Goal: Use online tool/utility: Utilize a website feature to perform a specific function

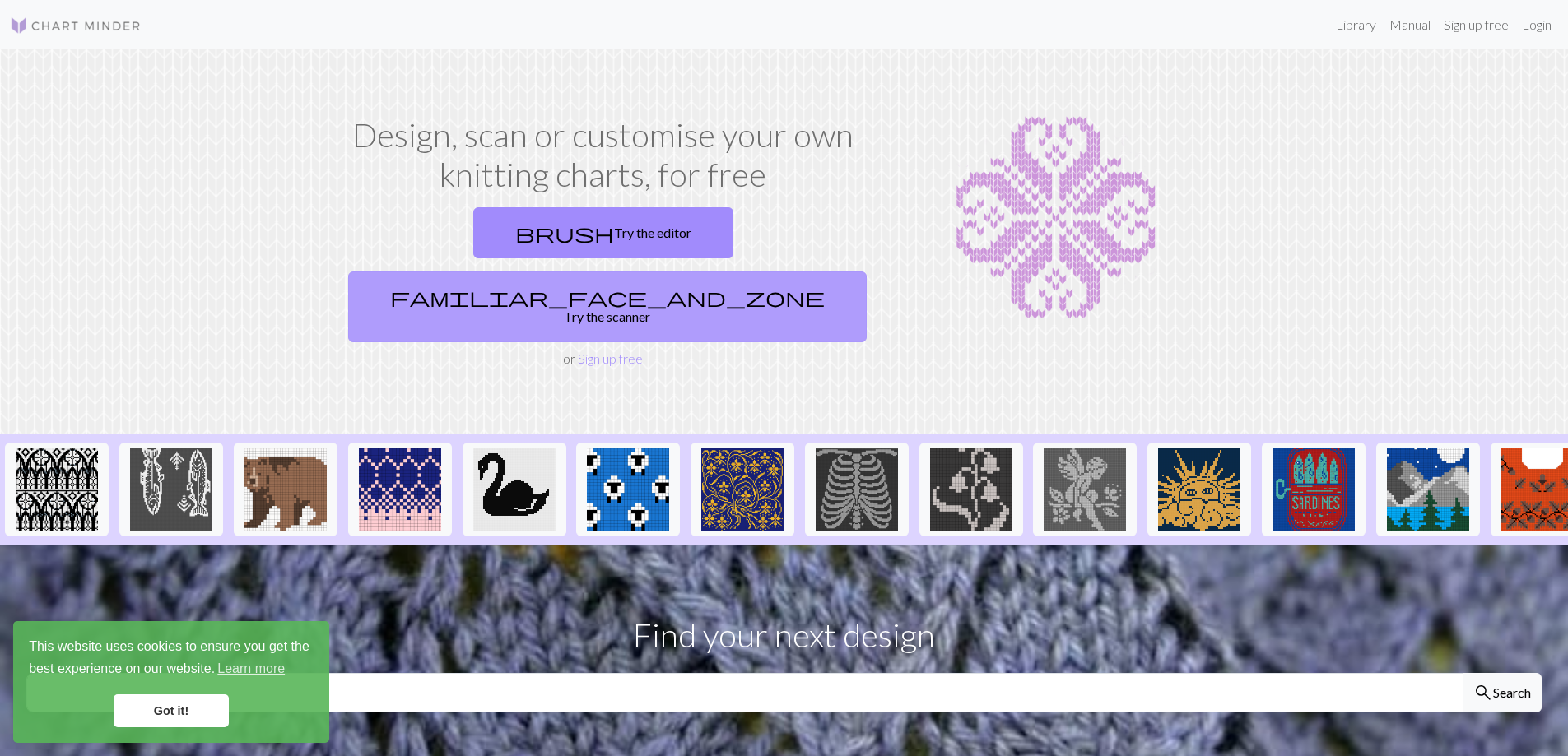
click at [741, 272] on link "familiar_face_and_zone Try the scanner" at bounding box center [608, 307] width 518 height 71
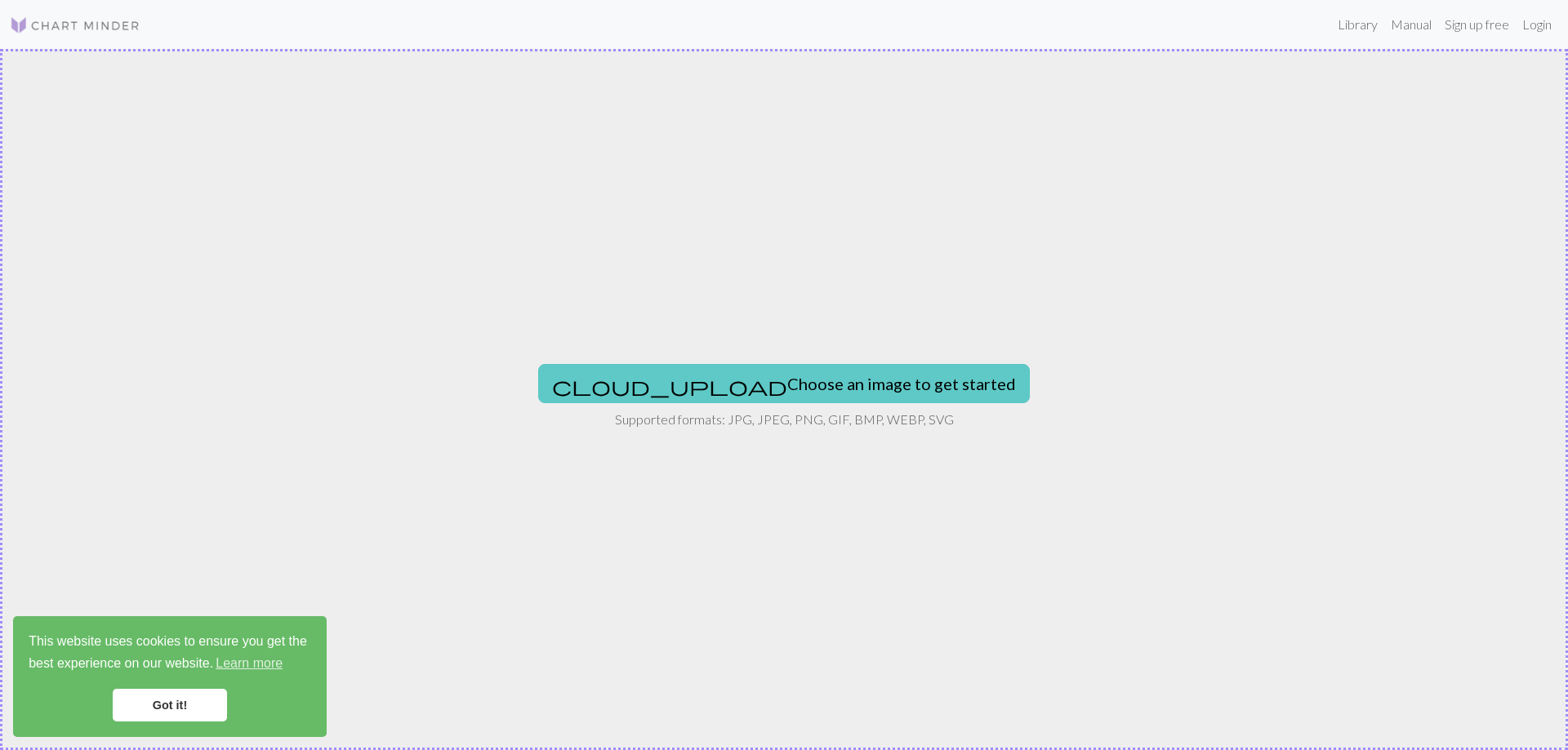
click at [769, 395] on button "cloud_upload Choose an image to get started" at bounding box center [783, 383] width 491 height 39
click at [775, 389] on button "cloud_upload Choose an image to get started" at bounding box center [783, 383] width 491 height 39
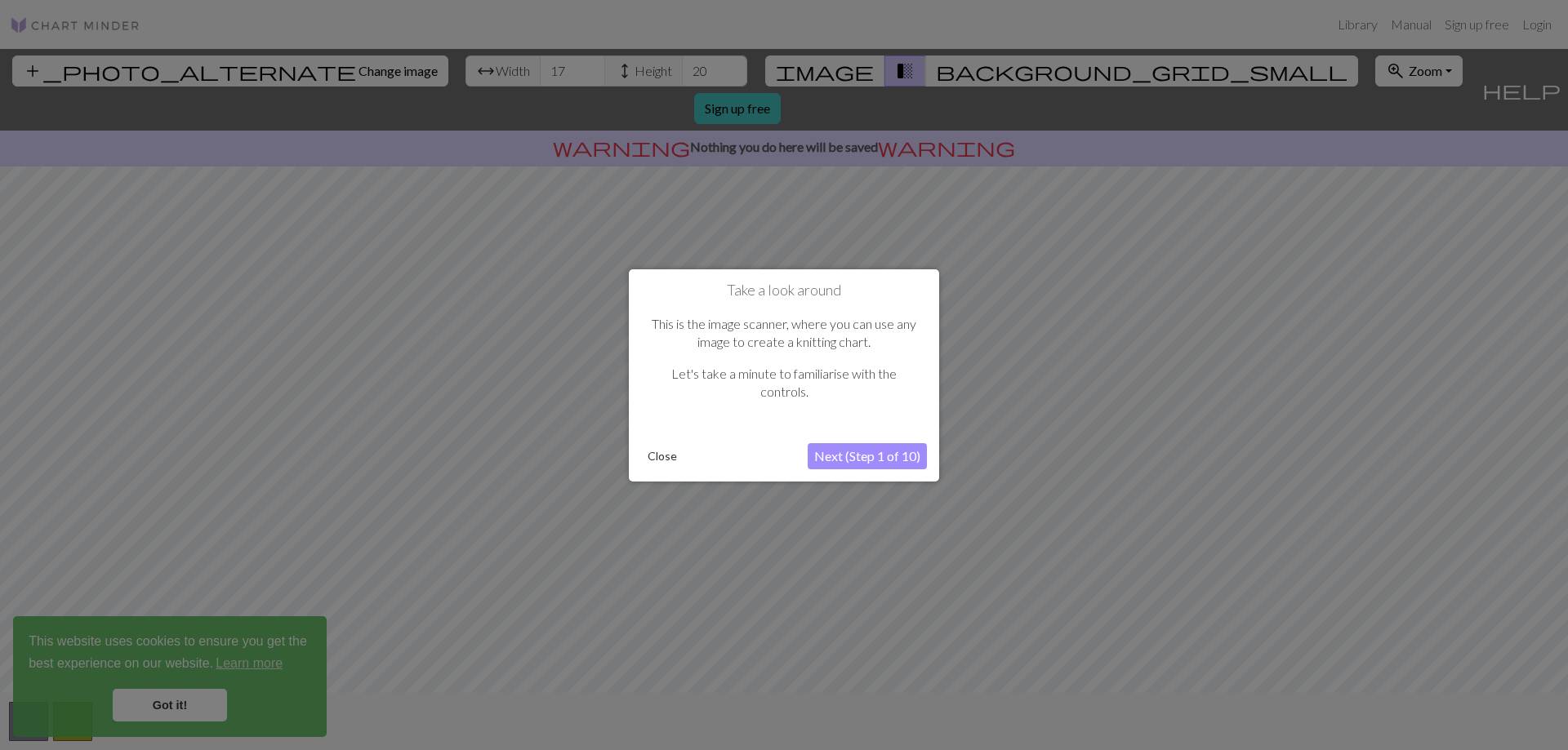
click at [658, 455] on button "Close" at bounding box center [662, 456] width 42 height 24
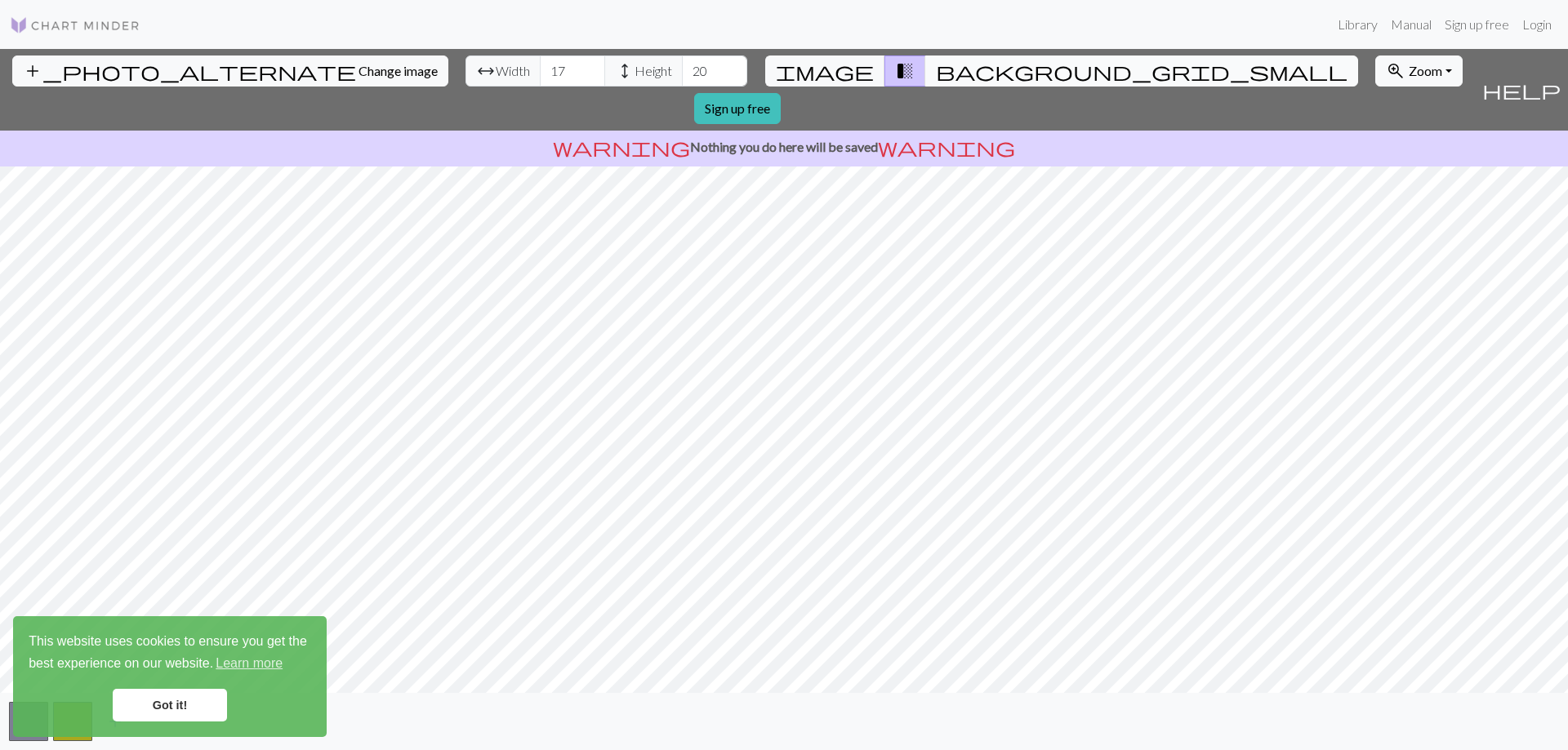
click at [936, 67] on span "background_grid_small" at bounding box center [1141, 71] width 411 height 23
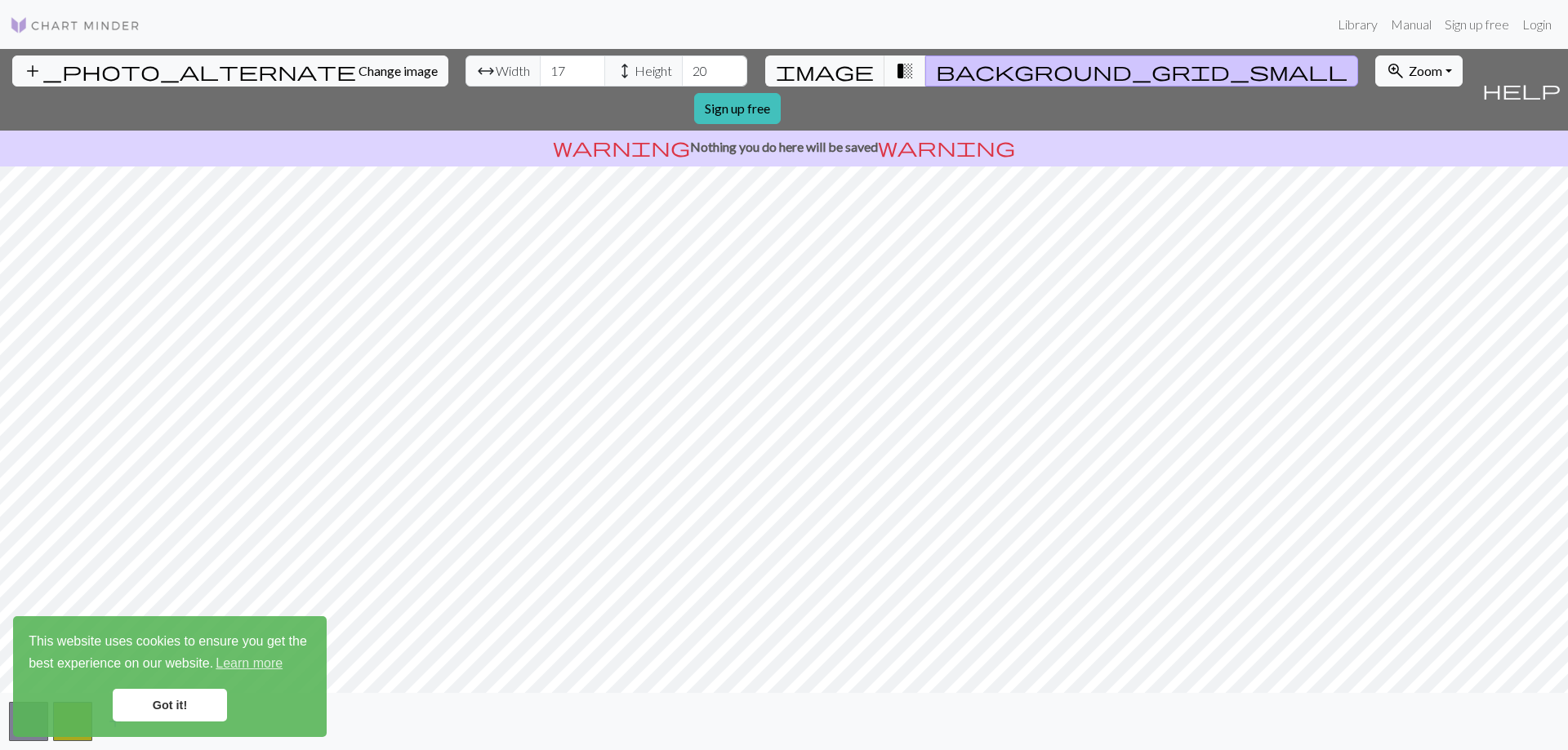
click at [895, 72] on span "transition_fade" at bounding box center [905, 71] width 19 height 23
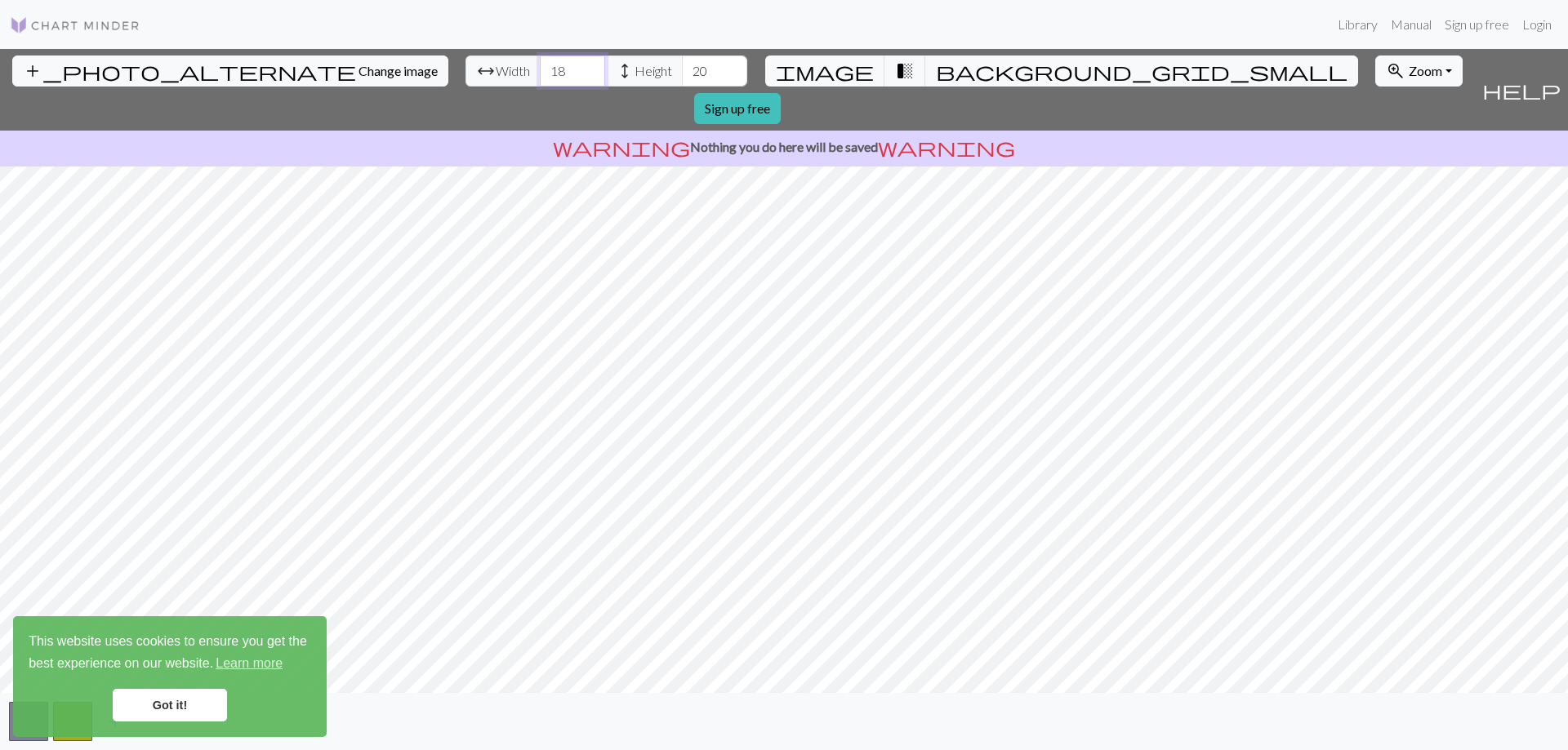
click at [540, 68] on input "18" at bounding box center [572, 71] width 65 height 31
click at [540, 68] on input "19" at bounding box center [572, 71] width 65 height 31
click at [540, 68] on input "20" at bounding box center [572, 71] width 65 height 31
click at [540, 68] on input "24" at bounding box center [572, 71] width 65 height 31
click at [540, 65] on input "25" at bounding box center [572, 71] width 65 height 31
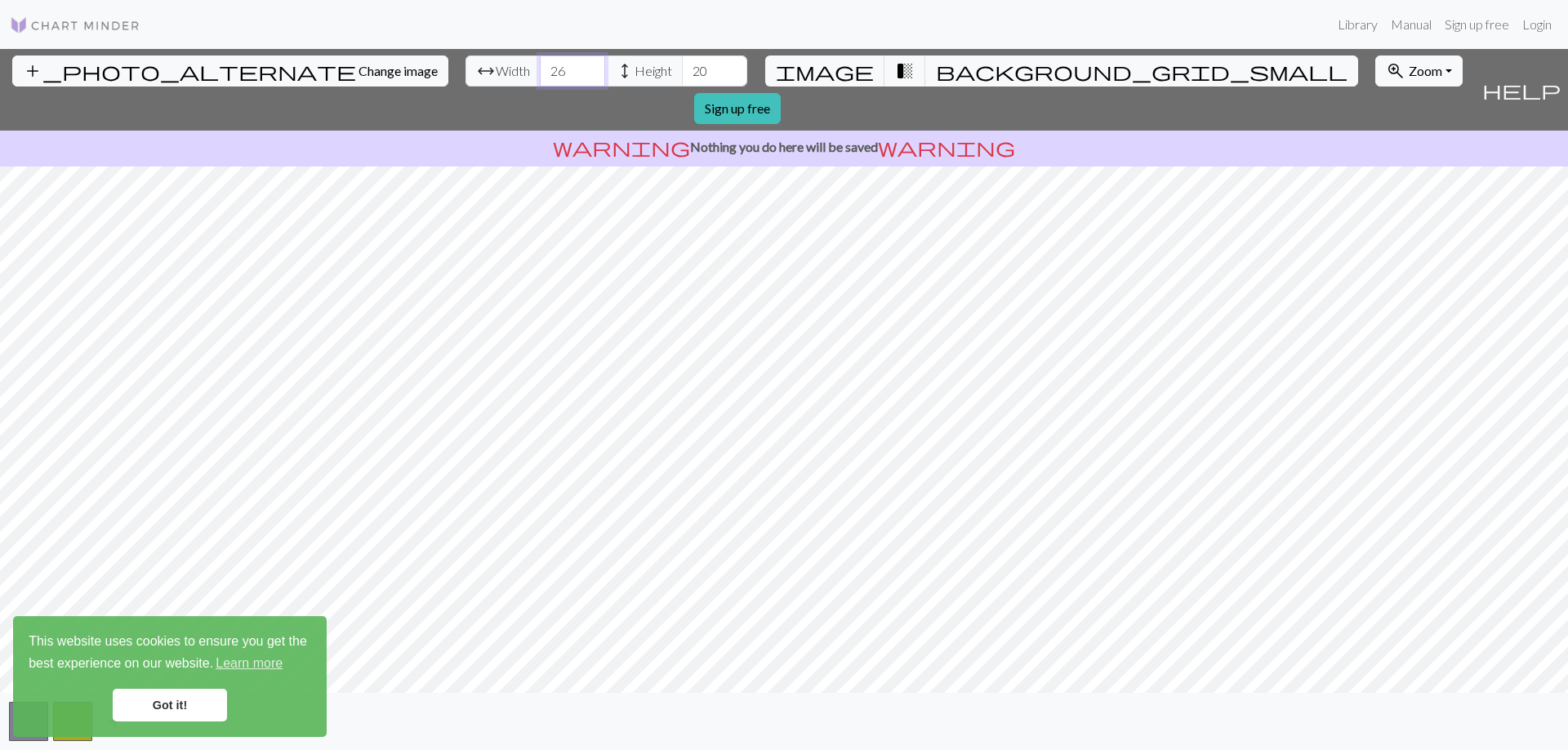
click at [540, 65] on input "26" at bounding box center [572, 71] width 65 height 31
click at [540, 65] on input "27" at bounding box center [572, 71] width 65 height 31
click at [540, 65] on input "28" at bounding box center [572, 71] width 65 height 31
click at [540, 65] on input "29" at bounding box center [572, 71] width 65 height 31
click at [540, 65] on input "30" at bounding box center [572, 71] width 65 height 31
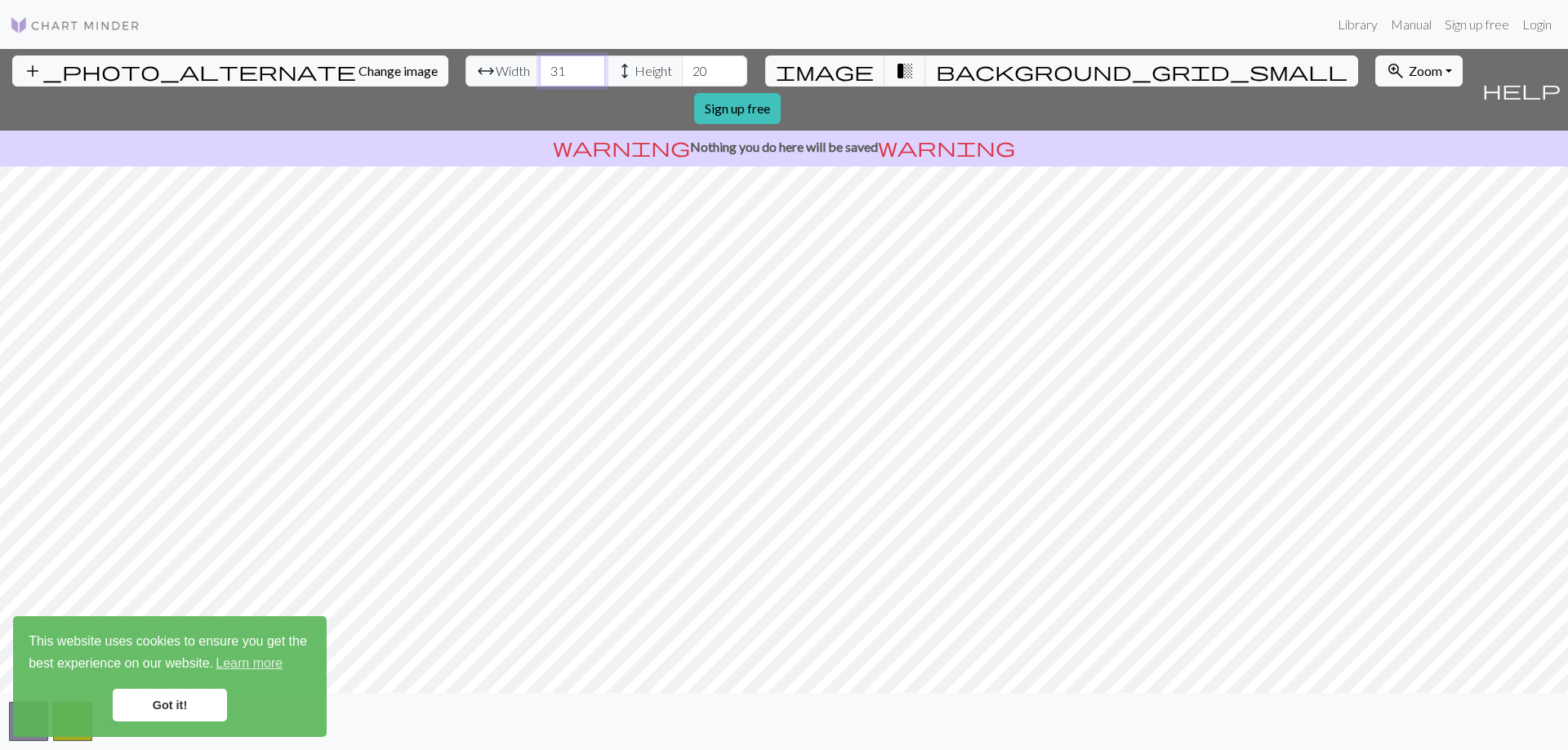
click at [540, 65] on input "31" at bounding box center [572, 71] width 65 height 31
click at [540, 65] on input "32" at bounding box center [572, 71] width 65 height 31
click at [540, 65] on input "33" at bounding box center [572, 71] width 65 height 31
click at [540, 65] on input "34" at bounding box center [572, 71] width 65 height 31
click at [540, 65] on input "35" at bounding box center [572, 71] width 65 height 31
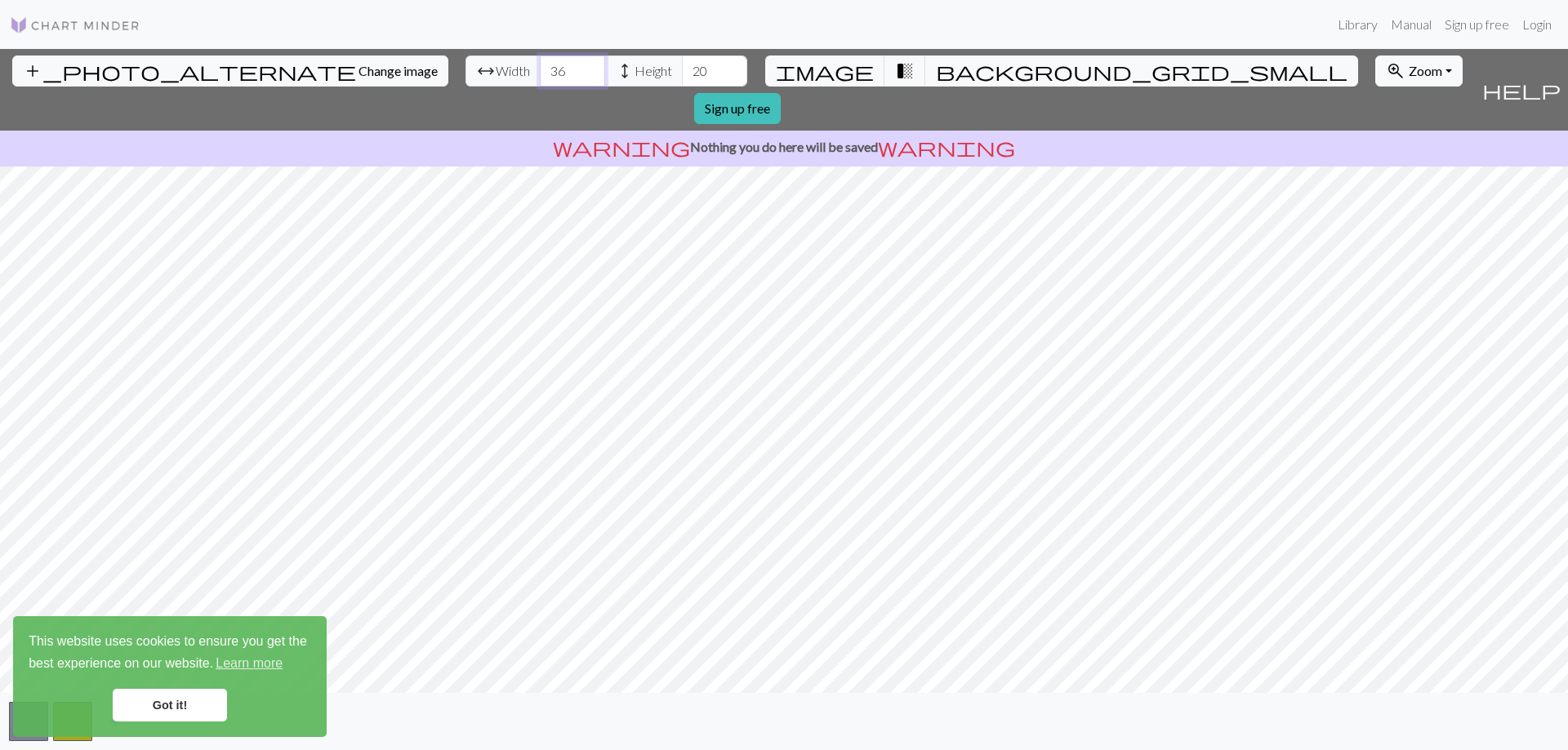
click at [540, 65] on input "36" at bounding box center [572, 71] width 65 height 31
click at [540, 65] on input "37" at bounding box center [572, 71] width 65 height 31
click at [540, 65] on input "38" at bounding box center [572, 71] width 65 height 31
click at [540, 65] on input "39" at bounding box center [572, 71] width 65 height 31
click at [540, 65] on input "40" at bounding box center [572, 71] width 65 height 31
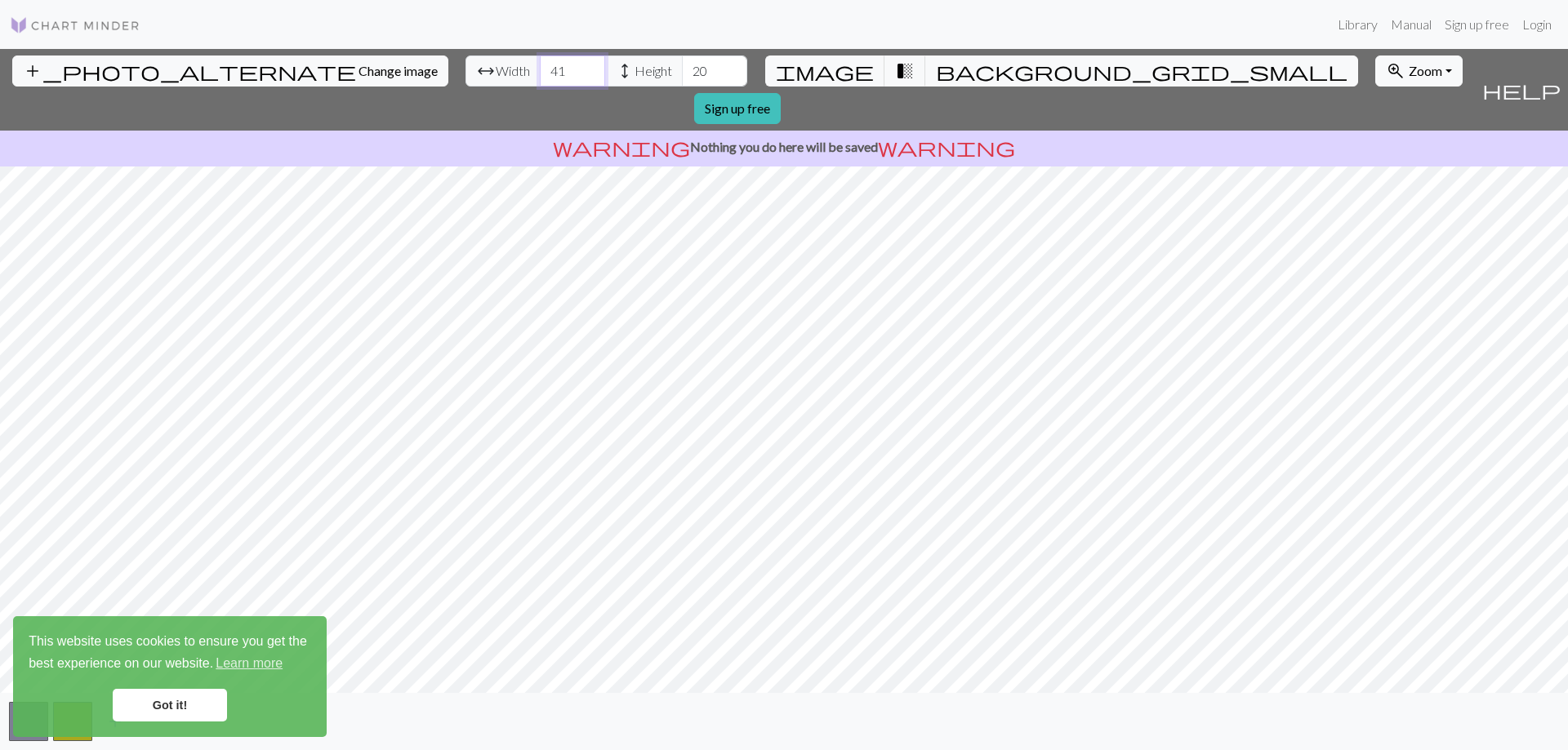
click at [540, 65] on input "41" at bounding box center [572, 71] width 65 height 31
click at [540, 65] on input "42" at bounding box center [572, 71] width 65 height 31
click at [540, 65] on input "43" at bounding box center [572, 71] width 65 height 31
click at [540, 65] on input "44" at bounding box center [572, 71] width 65 height 31
click at [540, 65] on input "45" at bounding box center [572, 71] width 65 height 31
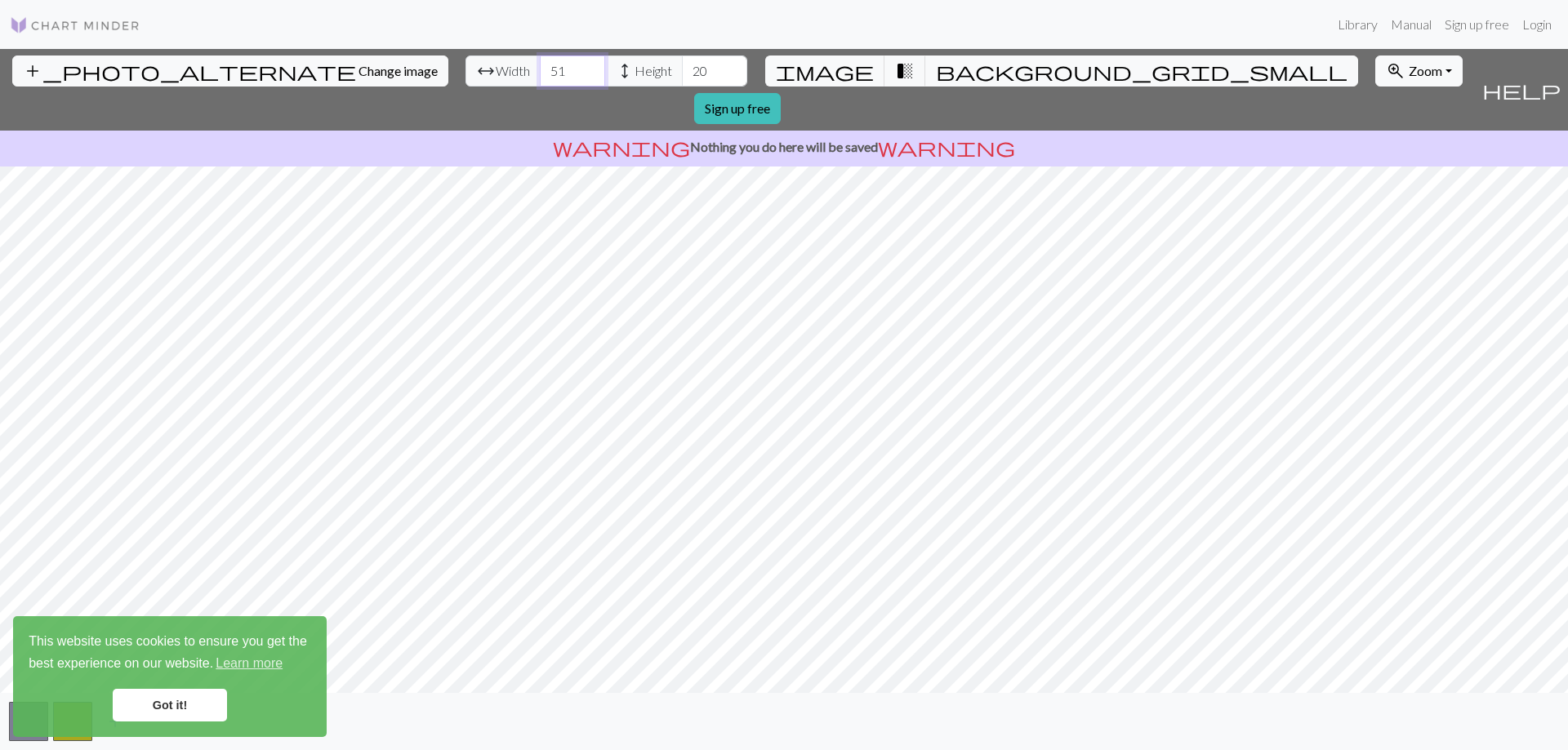
click at [540, 65] on input "51" at bounding box center [572, 71] width 65 height 31
type input "52"
click at [540, 65] on input "52" at bounding box center [572, 71] width 65 height 31
click at [682, 67] on input "21" at bounding box center [714, 71] width 65 height 31
click at [682, 67] on input "22" at bounding box center [714, 71] width 65 height 31
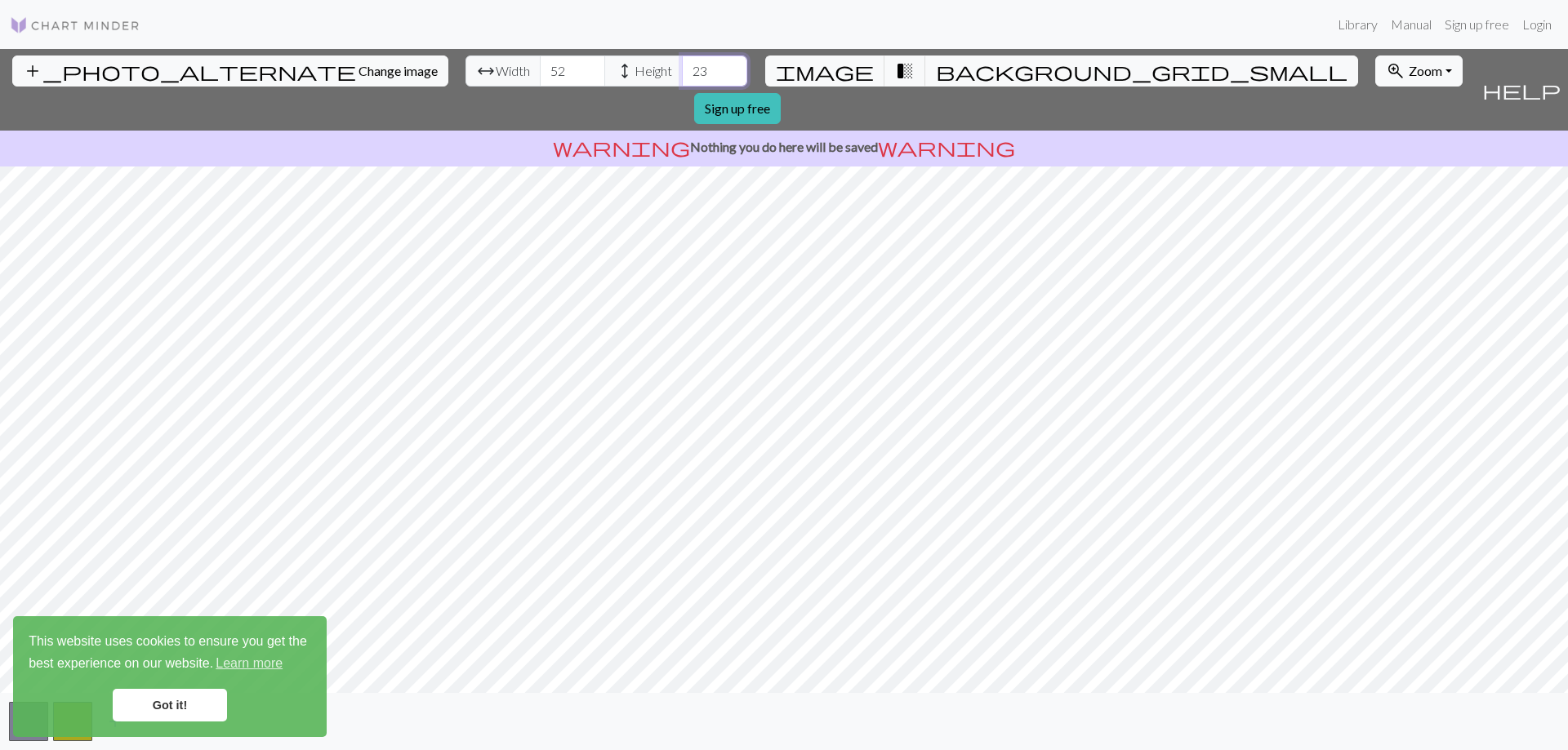
click at [682, 67] on input "23" at bounding box center [714, 71] width 65 height 31
click at [682, 67] on input "24" at bounding box center [714, 71] width 65 height 31
click at [682, 67] on input "25" at bounding box center [714, 71] width 65 height 31
click at [682, 67] on input "26" at bounding box center [714, 71] width 65 height 31
click at [682, 67] on input "27" at bounding box center [714, 71] width 65 height 31
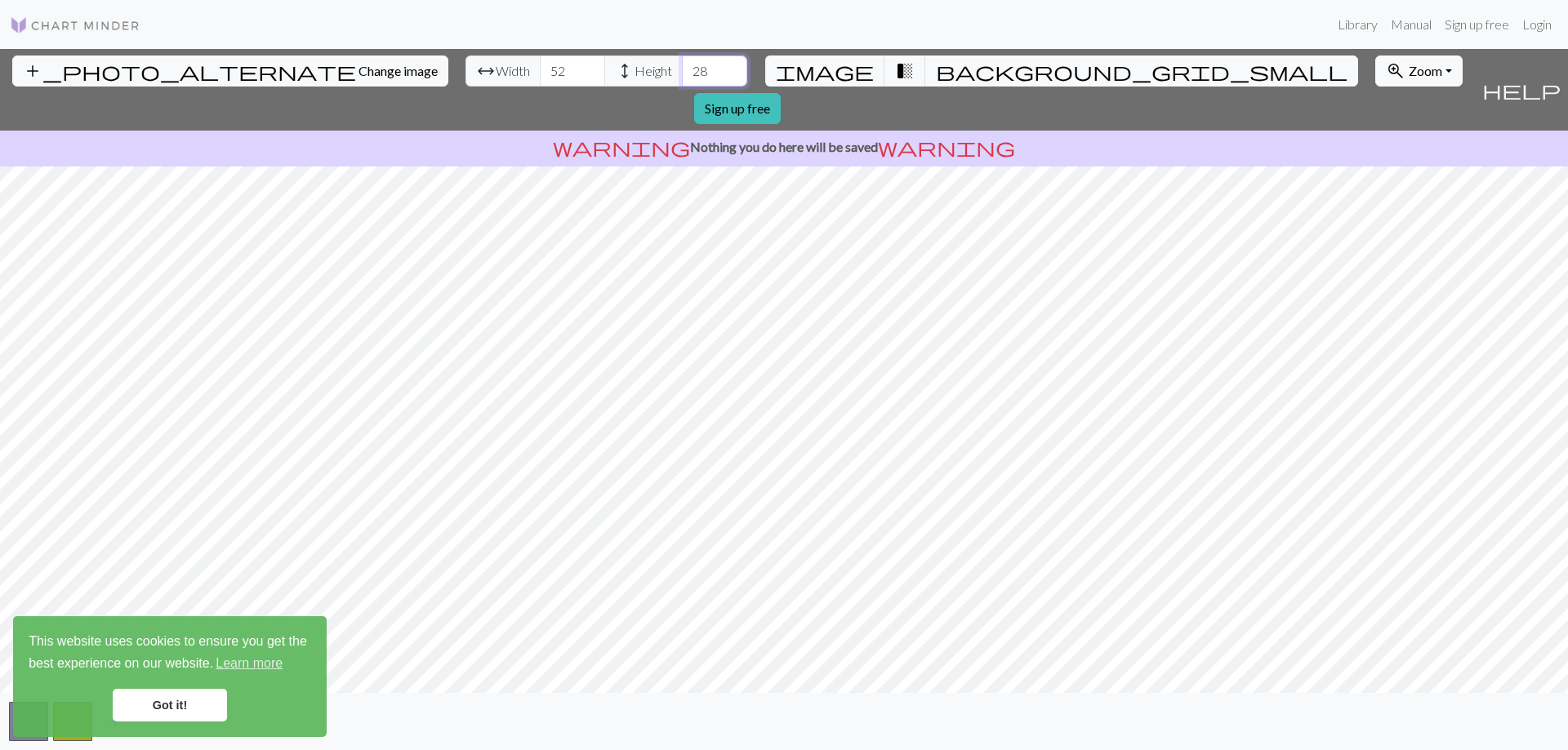
click at [682, 67] on input "28" at bounding box center [714, 71] width 65 height 31
click at [682, 67] on input "29" at bounding box center [714, 71] width 65 height 31
click at [682, 67] on input "30" at bounding box center [714, 71] width 65 height 31
click at [682, 67] on input "31" at bounding box center [714, 71] width 65 height 31
click at [682, 67] on input "32" at bounding box center [714, 71] width 65 height 31
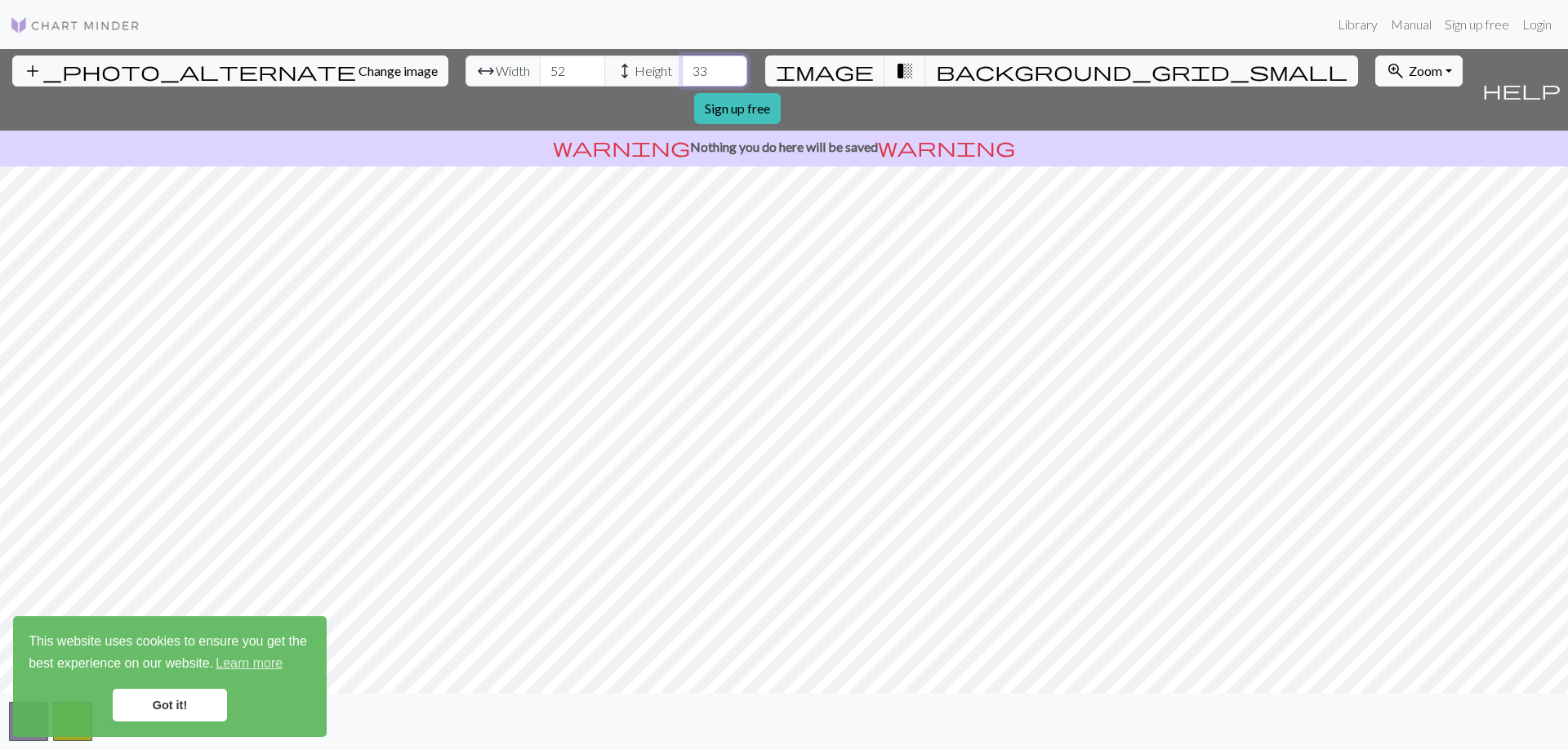
click at [682, 67] on input "33" at bounding box center [714, 71] width 65 height 31
click at [682, 67] on input "34" at bounding box center [714, 71] width 65 height 31
click at [682, 67] on input "35" at bounding box center [714, 71] width 65 height 31
click at [682, 67] on input "36" at bounding box center [714, 71] width 65 height 31
click at [682, 67] on input "37" at bounding box center [714, 71] width 65 height 31
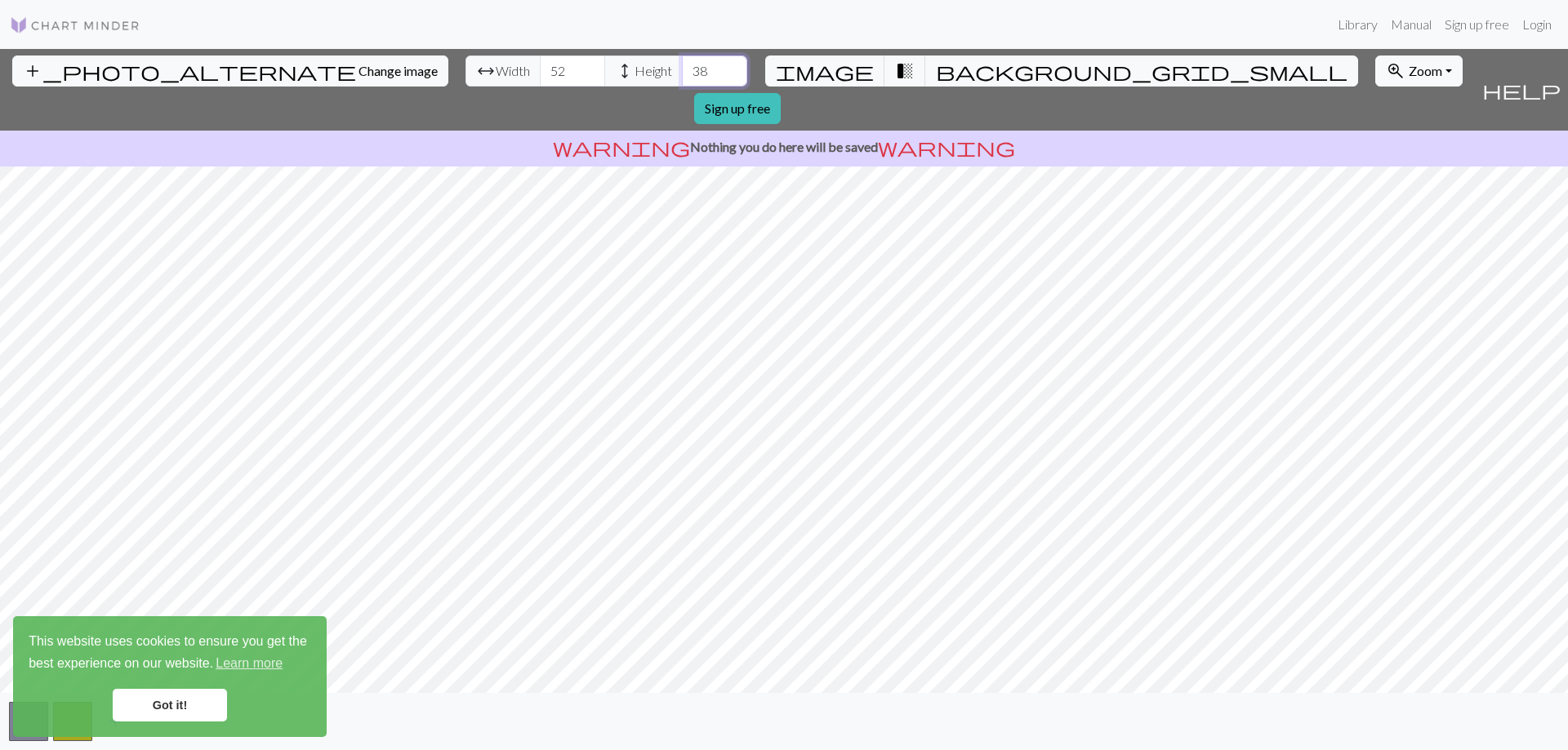
click at [682, 67] on input "38" at bounding box center [714, 71] width 65 height 31
click at [682, 67] on input "39" at bounding box center [714, 71] width 65 height 31
click at [682, 67] on input "40" at bounding box center [714, 71] width 65 height 31
click at [682, 67] on input "41" at bounding box center [714, 71] width 65 height 31
click at [682, 67] on input "42" at bounding box center [714, 71] width 65 height 31
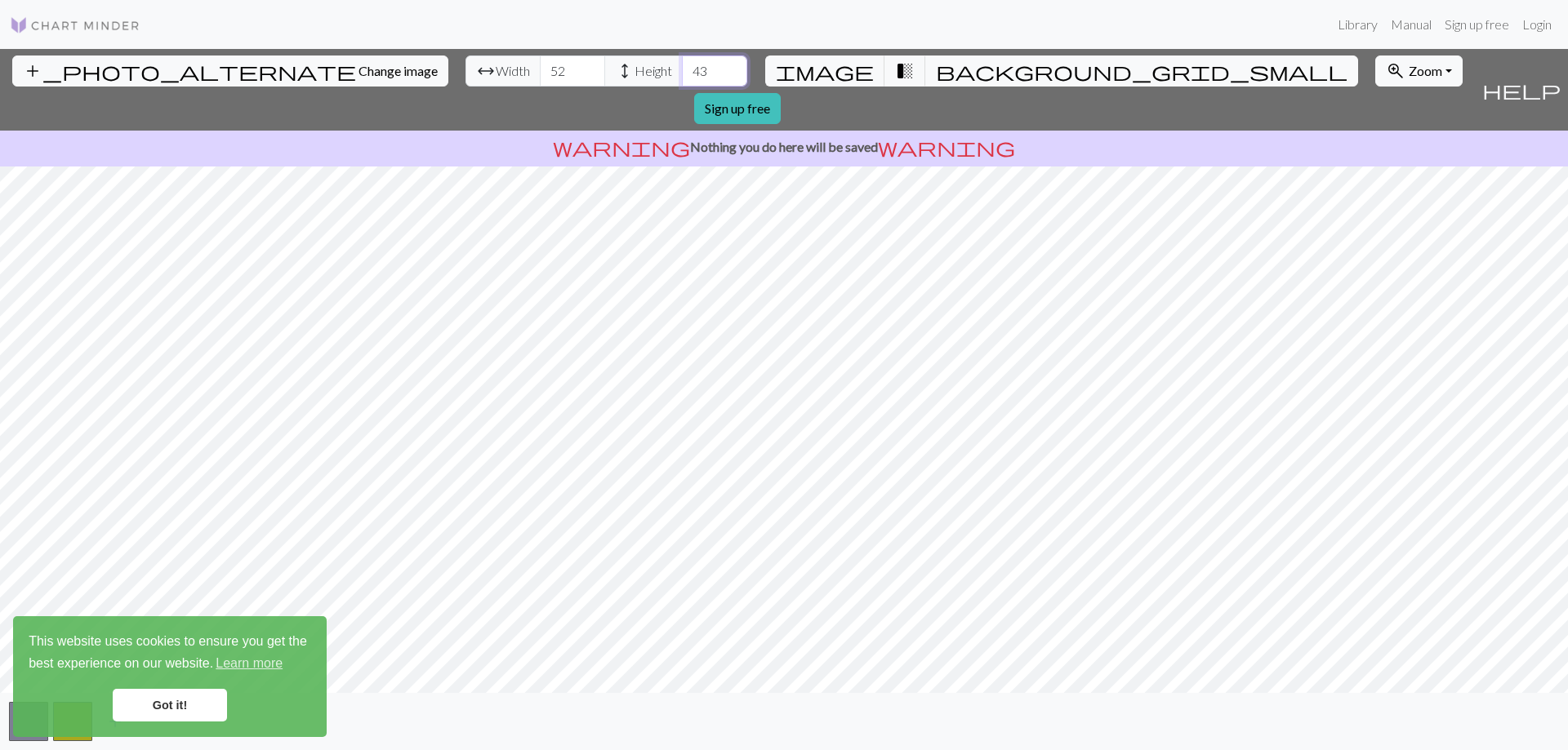
click at [682, 67] on input "43" at bounding box center [714, 71] width 65 height 31
click at [682, 67] on input "44" at bounding box center [714, 71] width 65 height 31
click at [682, 67] on input "45" at bounding box center [714, 71] width 65 height 31
click at [682, 67] on input "46" at bounding box center [714, 71] width 65 height 31
click at [682, 67] on input "47" at bounding box center [714, 71] width 65 height 31
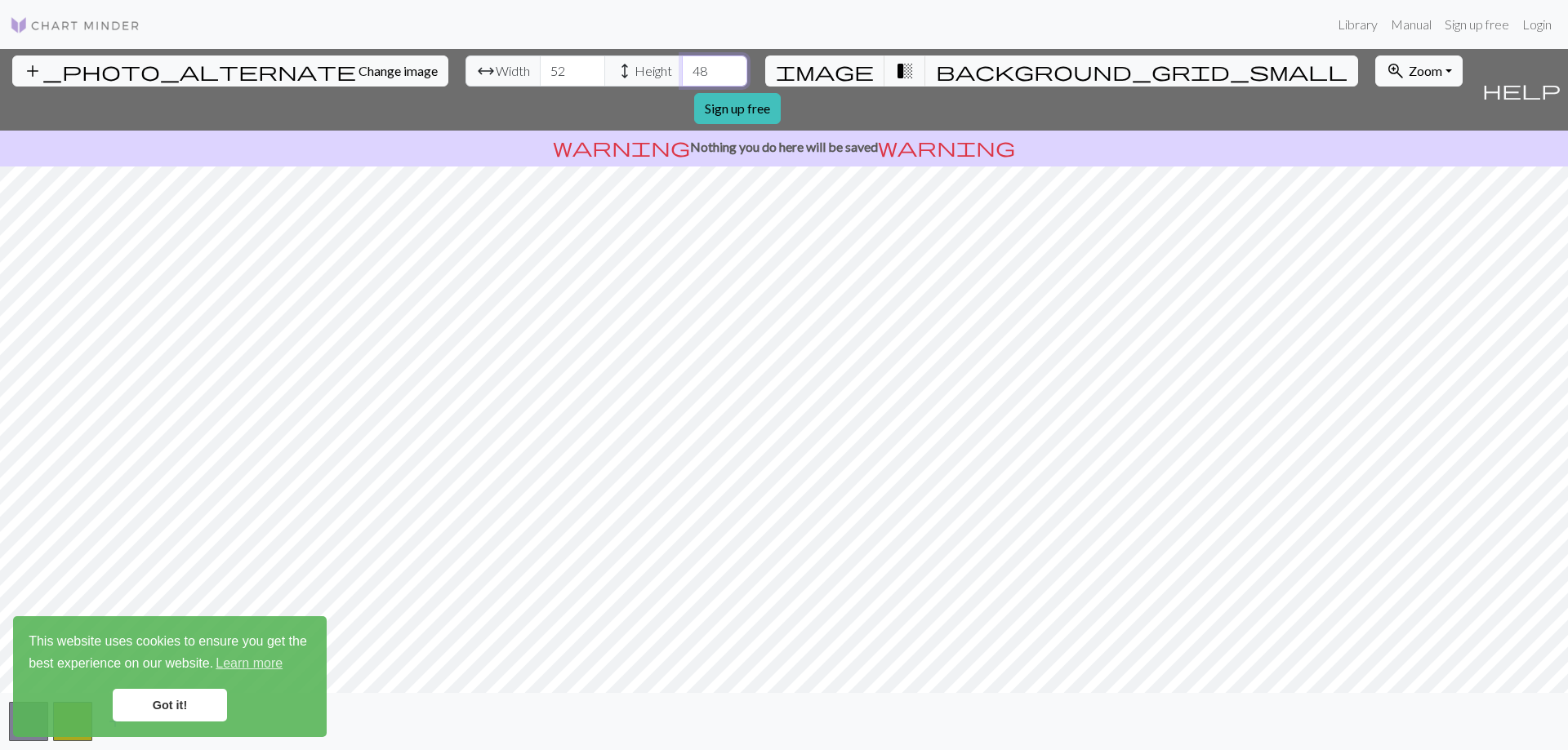
click at [682, 67] on input "48" at bounding box center [714, 71] width 65 height 31
click at [682, 67] on input "49" at bounding box center [714, 71] width 65 height 31
click at [682, 67] on input "50" at bounding box center [714, 71] width 65 height 31
click at [682, 67] on input "51" at bounding box center [714, 71] width 65 height 31
click at [682, 67] on input "52" at bounding box center [714, 71] width 65 height 31
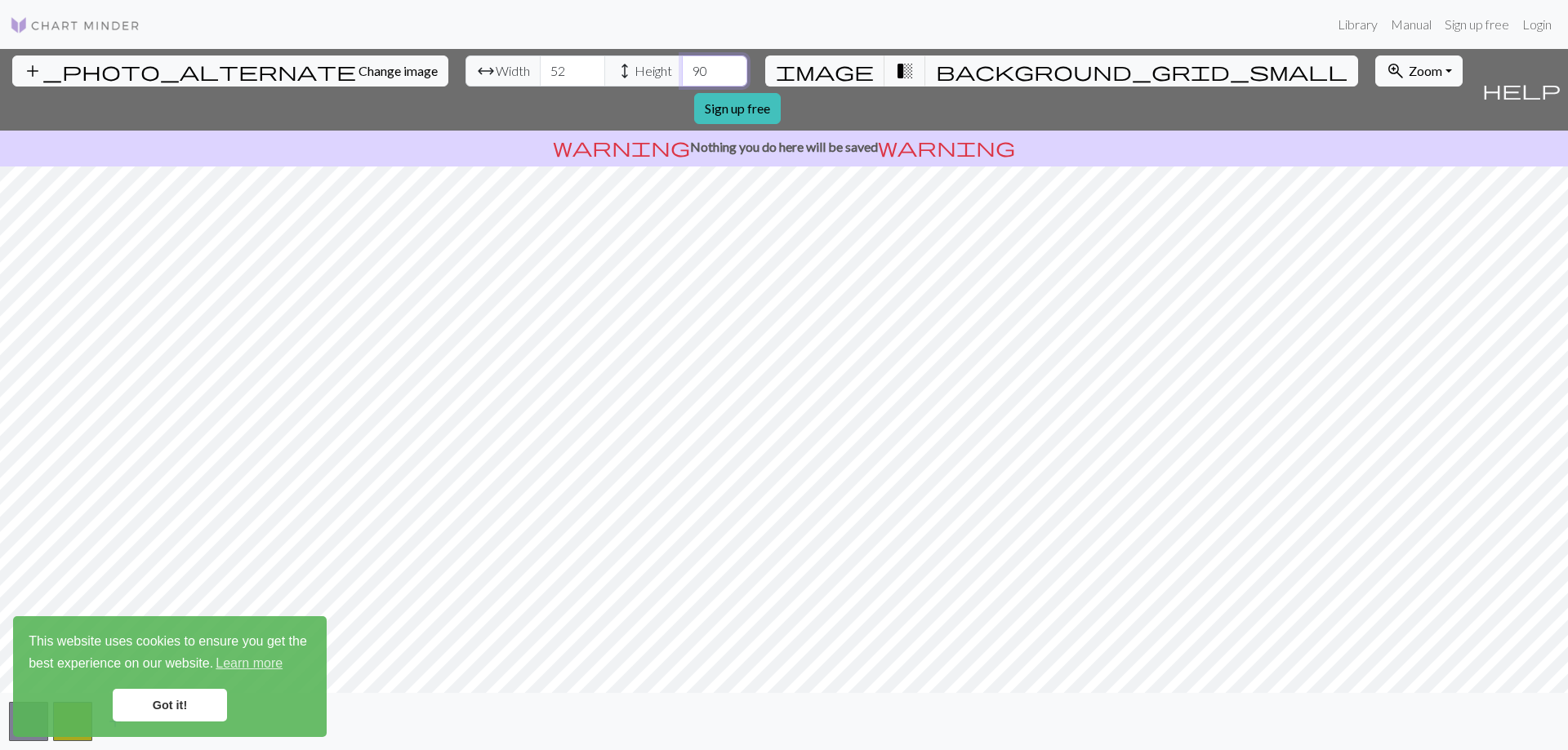
type input "90"
click at [682, 67] on input "90" at bounding box center [714, 71] width 65 height 31
click at [540, 63] on input "83" at bounding box center [572, 71] width 65 height 31
click at [540, 67] on input "84" at bounding box center [572, 71] width 65 height 31
click at [540, 67] on input "85" at bounding box center [572, 71] width 65 height 31
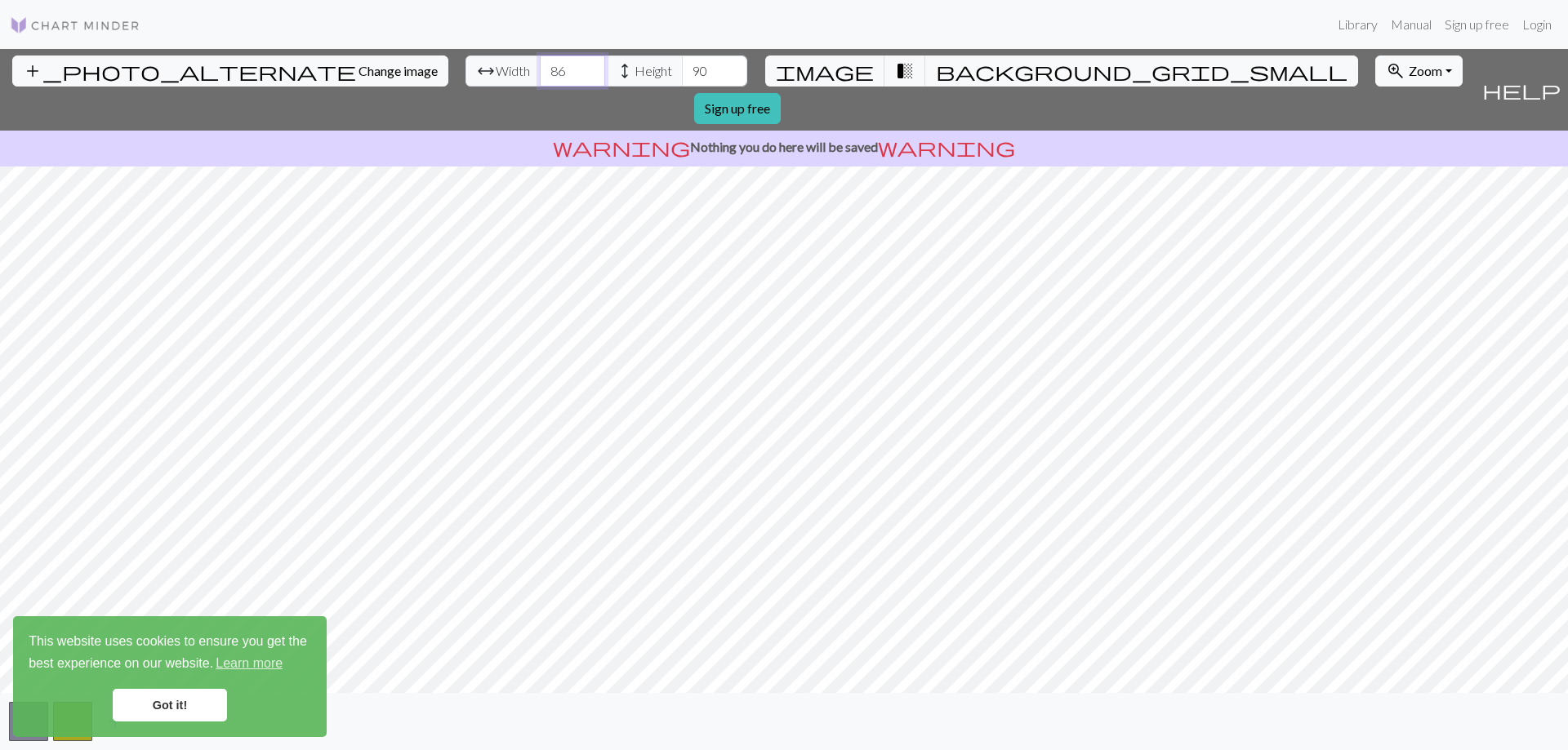
click at [540, 67] on input "86" at bounding box center [572, 71] width 65 height 31
click at [540, 67] on input "87" at bounding box center [572, 71] width 65 height 31
click at [540, 67] on input "88" at bounding box center [572, 71] width 65 height 31
click at [540, 67] on input "89" at bounding box center [572, 71] width 65 height 31
type input "90"
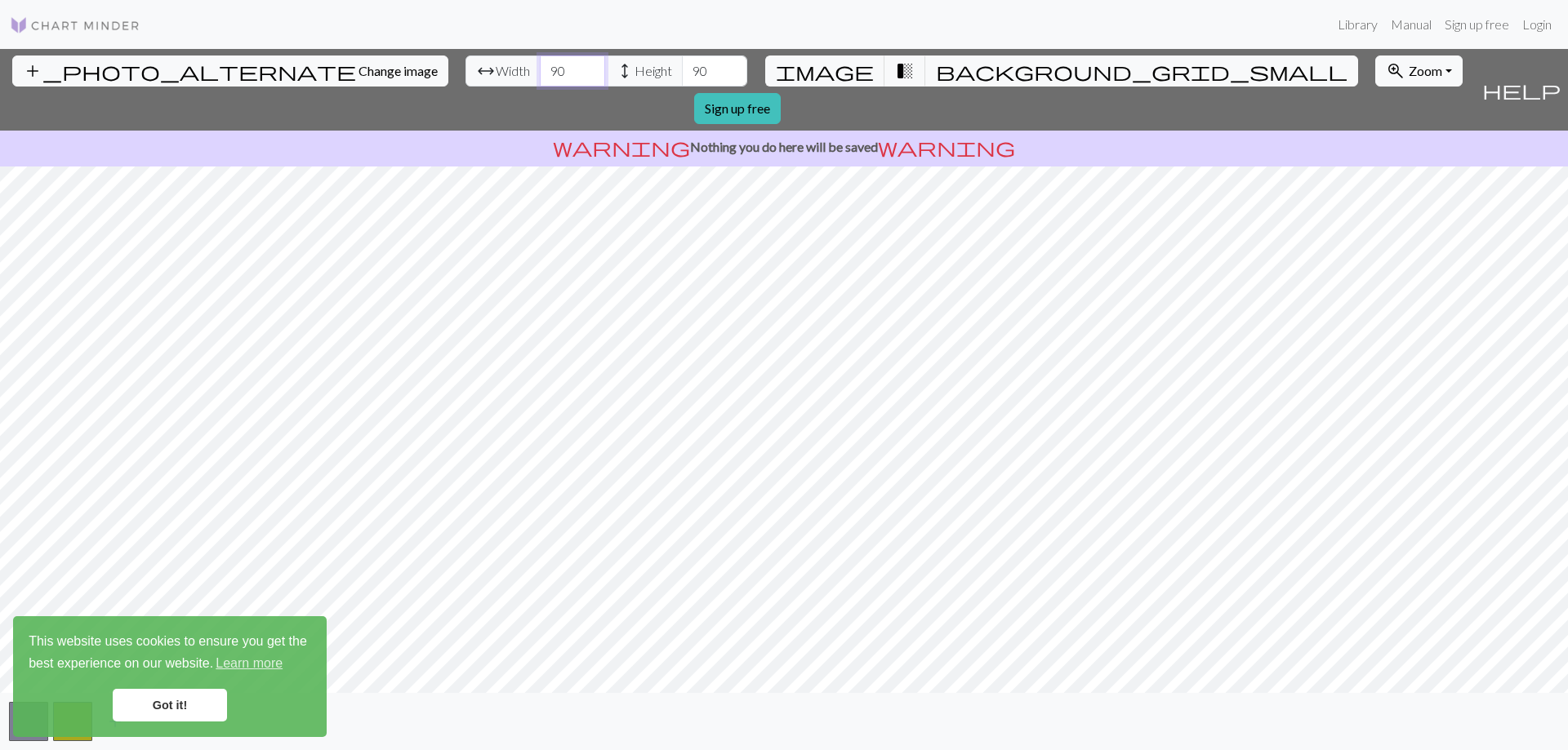
click at [540, 67] on input "90" at bounding box center [572, 71] width 65 height 31
click at [781, 93] on link "Sign up free" at bounding box center [737, 108] width 87 height 31
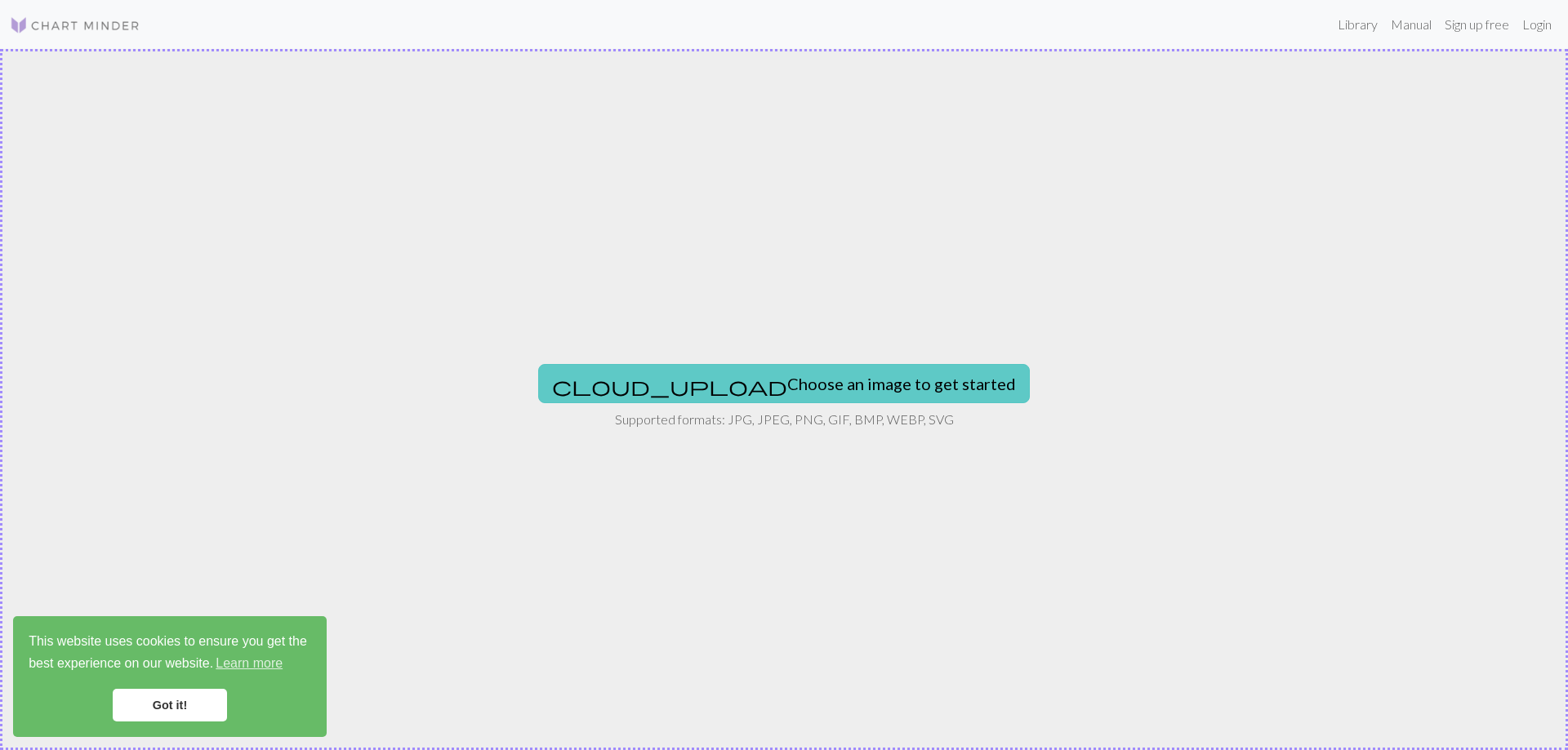
click at [839, 387] on button "cloud_upload Choose an image to get started" at bounding box center [783, 383] width 491 height 39
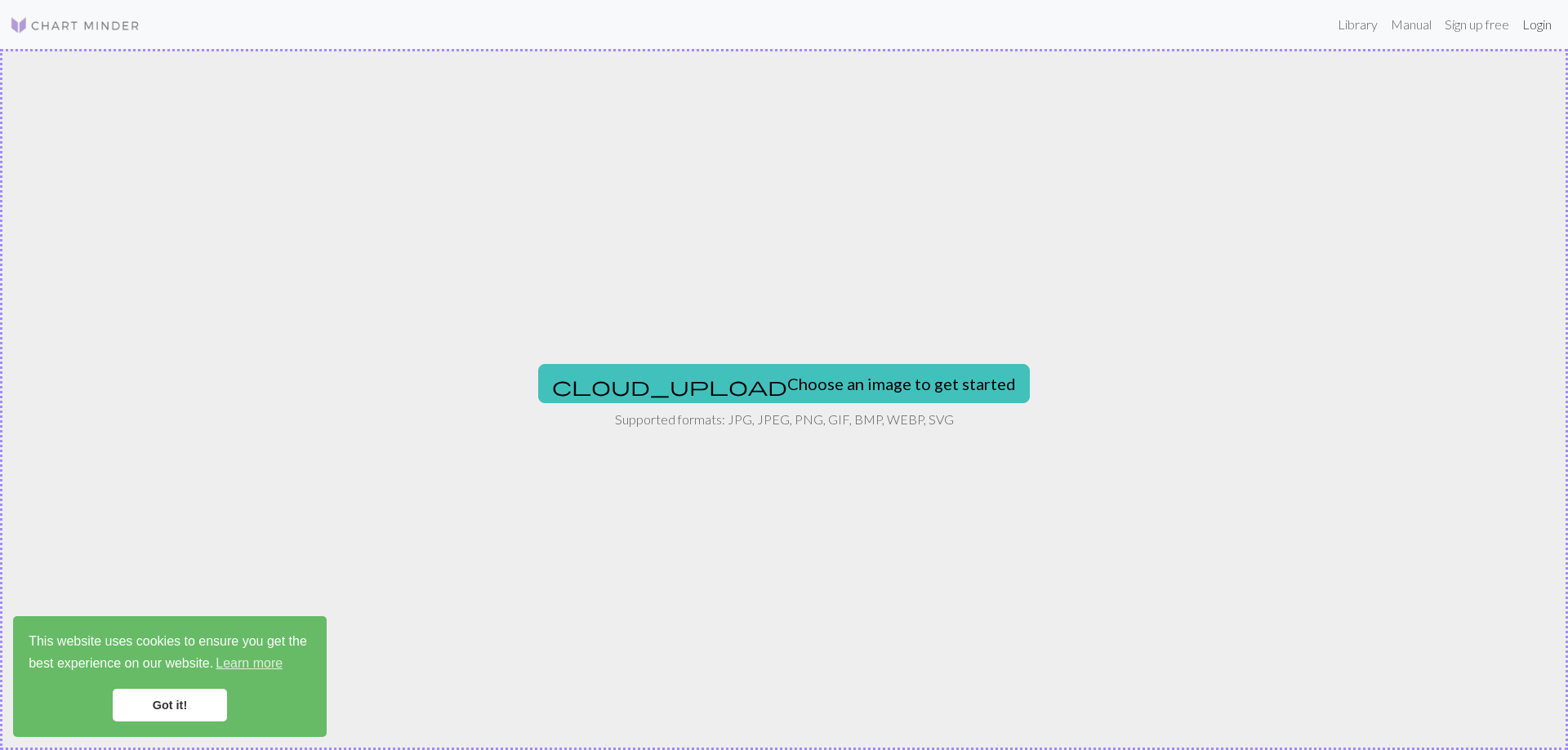
click at [1536, 19] on link "Login" at bounding box center [1537, 24] width 42 height 33
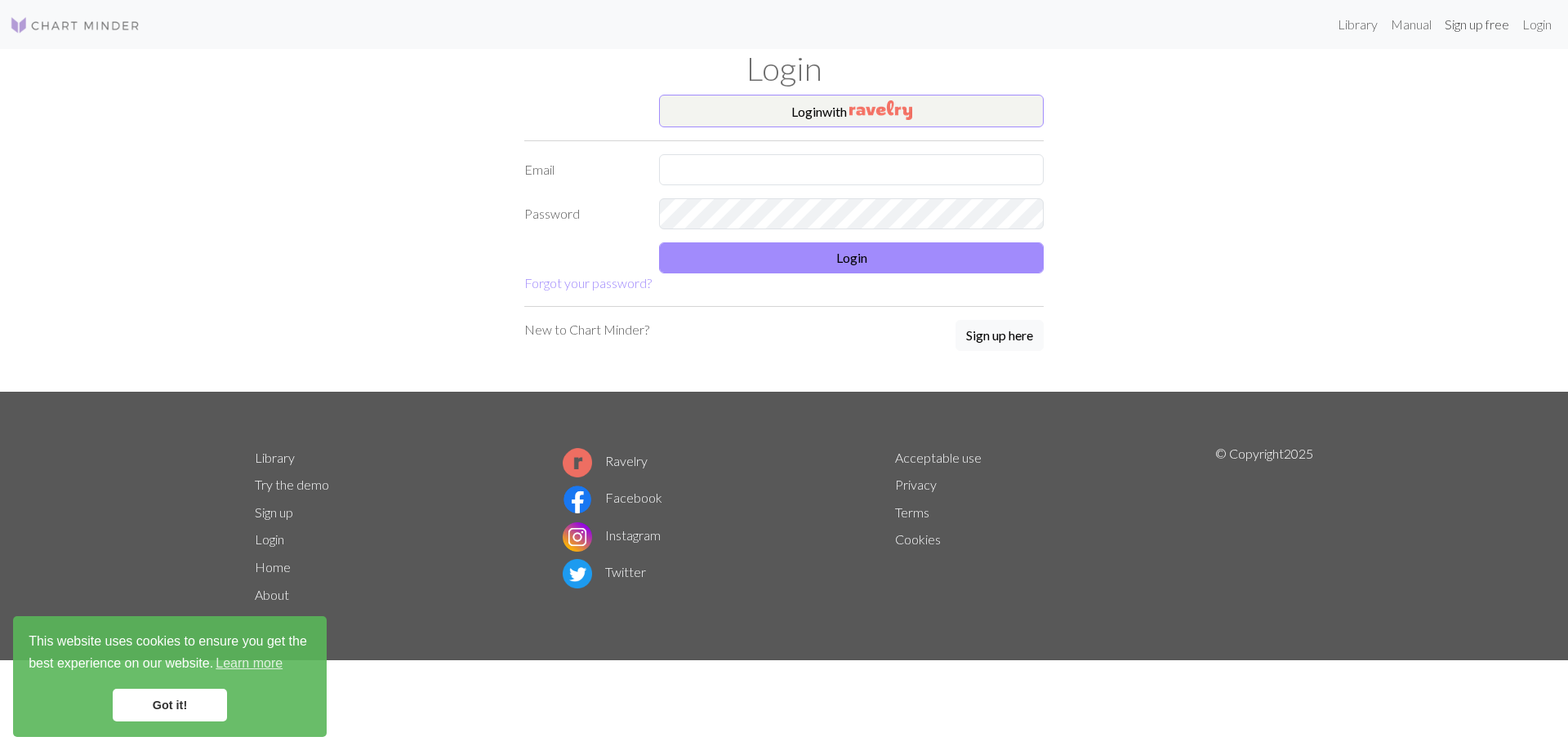
click at [1455, 30] on link "Sign up free" at bounding box center [1477, 24] width 78 height 33
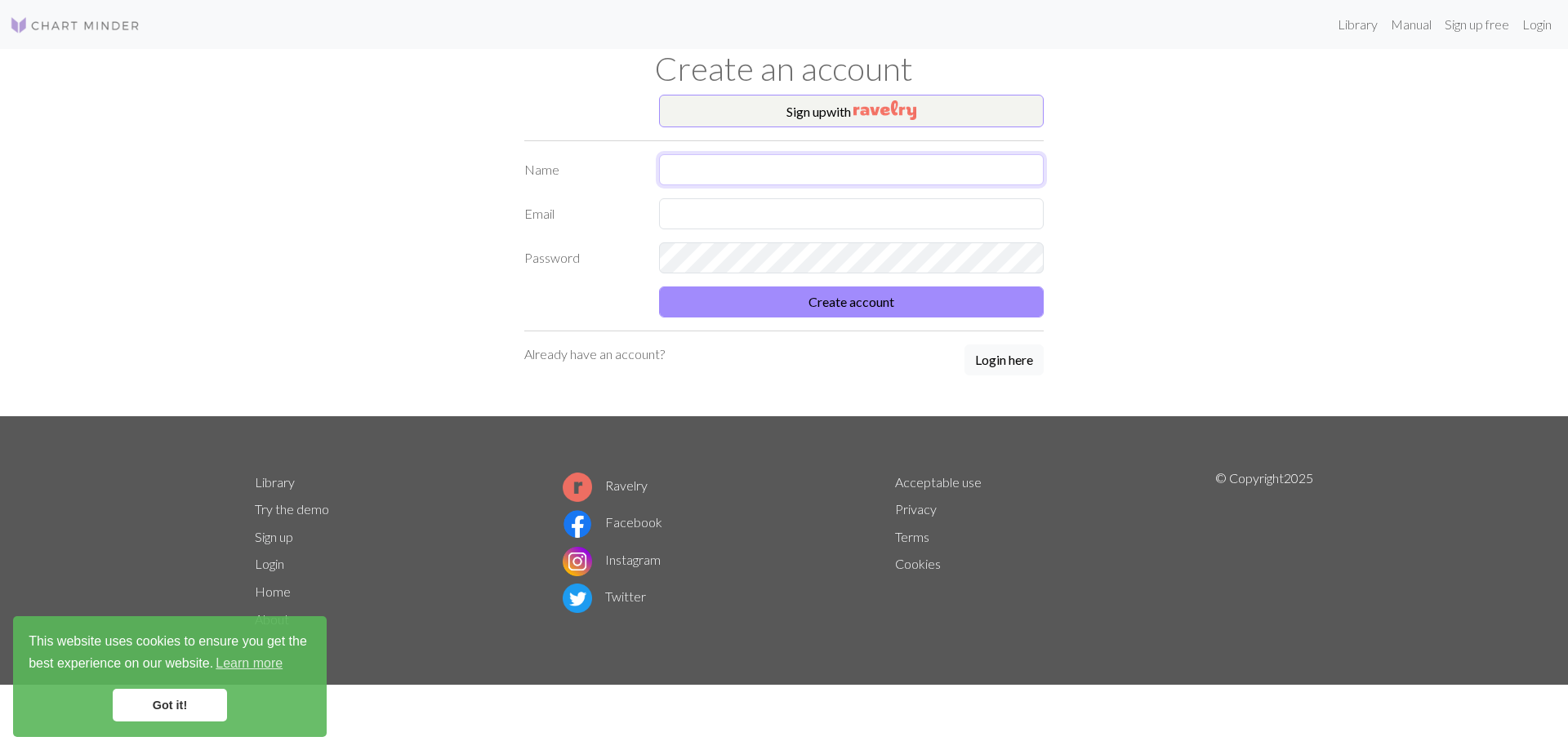
click at [758, 174] on input "text" at bounding box center [851, 169] width 384 height 31
type input "dlkjsfljfasfgrg"
click at [773, 230] on form "Name dlkjsfljfasfgrg Email Password Create account" at bounding box center [784, 236] width 519 height 163
click at [799, 209] on input "text" at bounding box center [851, 213] width 384 height 31
type input "[EMAIL_ADDRESS][DOMAIN_NAME]"
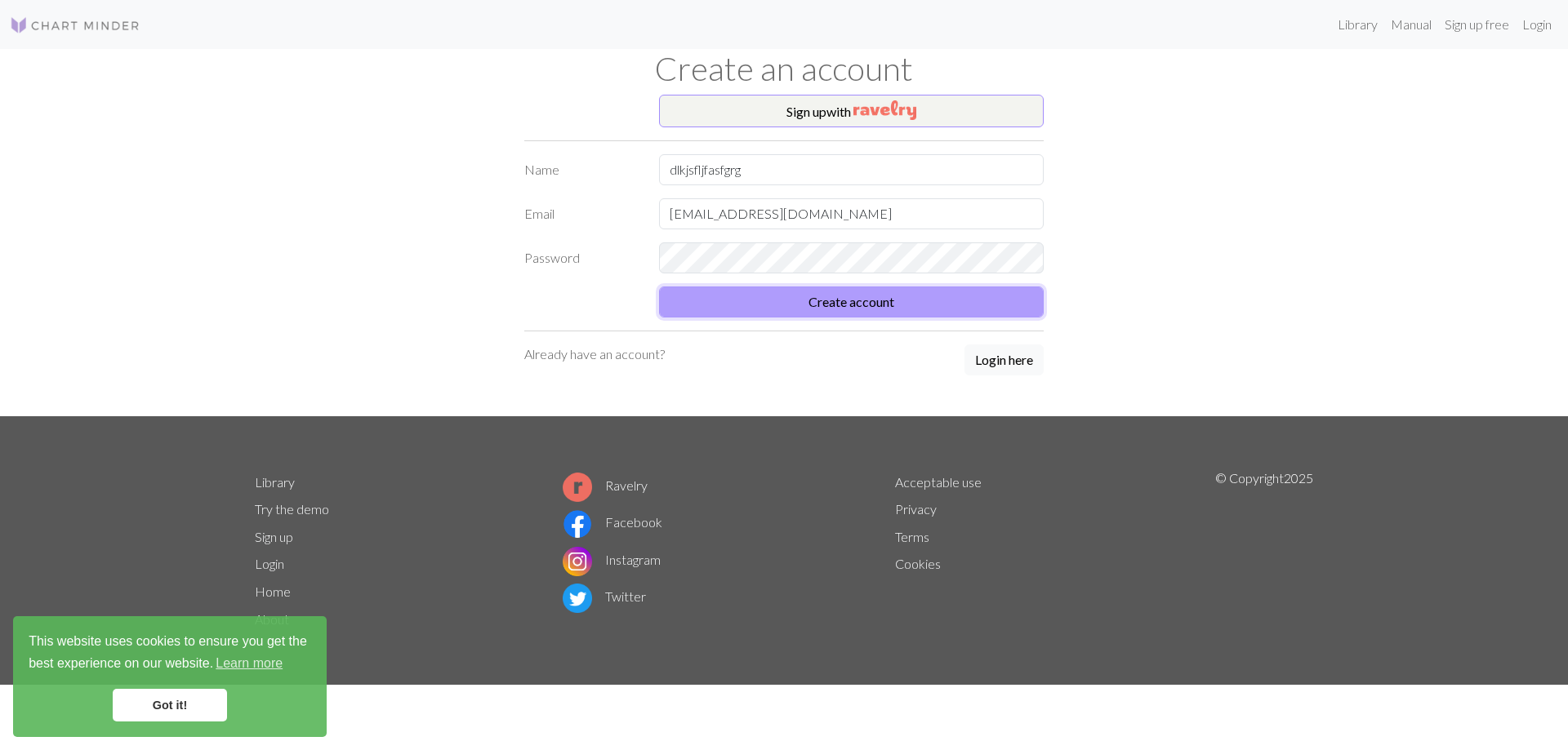
click at [887, 293] on button "Create account" at bounding box center [851, 302] width 384 height 31
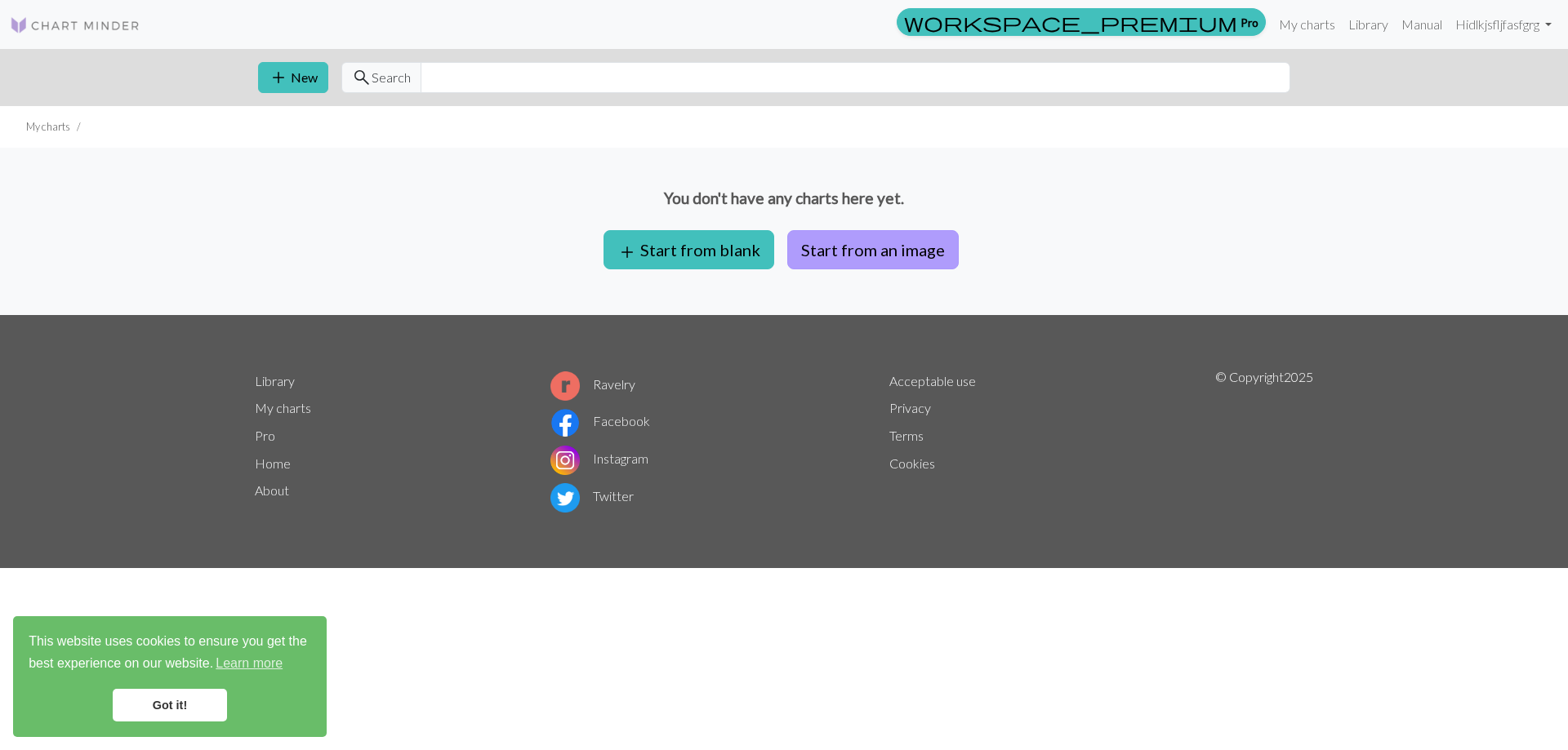
click at [824, 261] on button "Start from an image" at bounding box center [873, 249] width 171 height 39
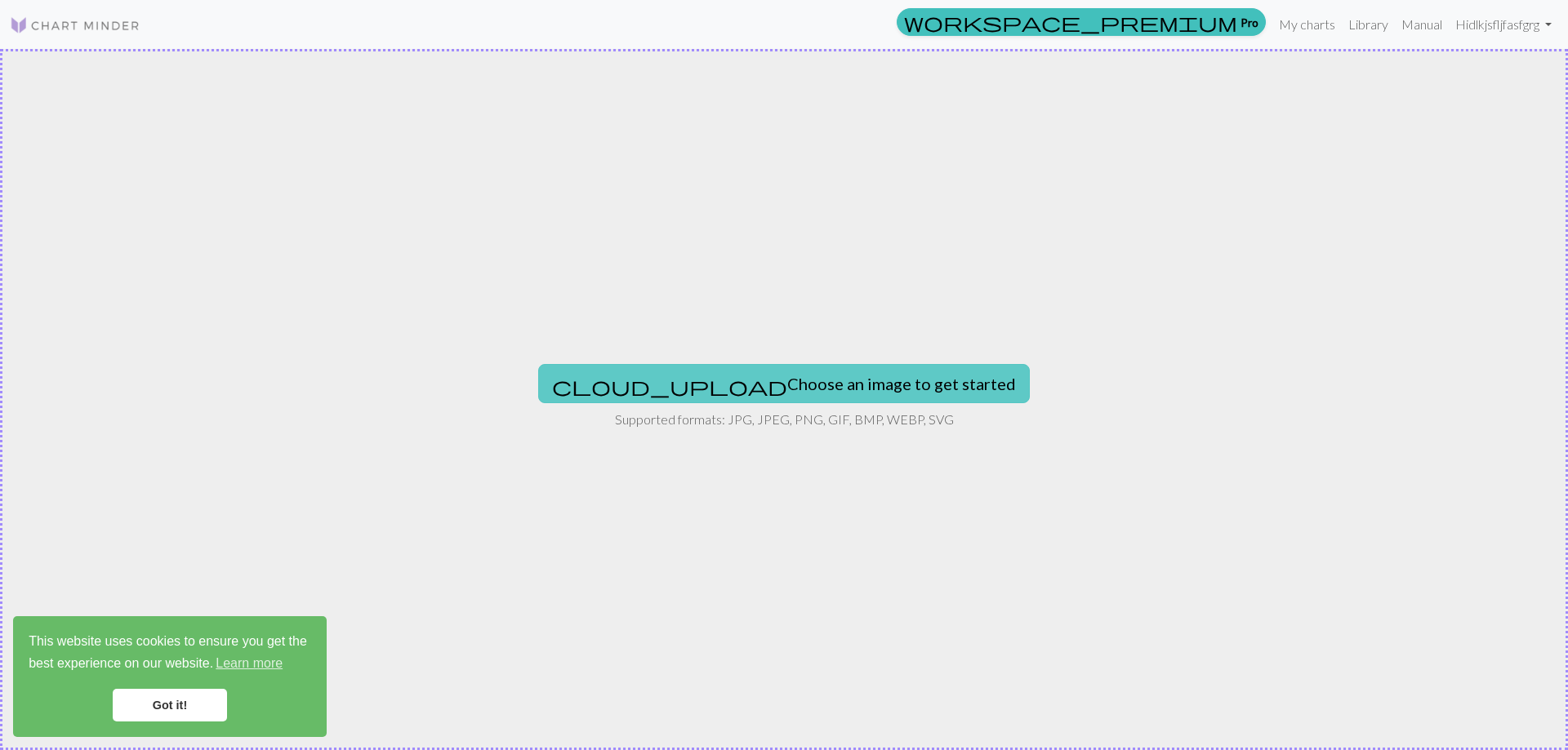
click at [737, 390] on button "cloud_upload Choose an image to get started" at bounding box center [783, 383] width 491 height 39
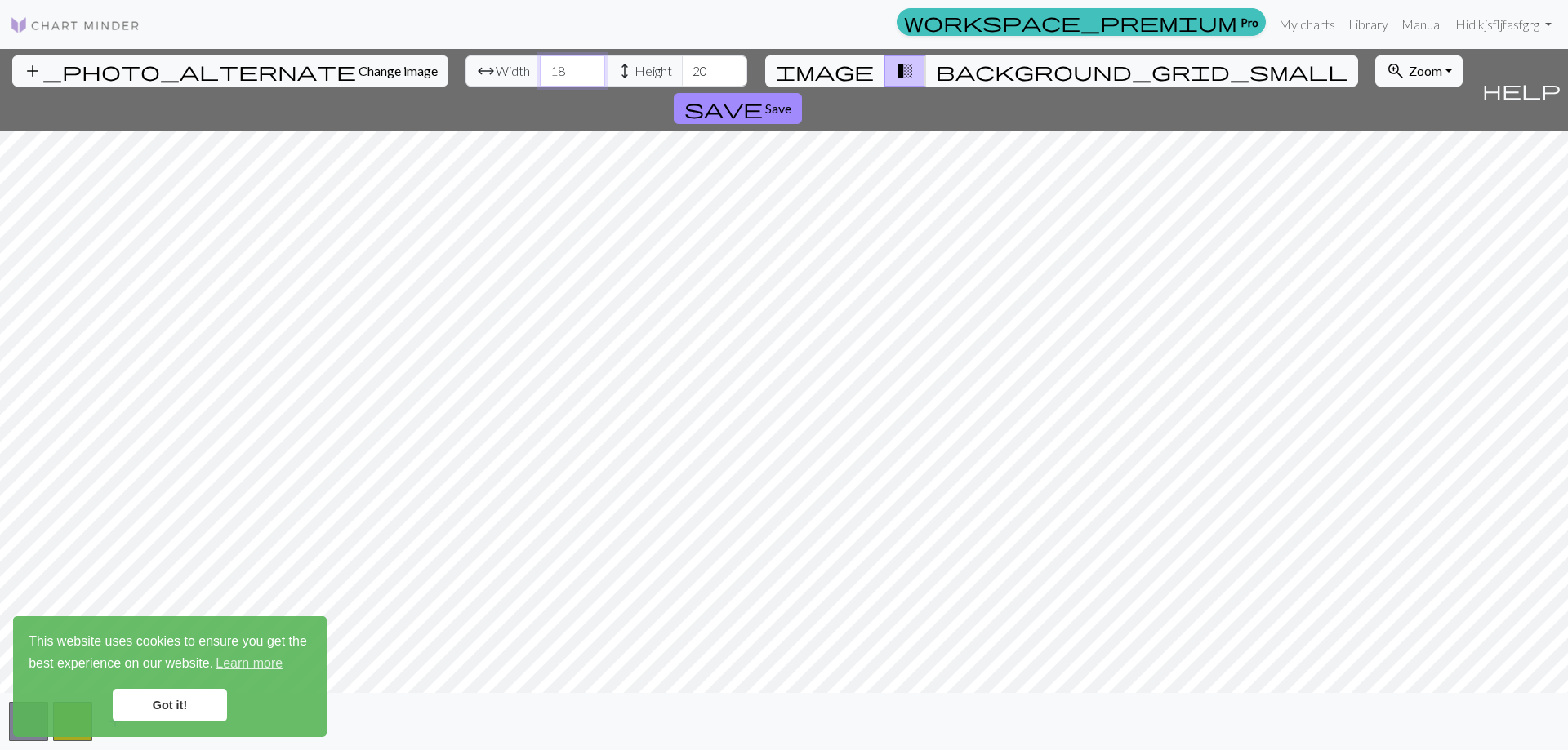
click at [540, 65] on input "18" at bounding box center [572, 71] width 65 height 31
click at [540, 78] on input "17" at bounding box center [572, 71] width 65 height 31
type input "1"
type input "90"
click at [682, 76] on input "19" at bounding box center [714, 71] width 65 height 31
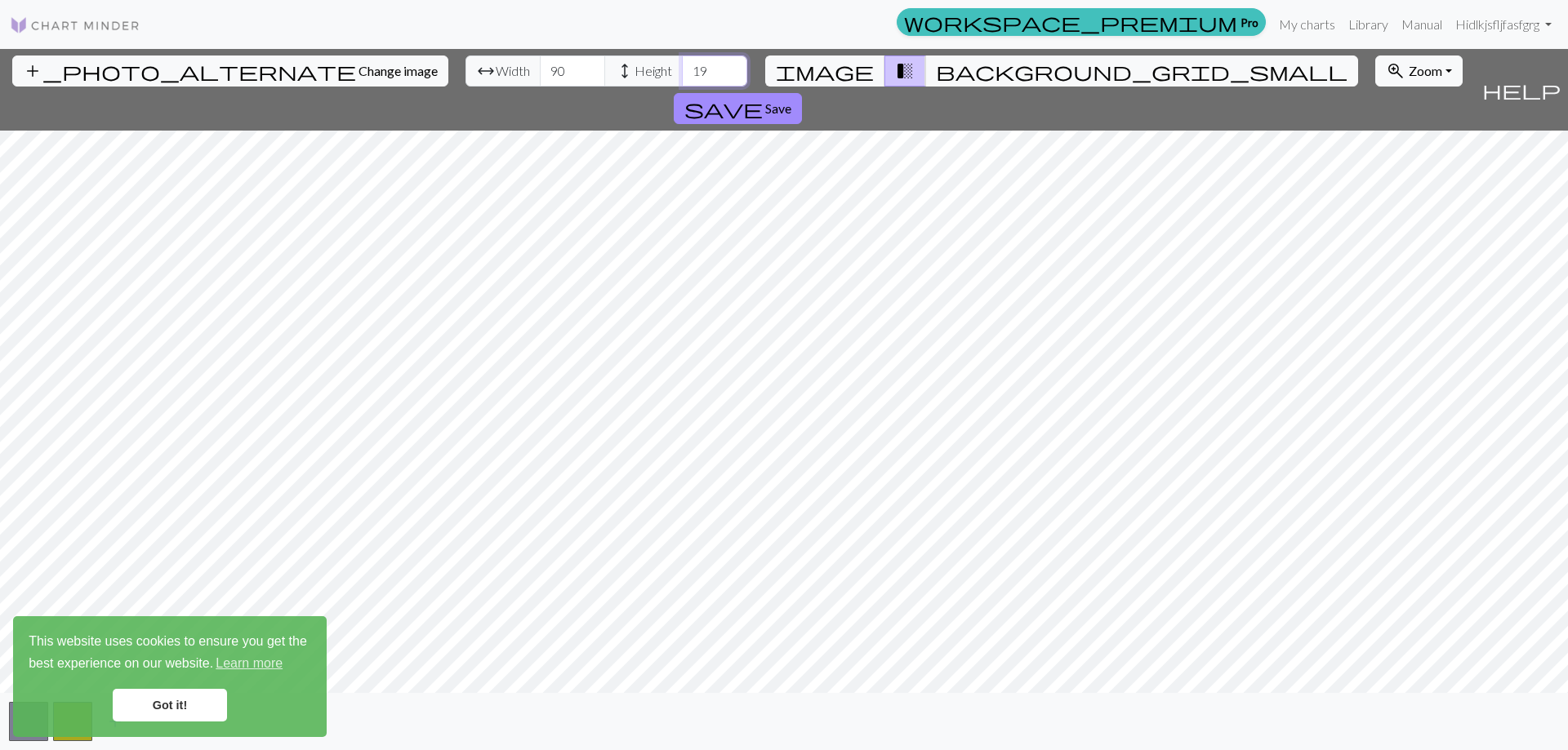
type input "1"
click at [788, 698] on div "add_photo_alternate Change image arrow_range Width 90 height Height 90 image tr…" at bounding box center [784, 399] width 1568 height 701
click at [682, 67] on input "90" at bounding box center [714, 71] width 65 height 31
type input "9"
type input "100"
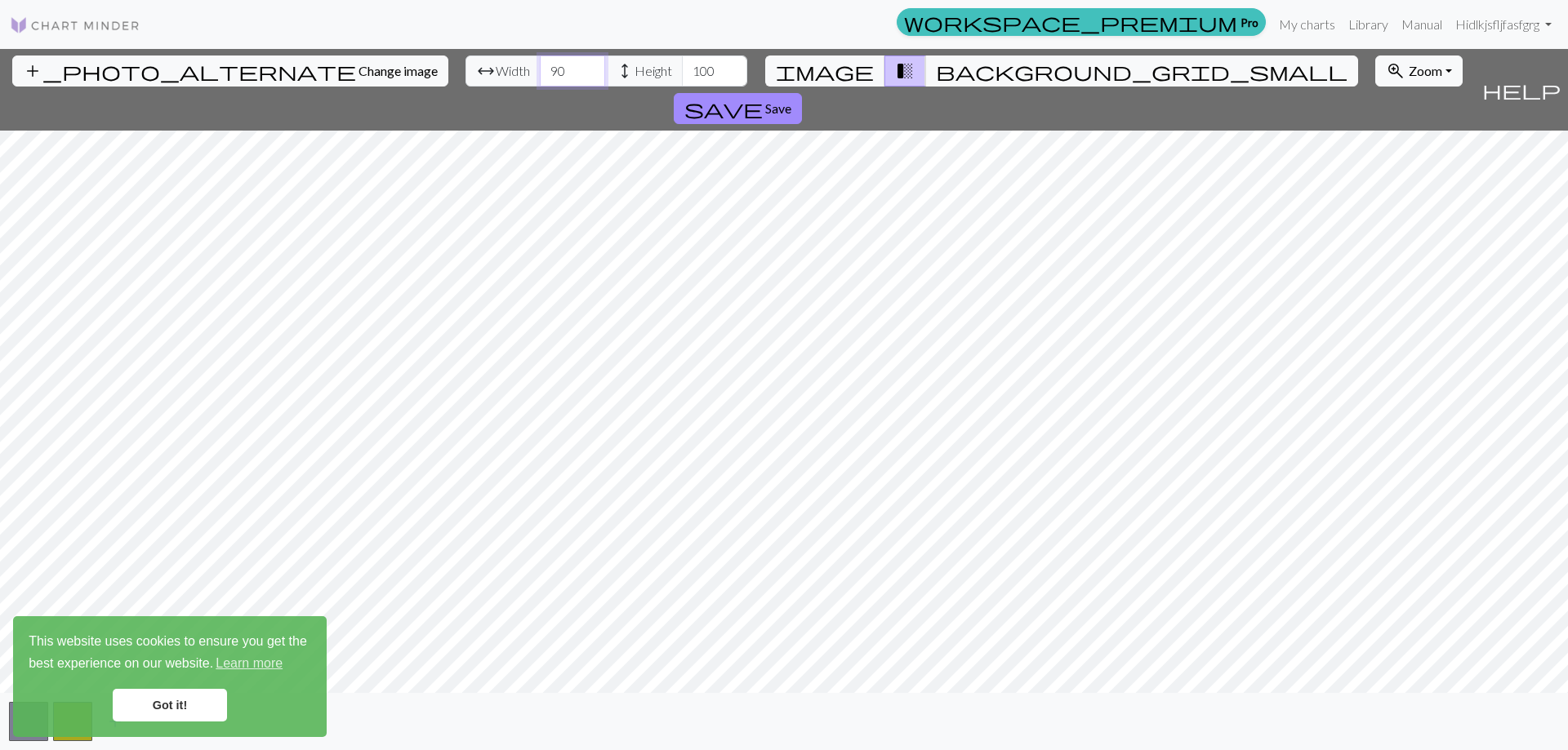
click at [540, 72] on input "90" at bounding box center [572, 71] width 65 height 31
type input "9"
click at [843, 66] on span "image" at bounding box center [824, 71] width 98 height 23
click at [895, 67] on span "transition_fade" at bounding box center [905, 71] width 19 height 23
click at [936, 63] on span "background_grid_small" at bounding box center [1141, 71] width 411 height 23
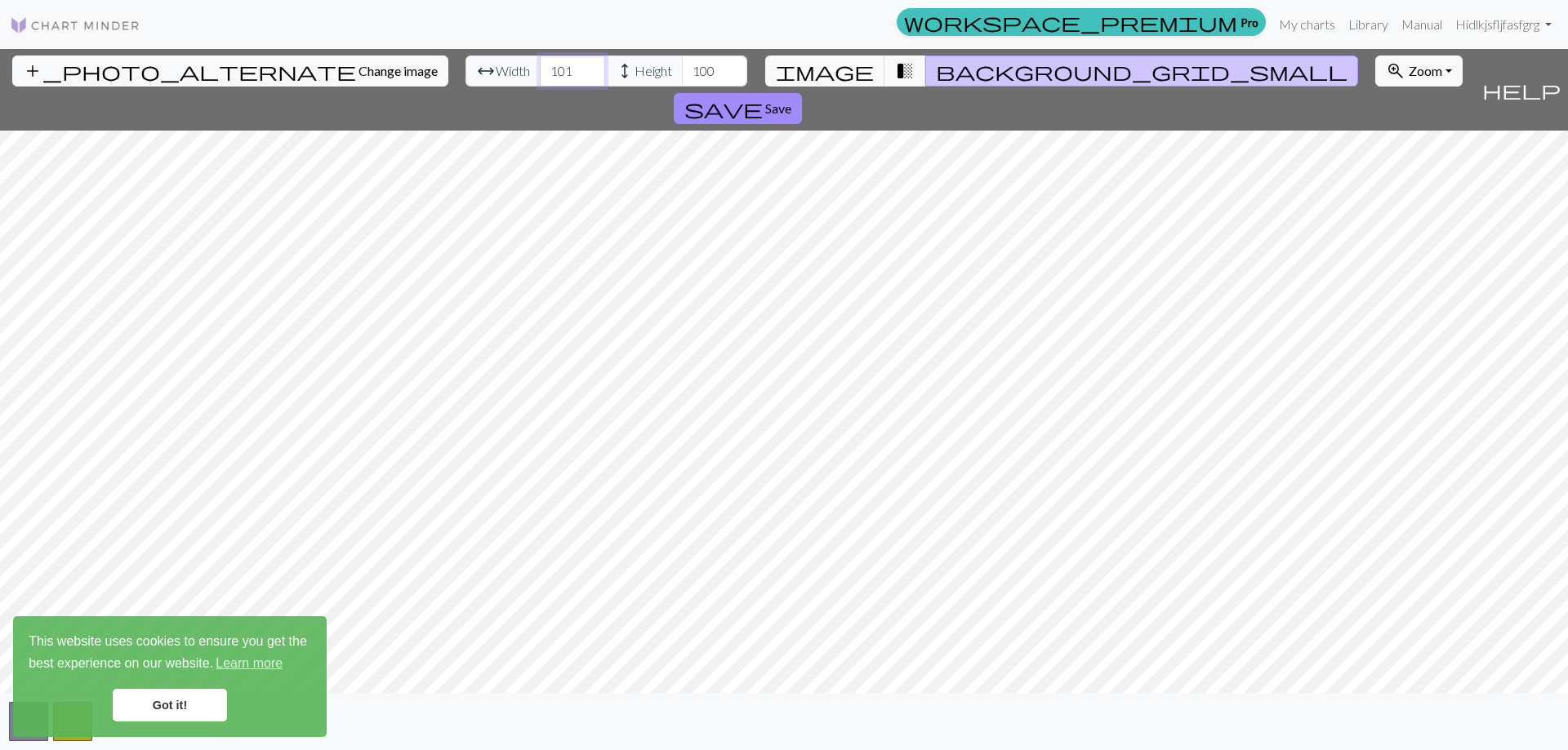
click at [540, 68] on input "101" at bounding box center [572, 71] width 65 height 31
type input "123"
click at [540, 67] on input "123" at bounding box center [572, 71] width 65 height 31
click at [682, 67] on input "134" at bounding box center [714, 71] width 65 height 31
type input "139"
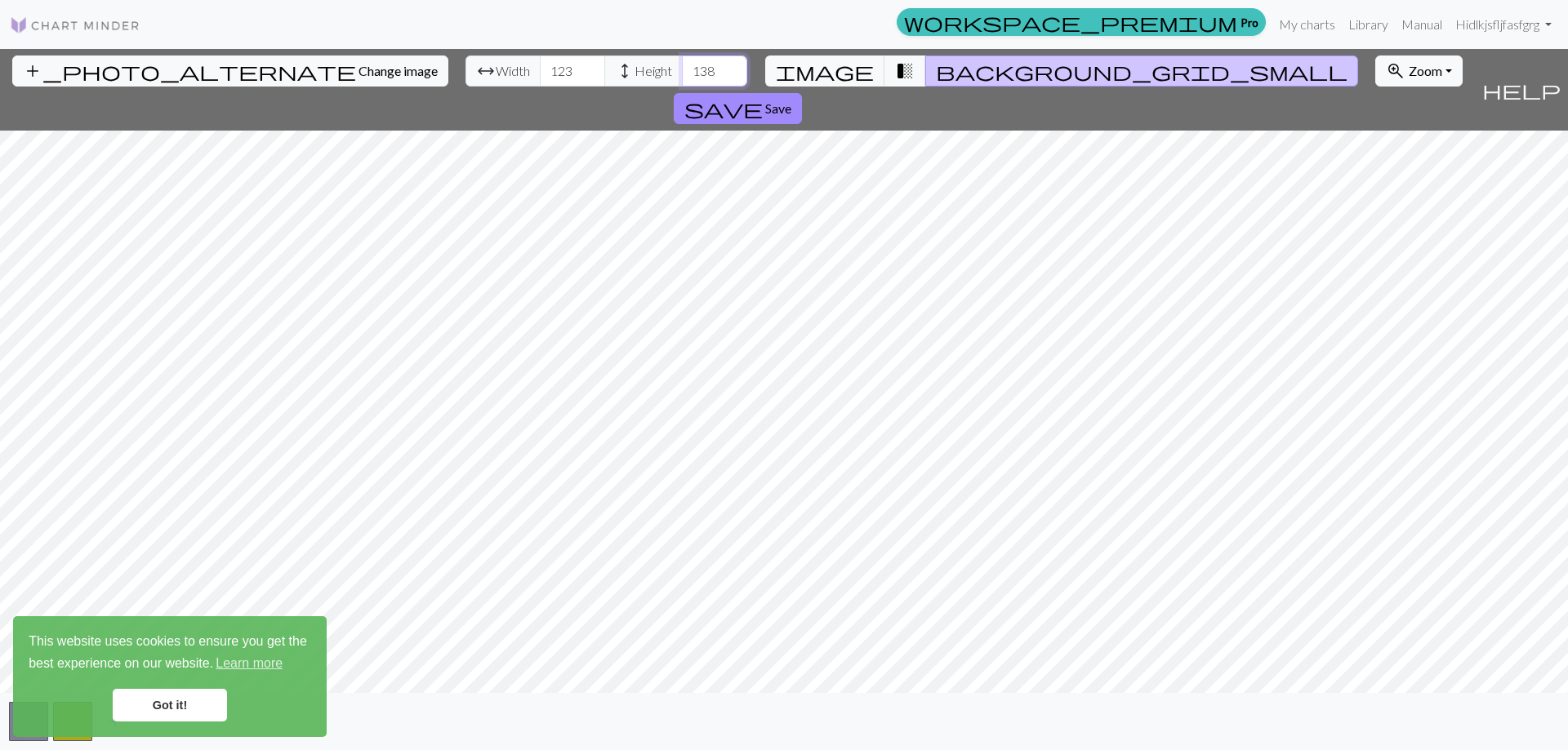
click at [682, 67] on input "139" at bounding box center [714, 71] width 65 height 31
click at [76, 33] on img at bounding box center [75, 24] width 131 height 19
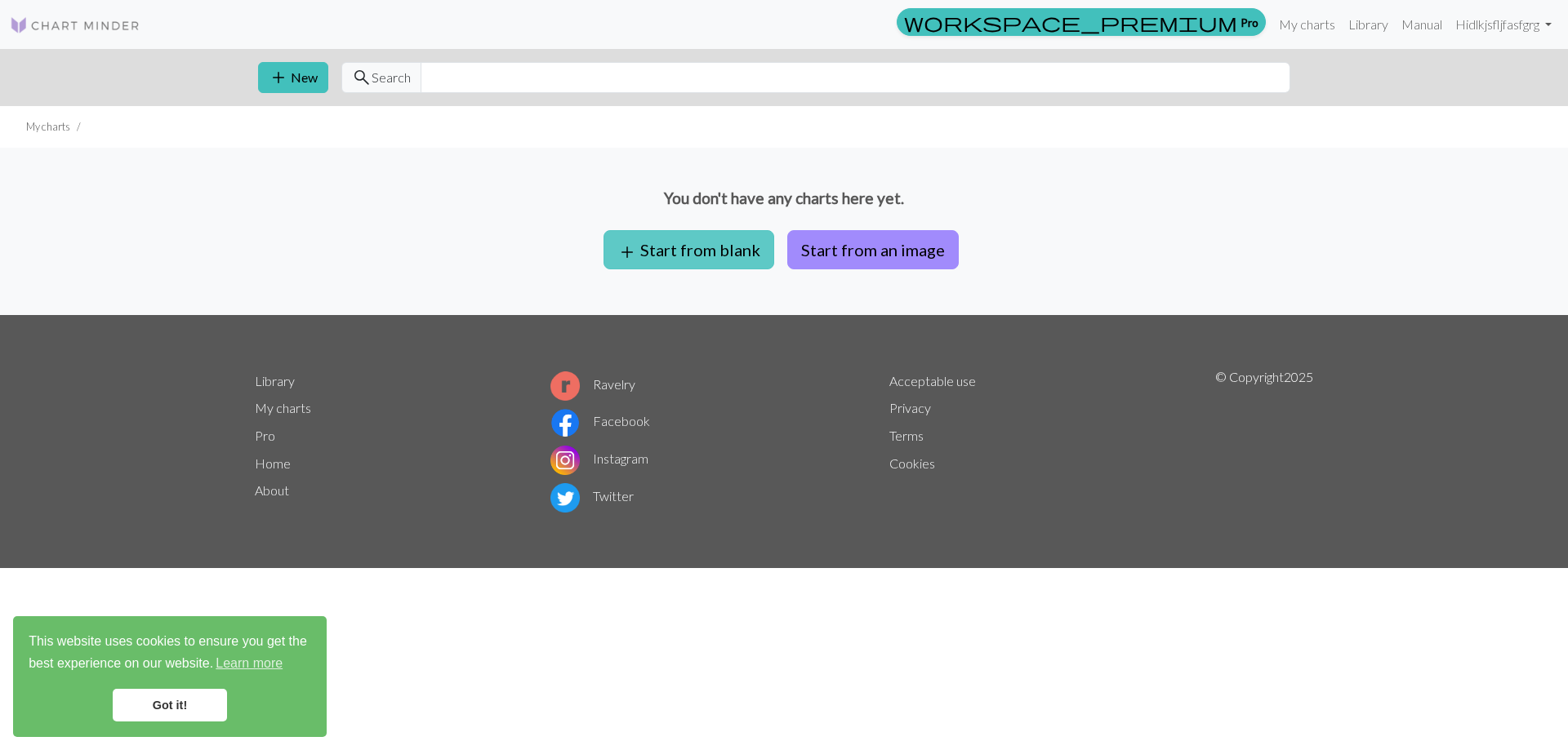
click at [634, 241] on span "add" at bounding box center [626, 252] width 19 height 23
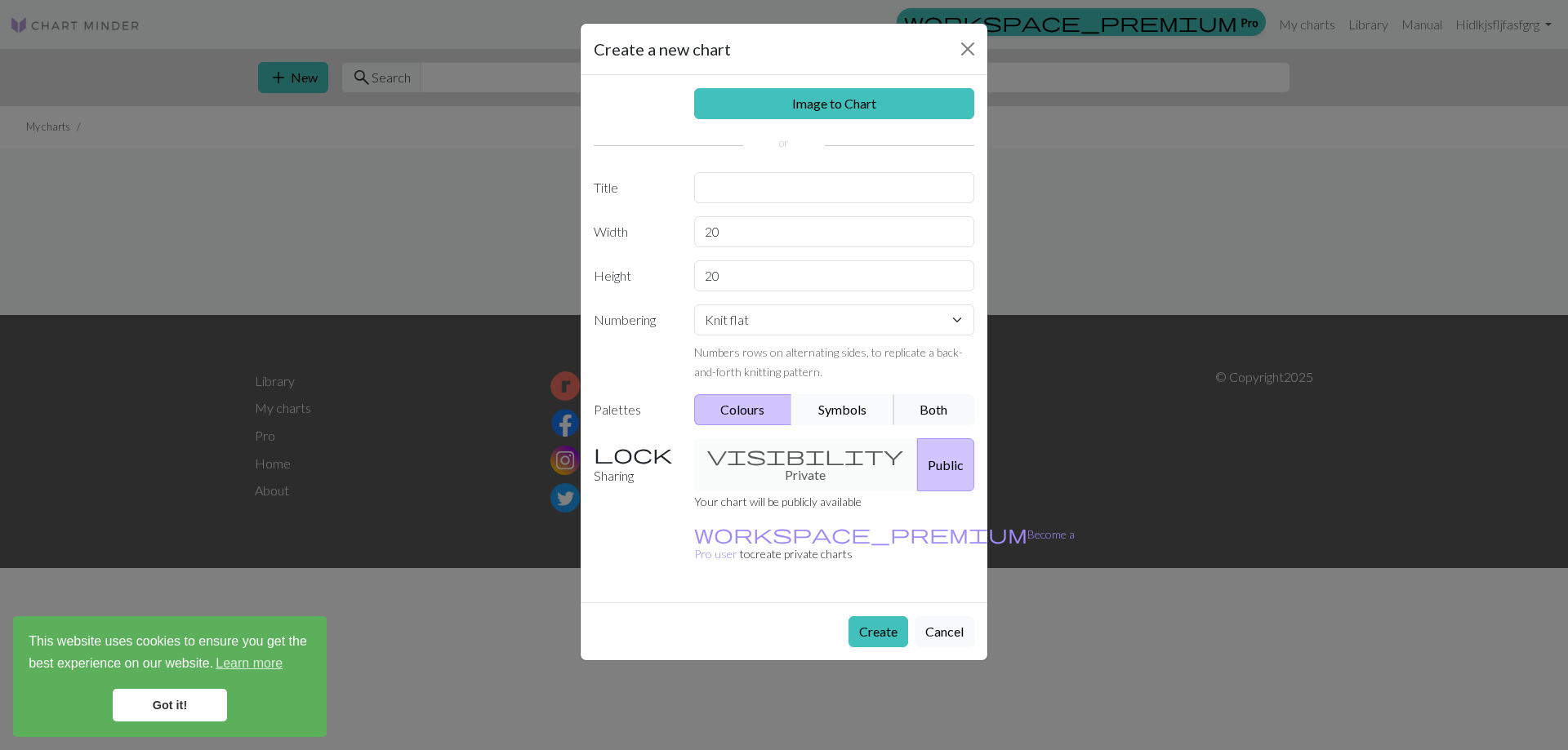
click at [845, 401] on button "Symbols" at bounding box center [843, 410] width 103 height 31
click at [942, 410] on button "Both" at bounding box center [934, 410] width 82 height 31
click at [800, 451] on div "visibility Private Public" at bounding box center [835, 464] width 300 height 53
click at [781, 454] on div "visibility Private Public" at bounding box center [835, 464] width 300 height 53
click at [799, 456] on div "visibility Private Public" at bounding box center [835, 464] width 300 height 53
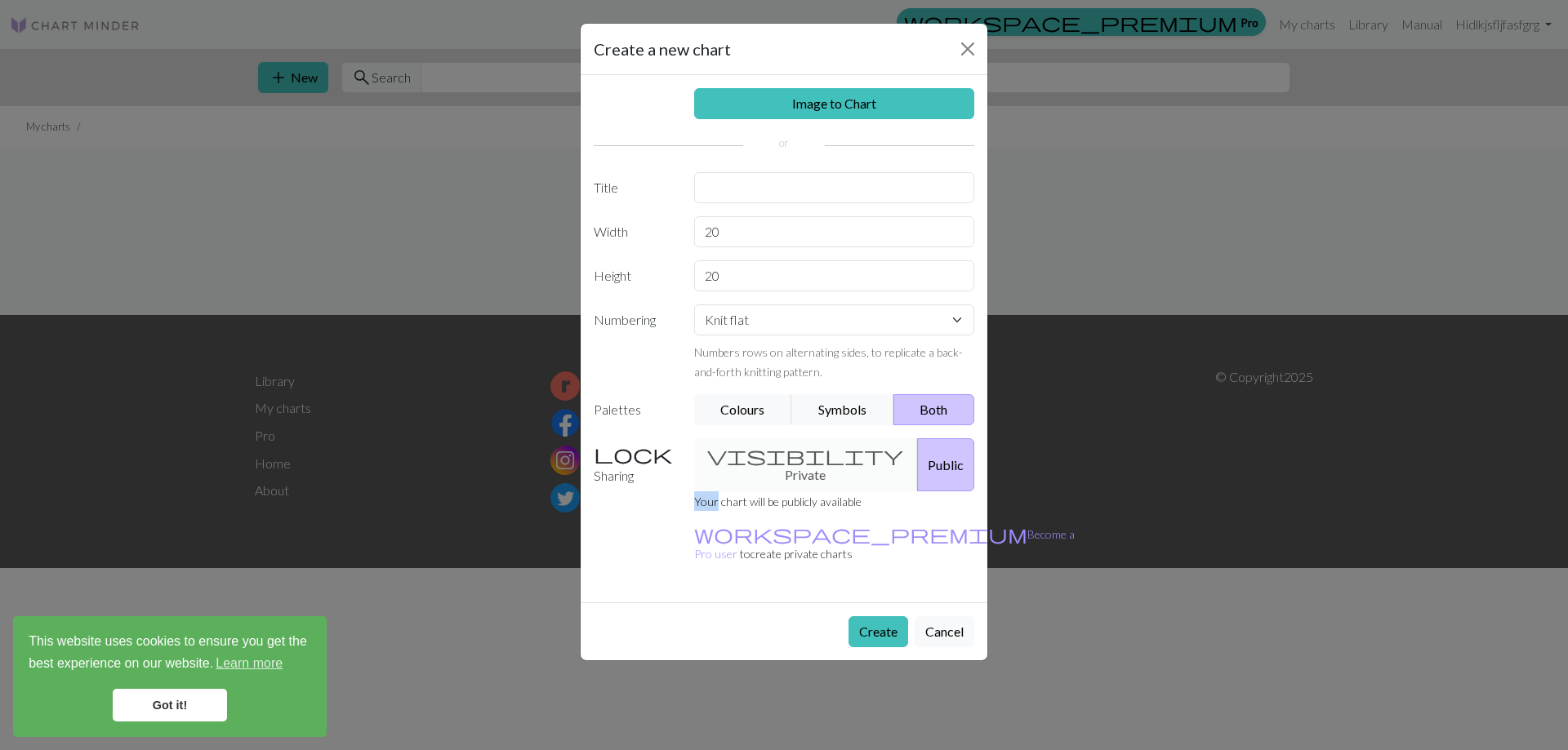
click at [917, 454] on button "Public" at bounding box center [946, 464] width 57 height 53
click at [959, 457] on button "Public" at bounding box center [946, 464] width 57 height 53
click at [824, 454] on div "visibility Private Public" at bounding box center [835, 464] width 300 height 53
click at [770, 460] on div "visibility Private Public" at bounding box center [835, 464] width 300 height 53
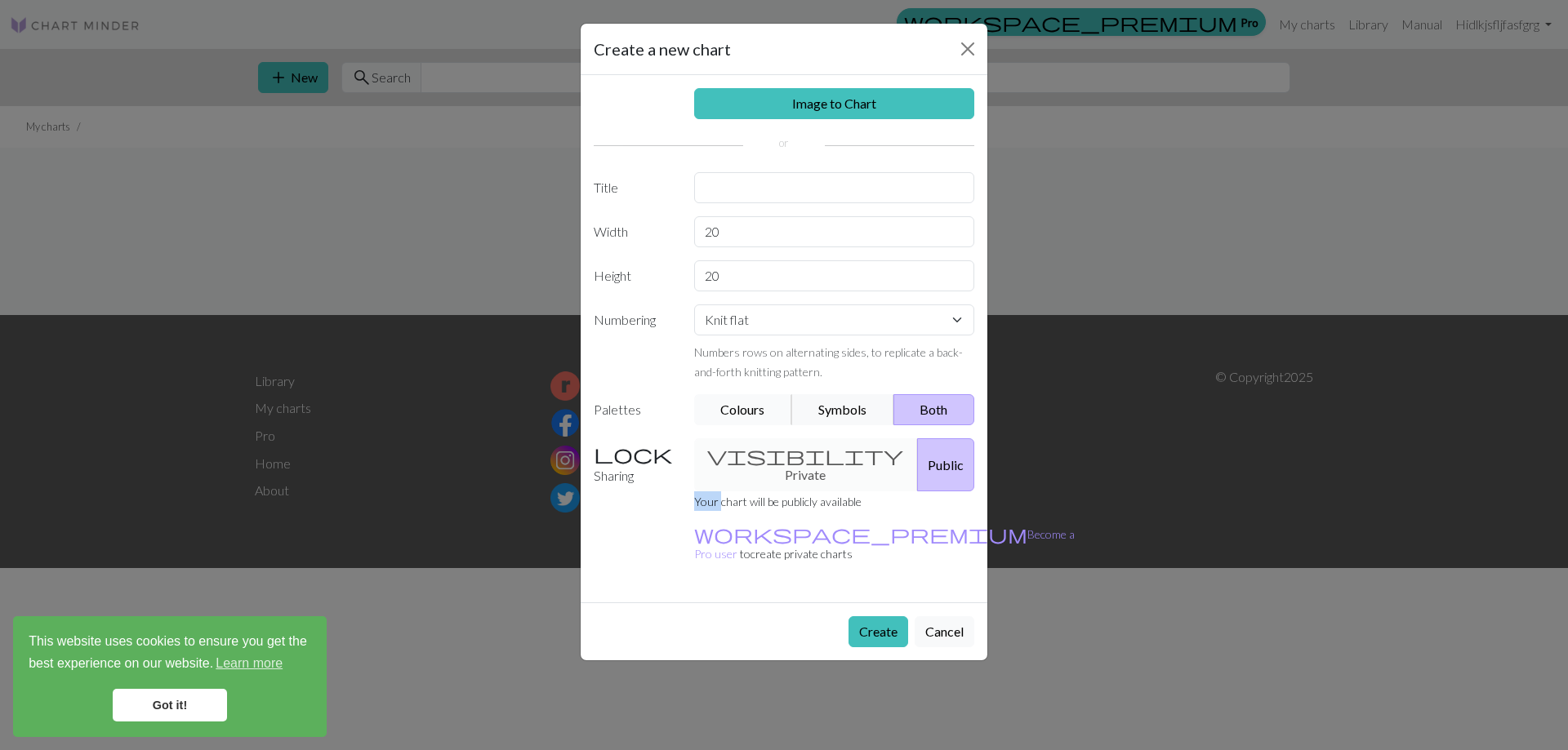
click at [749, 418] on button "Colours" at bounding box center [743, 410] width 99 height 31
click at [867, 616] on button "Create" at bounding box center [878, 631] width 60 height 31
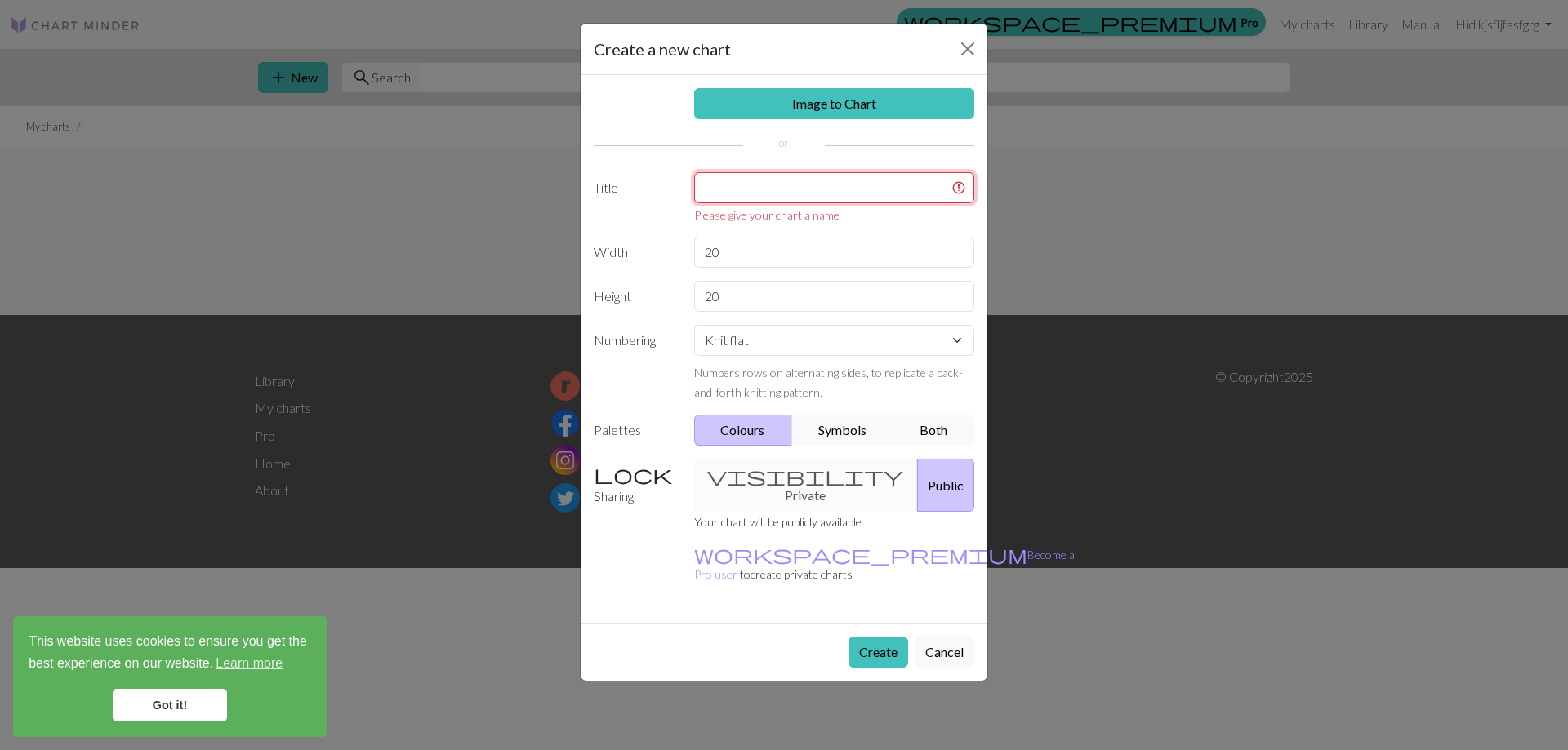
click at [749, 175] on input "text" at bounding box center [834, 187] width 281 height 31
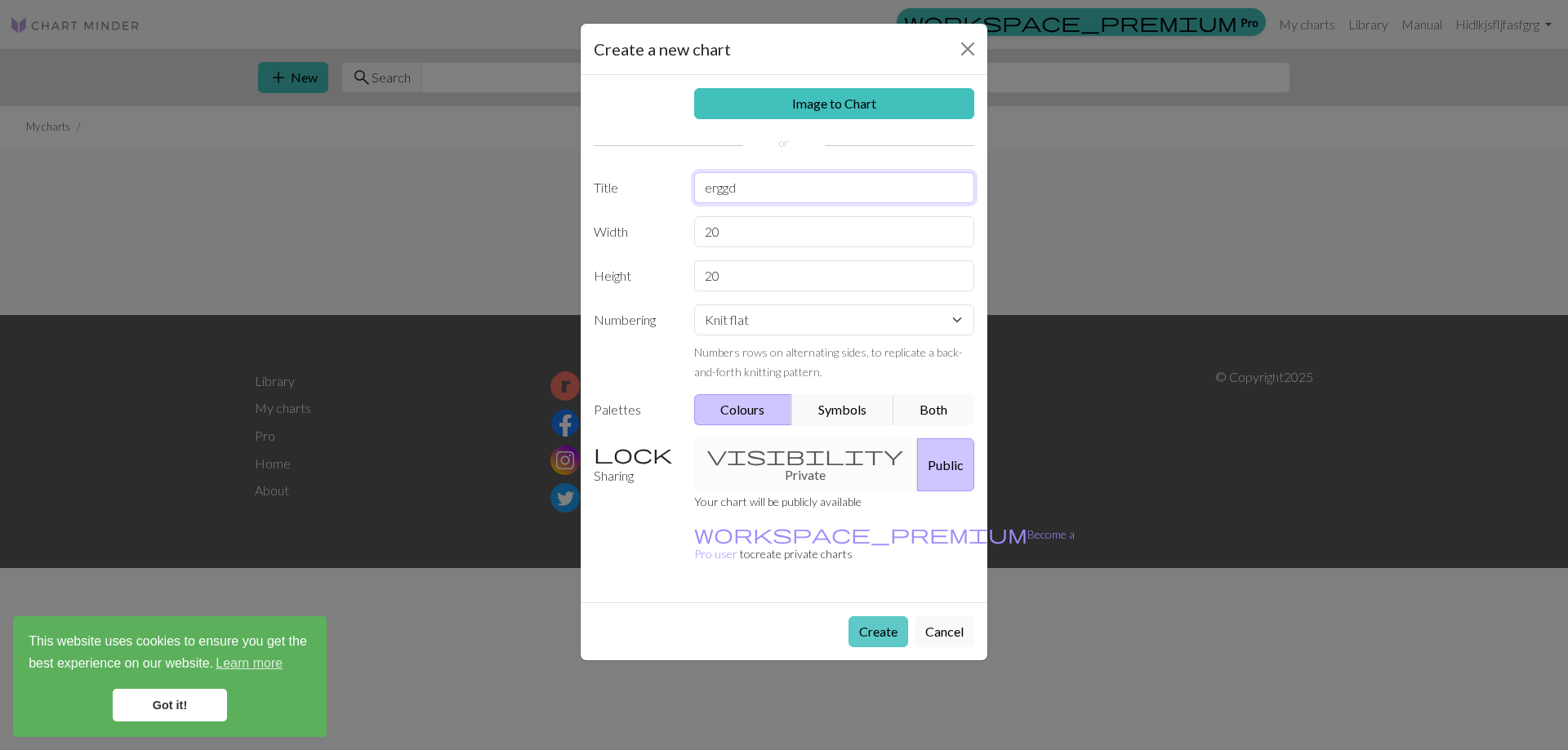
type input "erggd"
click at [879, 616] on button "Create" at bounding box center [878, 631] width 60 height 31
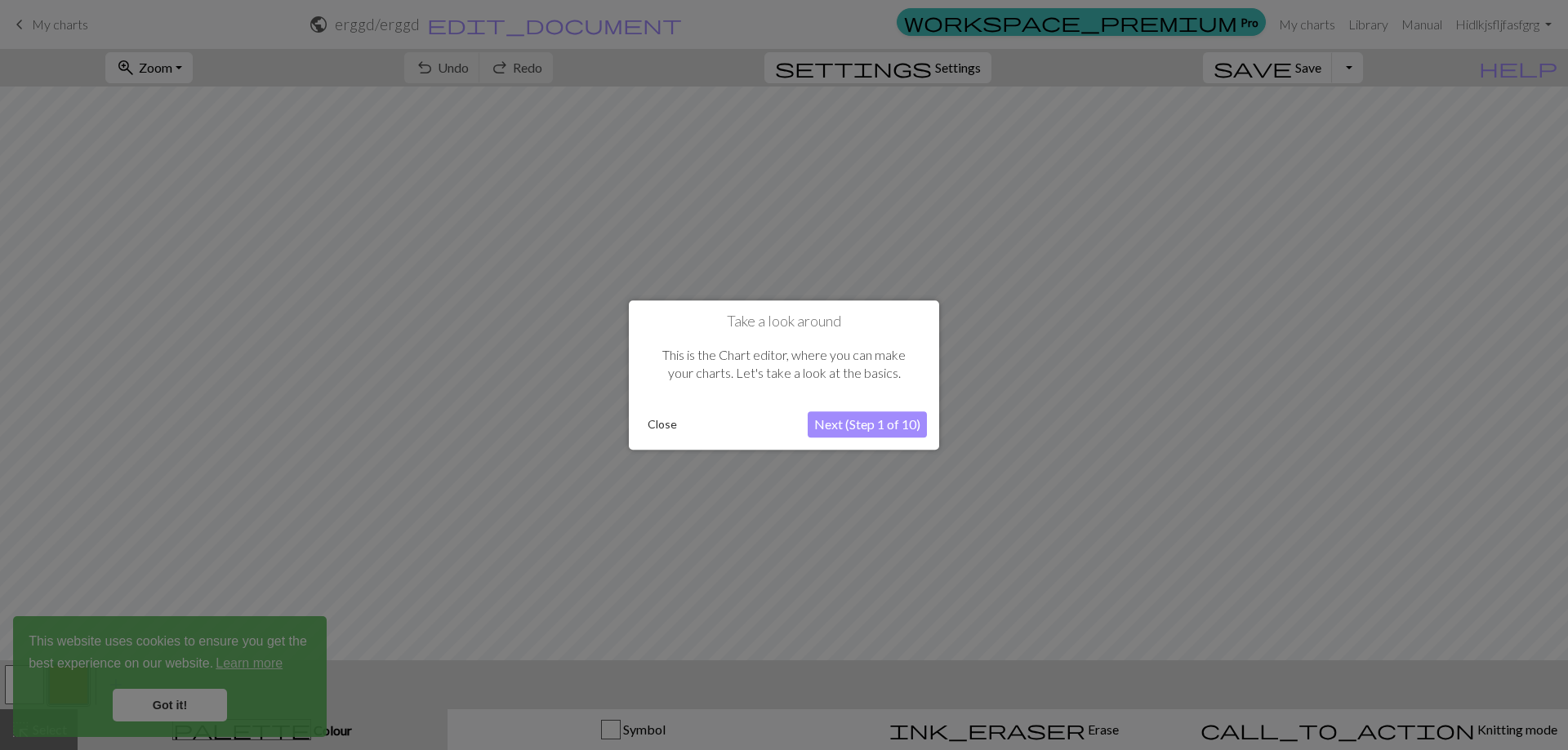
click at [827, 423] on button "Next (Step 1 of 10)" at bounding box center [867, 424] width 119 height 26
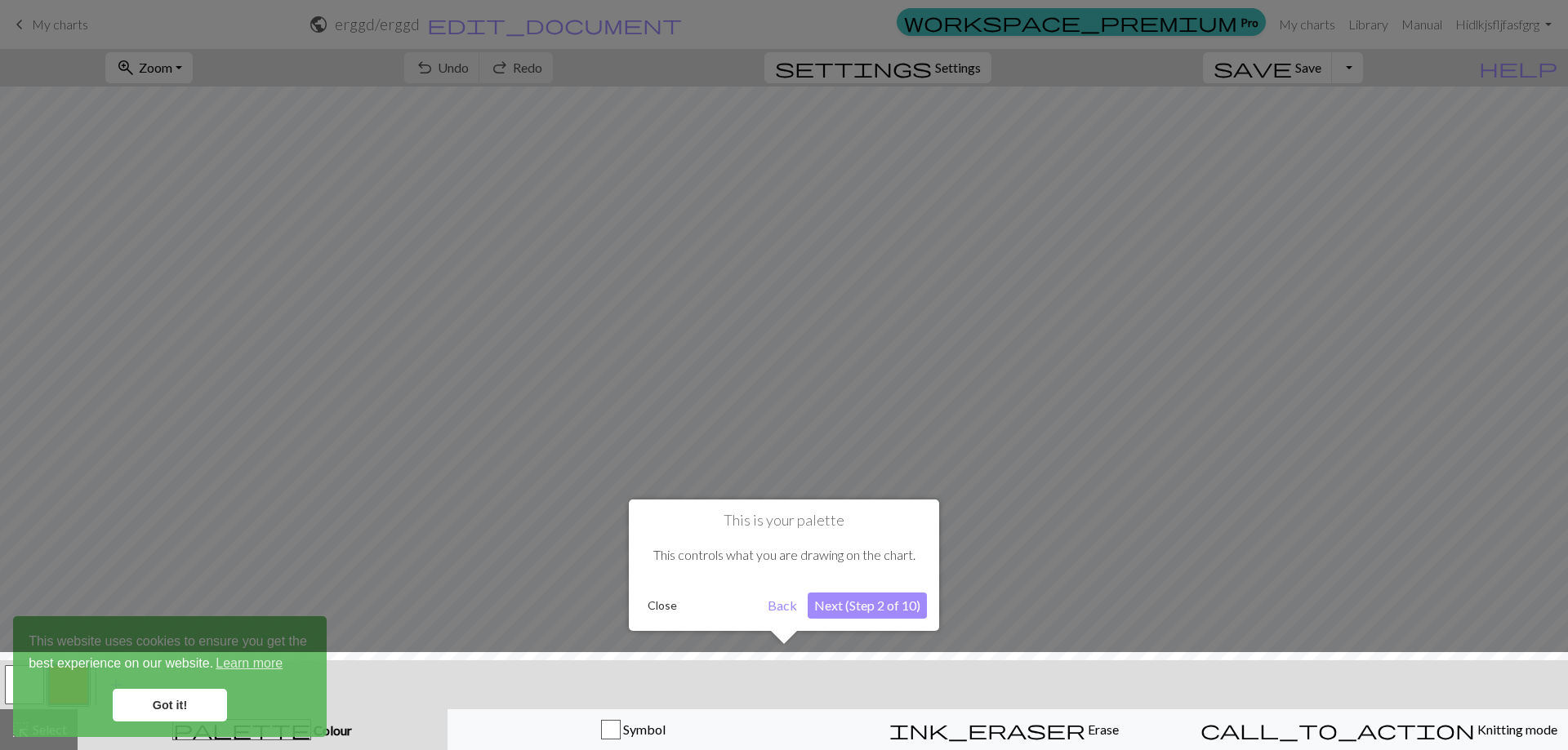
click at [666, 604] on button "Close" at bounding box center [662, 605] width 42 height 24
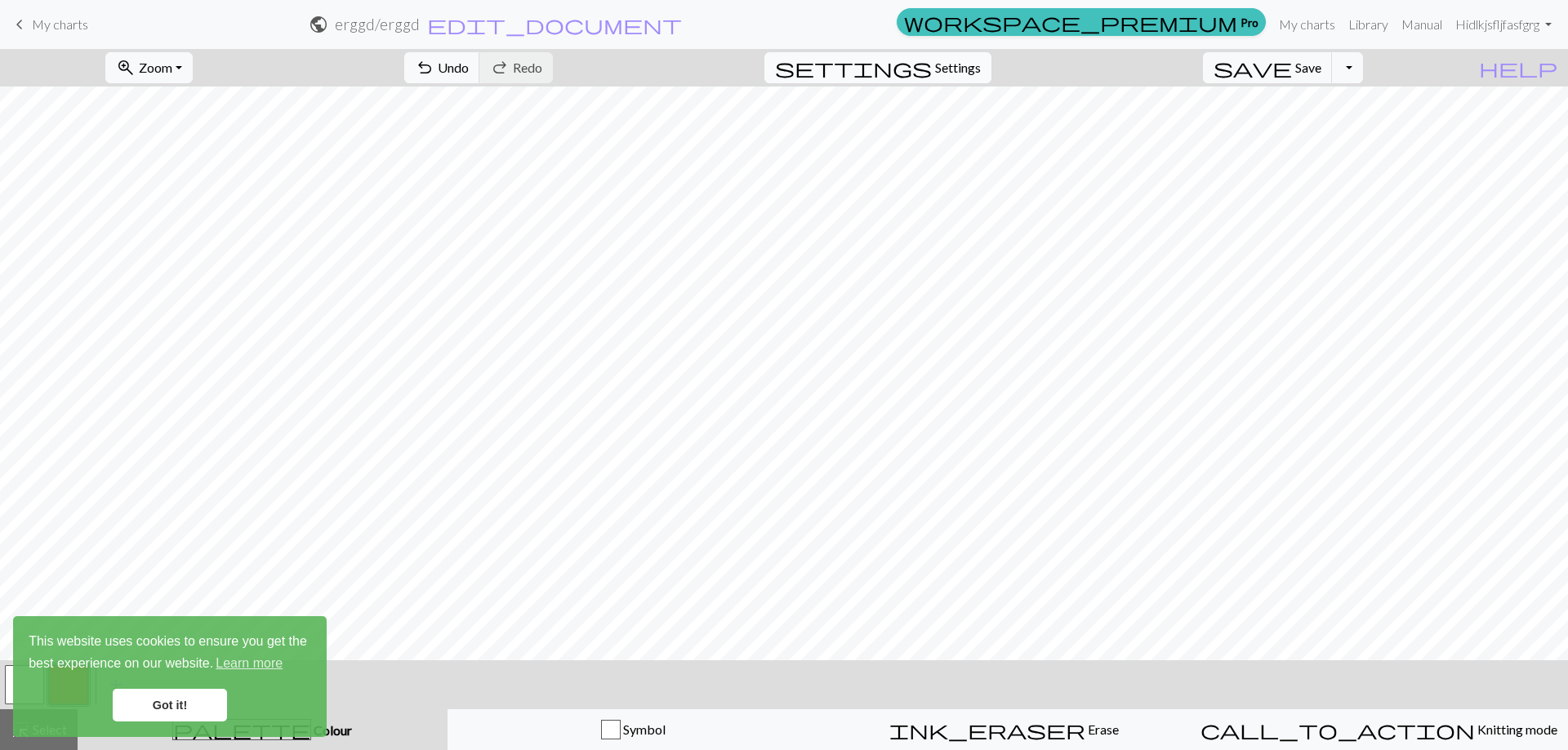
click at [932, 68] on span "settings" at bounding box center [853, 67] width 157 height 23
select select "aran"
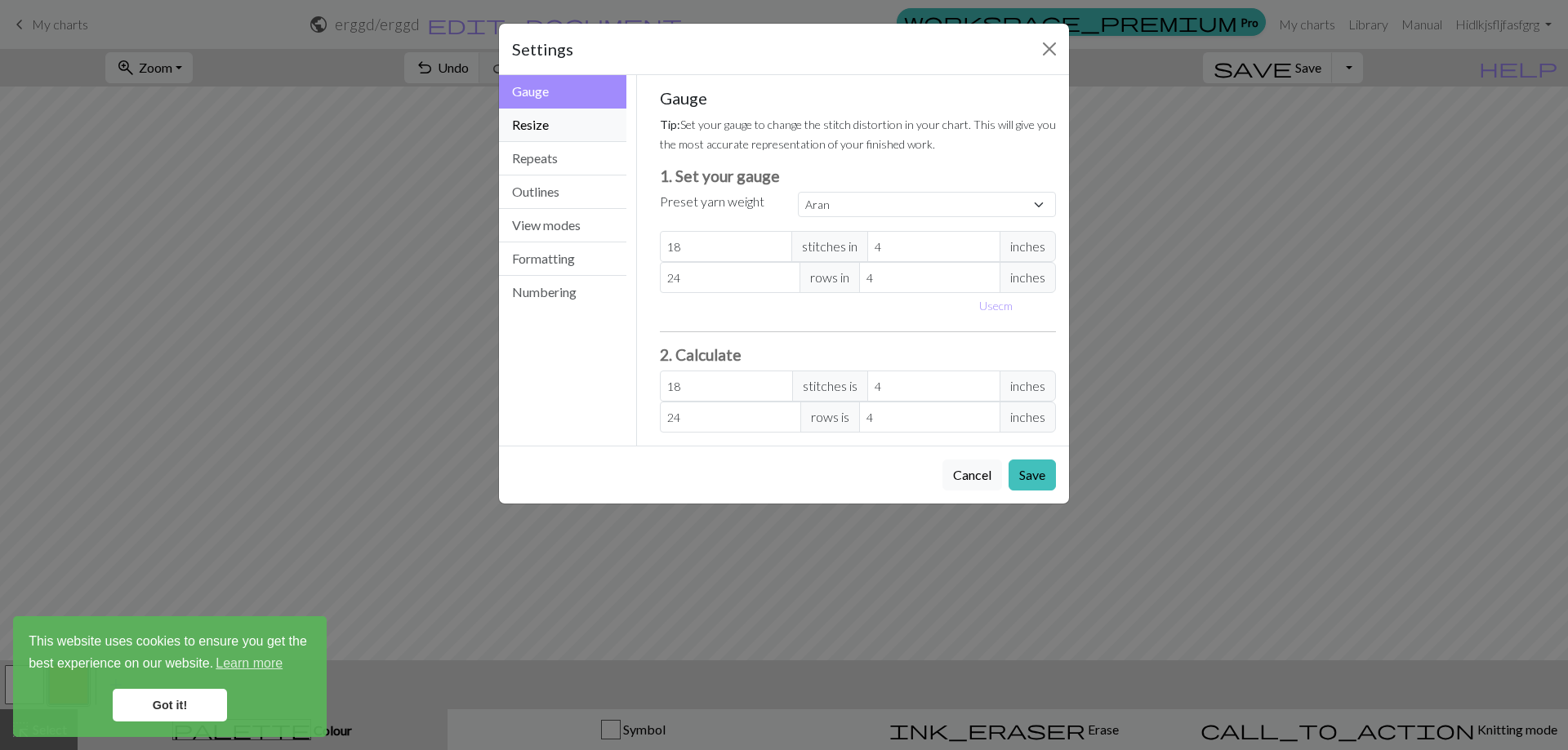
click at [562, 134] on button "Resize" at bounding box center [562, 126] width 127 height 34
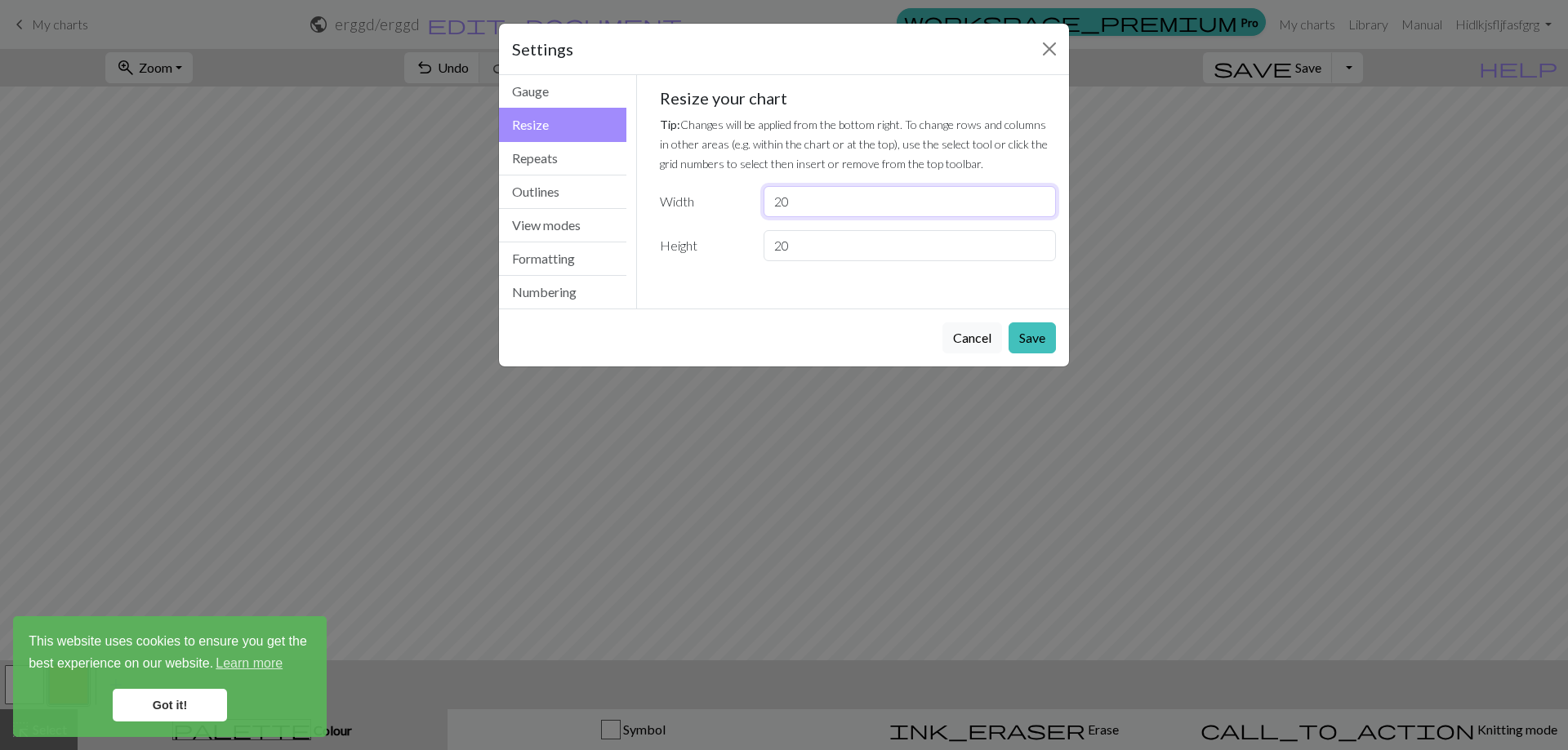
click at [825, 201] on input "20" at bounding box center [910, 201] width 293 height 31
type input "2"
type input "40"
click at [1018, 338] on button "Save" at bounding box center [1032, 338] width 47 height 31
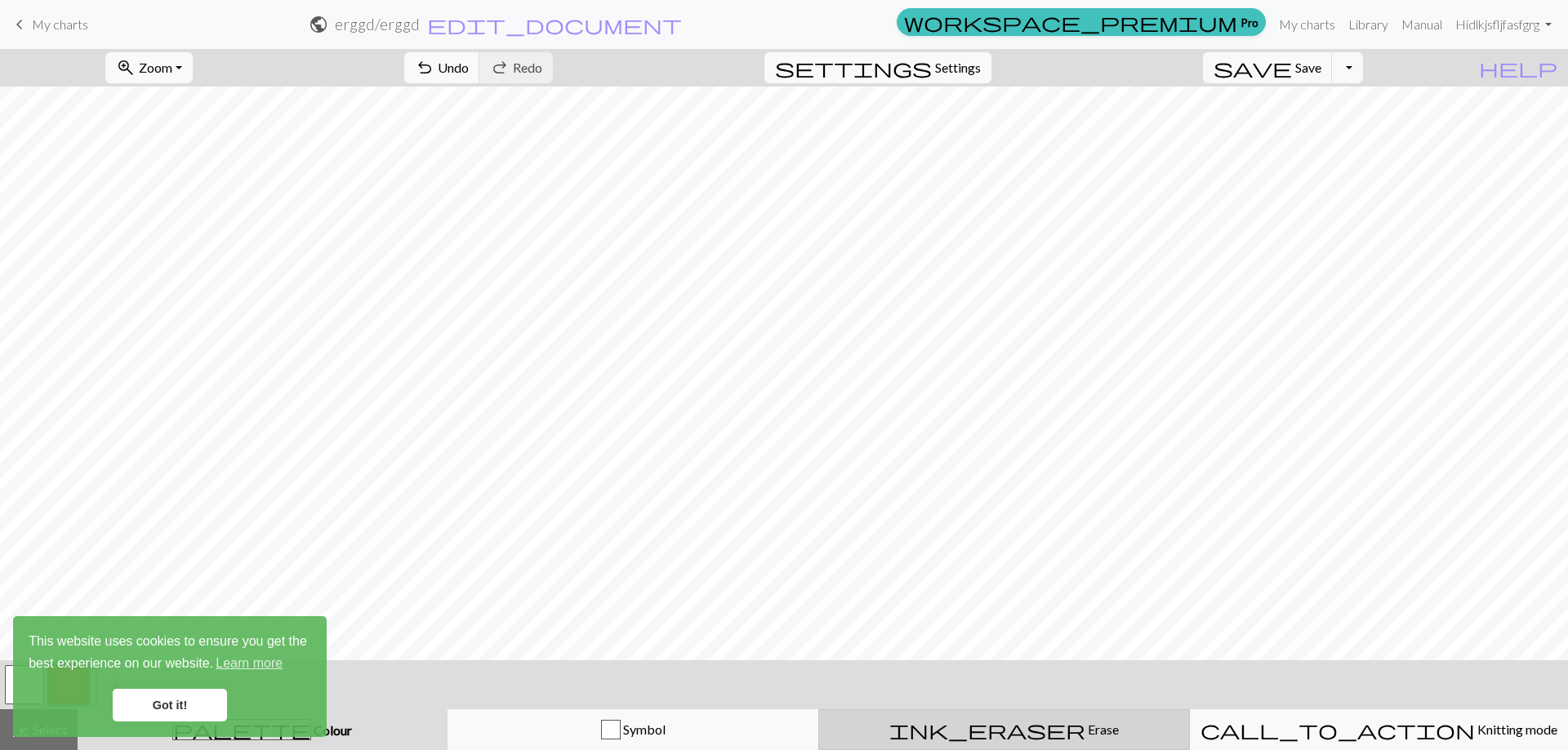
click at [975, 711] on button "ink_eraser Erase Erase" at bounding box center [1004, 730] width 372 height 40
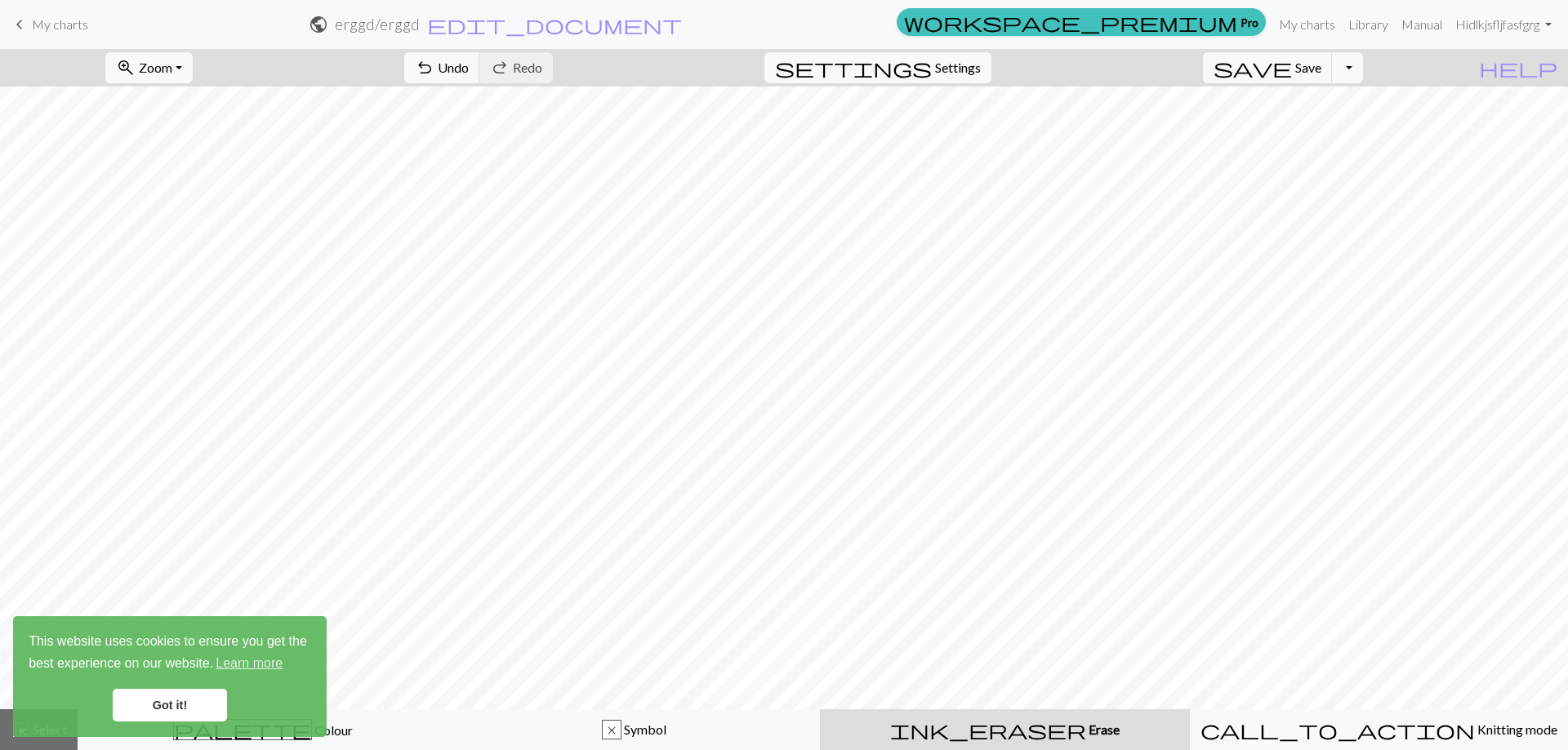
drag, startPoint x: 916, startPoint y: 740, endPoint x: 906, endPoint y: 711, distance: 30.7
click at [916, 737] on button "ink_eraser Erase Erase" at bounding box center [1005, 730] width 370 height 40
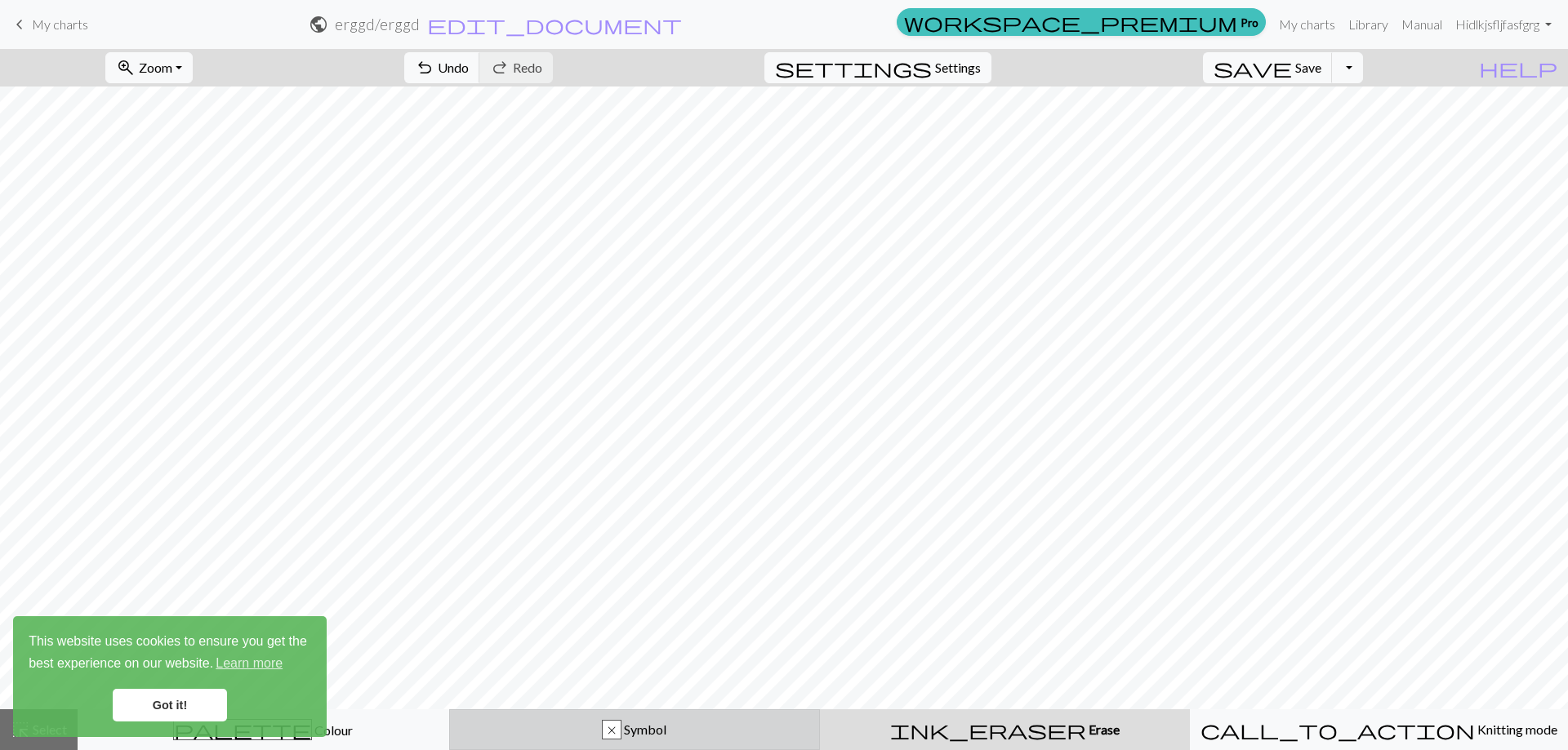
click at [639, 725] on span "Symbol" at bounding box center [643, 729] width 45 height 15
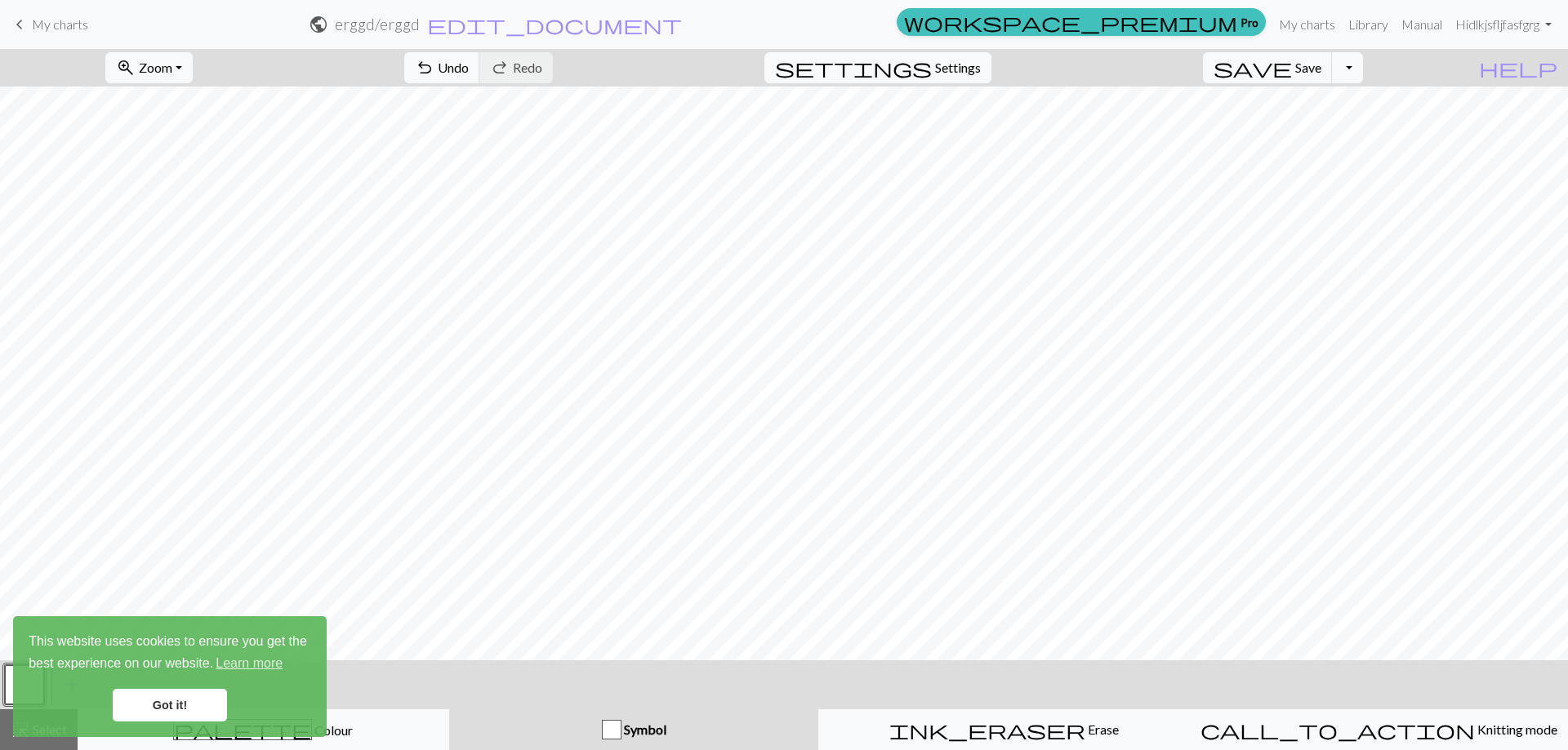
click at [647, 731] on span "Symbol" at bounding box center [643, 729] width 45 height 15
click at [609, 733] on div "button" at bounding box center [611, 729] width 19 height 19
click at [611, 731] on div "button" at bounding box center [611, 729] width 19 height 19
click at [148, 699] on link "Got it!" at bounding box center [170, 705] width 115 height 33
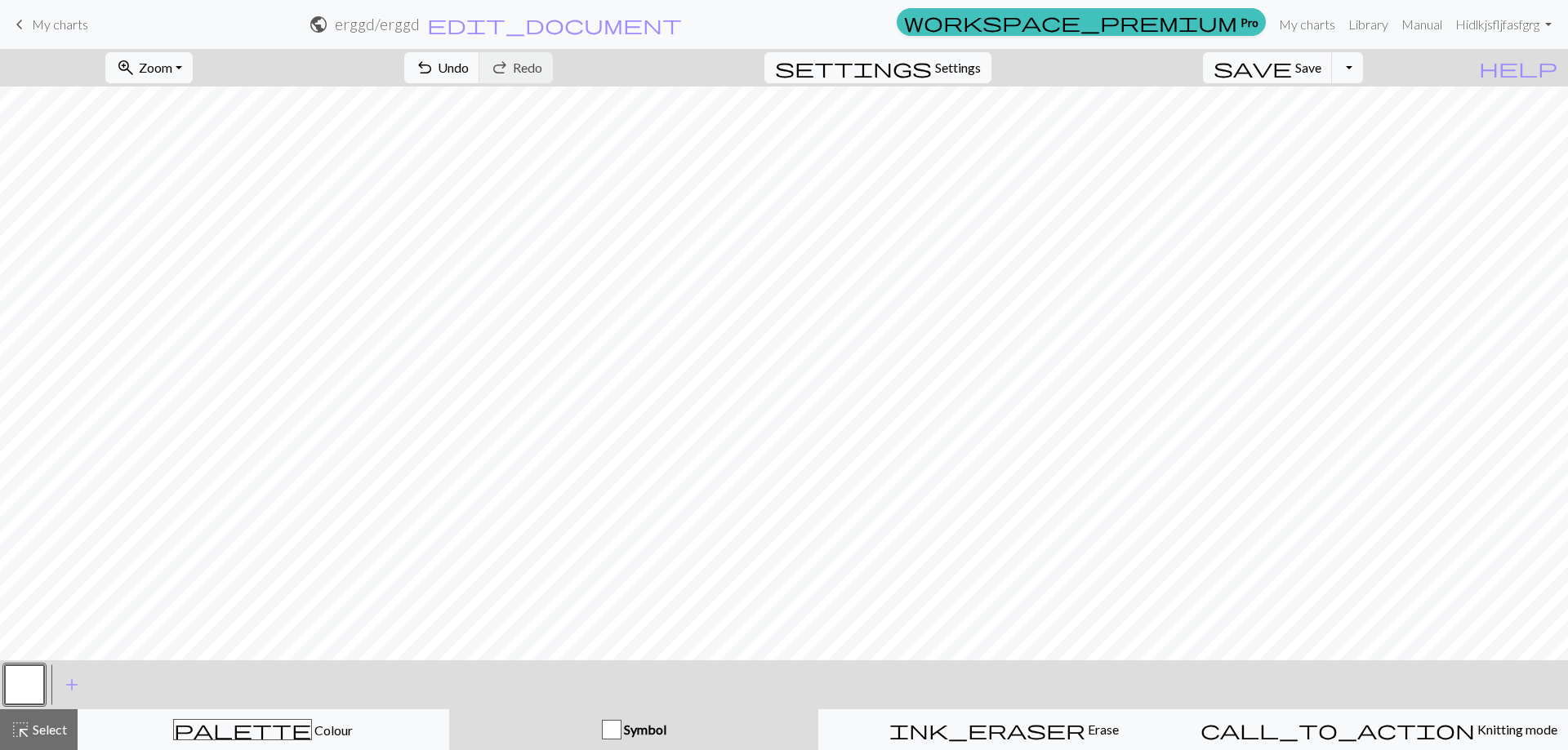
click at [228, 725] on div "This website uses cookies to ensure you get the best experience on our website.…" at bounding box center [169, 676] width 314 height 121
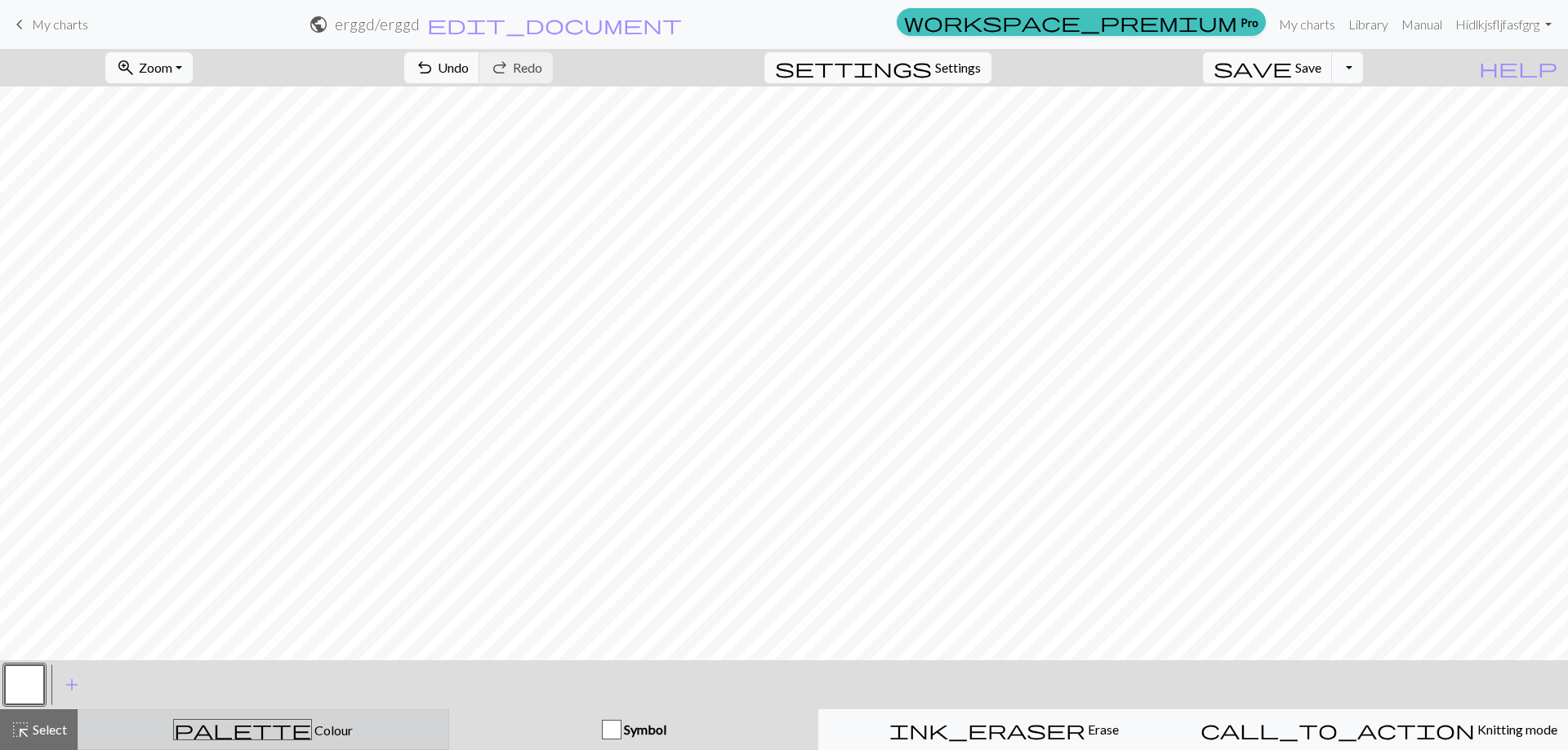
click at [312, 731] on span "Colour" at bounding box center [332, 730] width 40 height 15
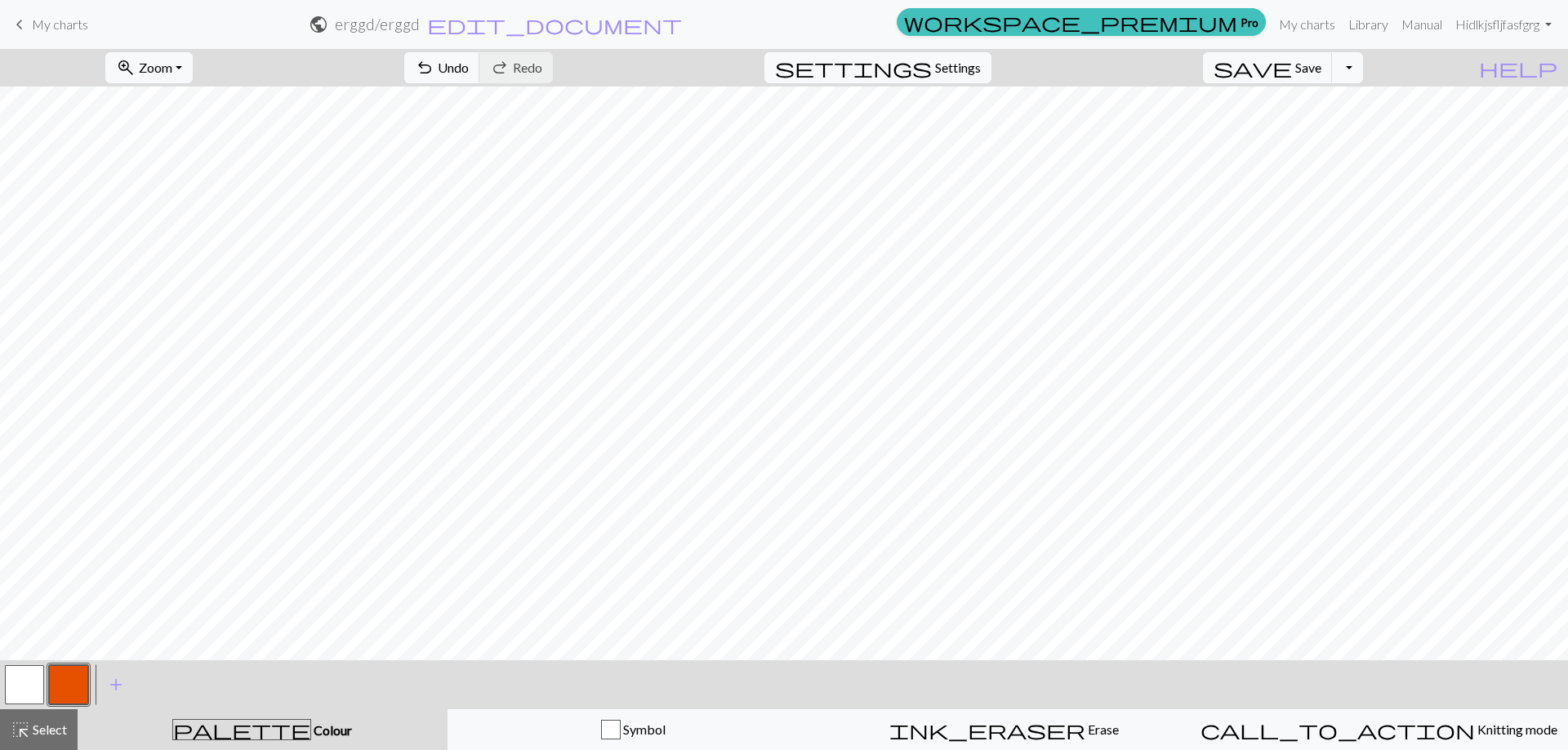
click at [62, 681] on button "button" at bounding box center [68, 684] width 39 height 39
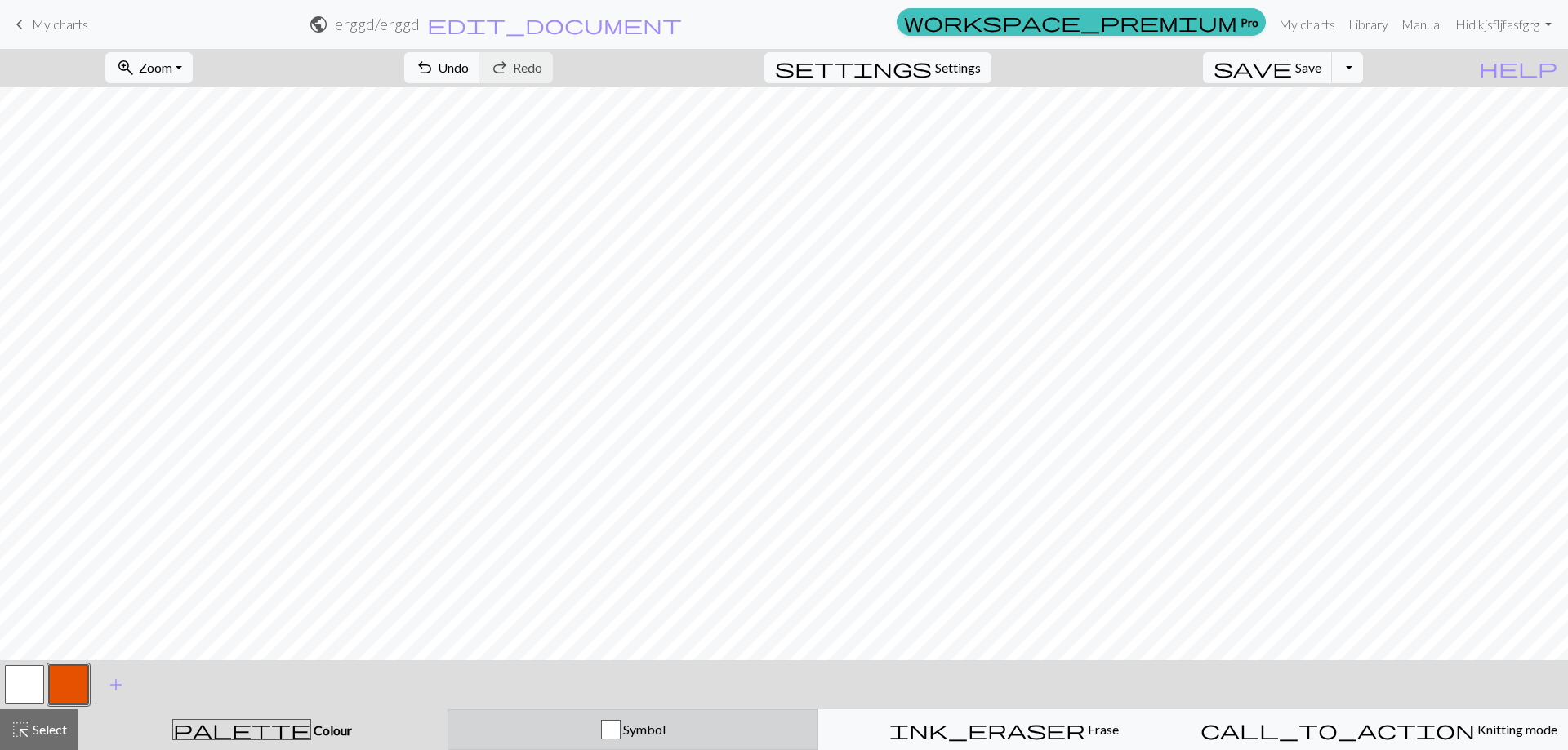
click at [631, 726] on span "Symbol" at bounding box center [642, 729] width 45 height 15
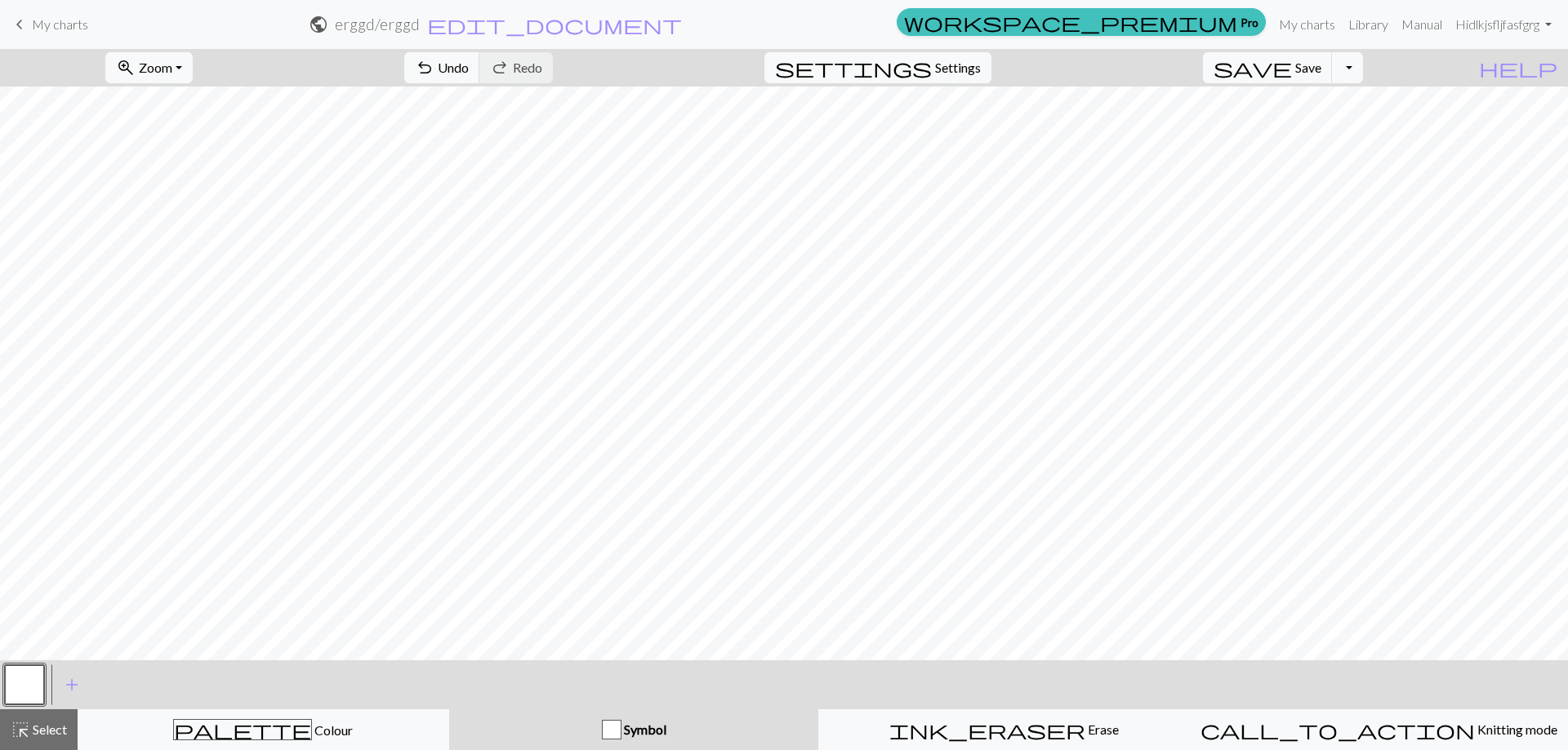
click at [22, 679] on button "button" at bounding box center [24, 684] width 39 height 39
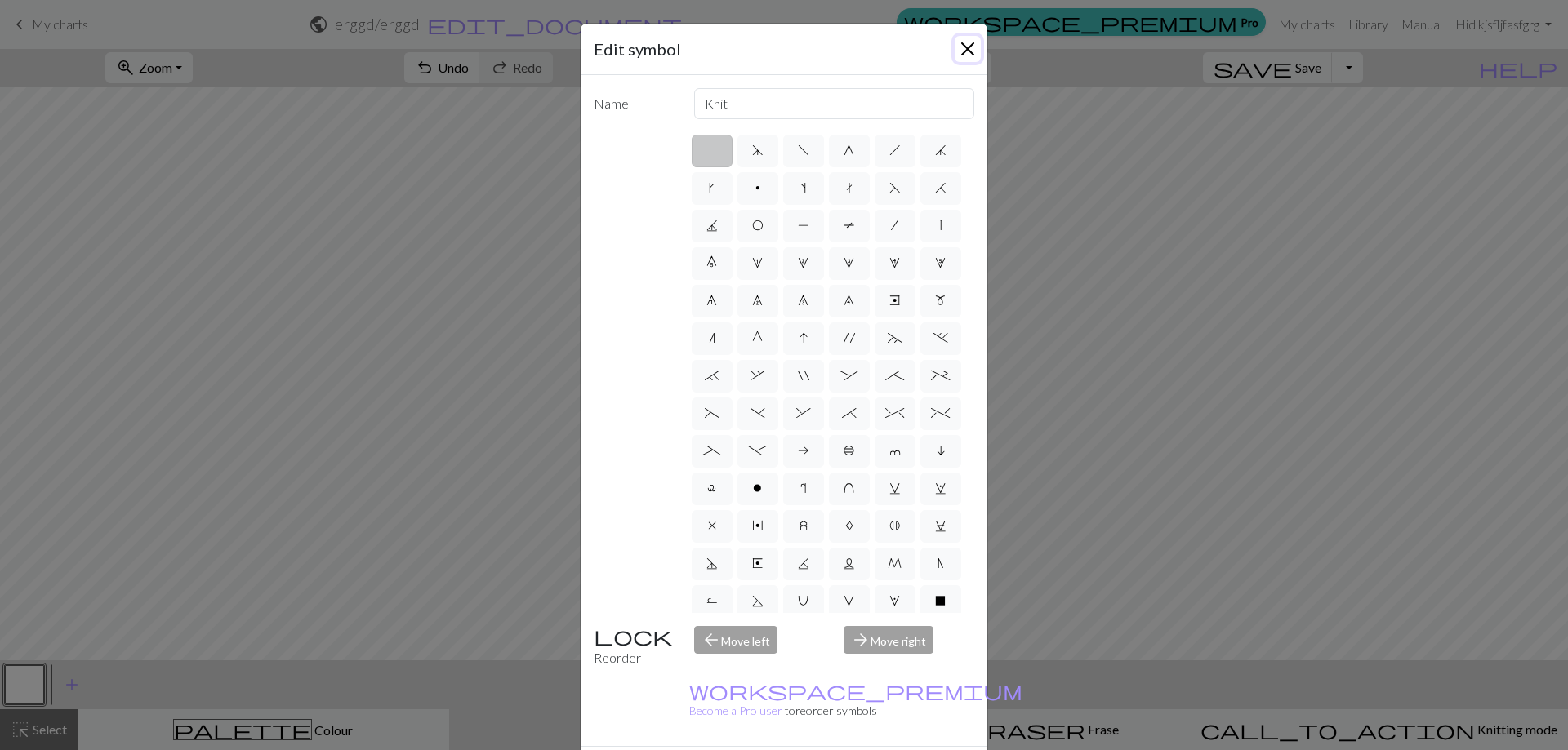
click at [956, 42] on button "Close" at bounding box center [967, 49] width 26 height 26
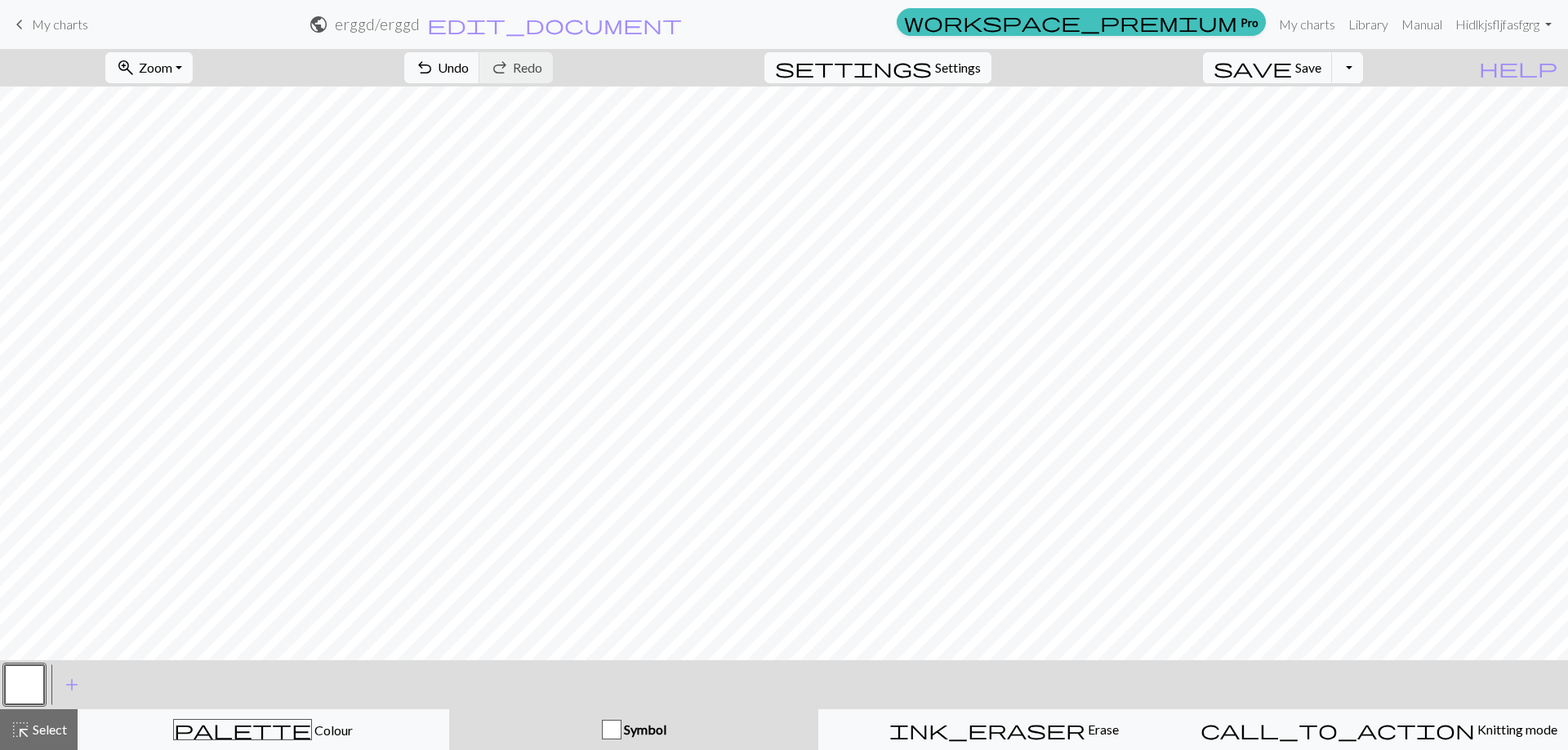
click at [584, 735] on div "Symbol" at bounding box center [634, 729] width 351 height 19
click at [620, 731] on div "button" at bounding box center [611, 729] width 19 height 19
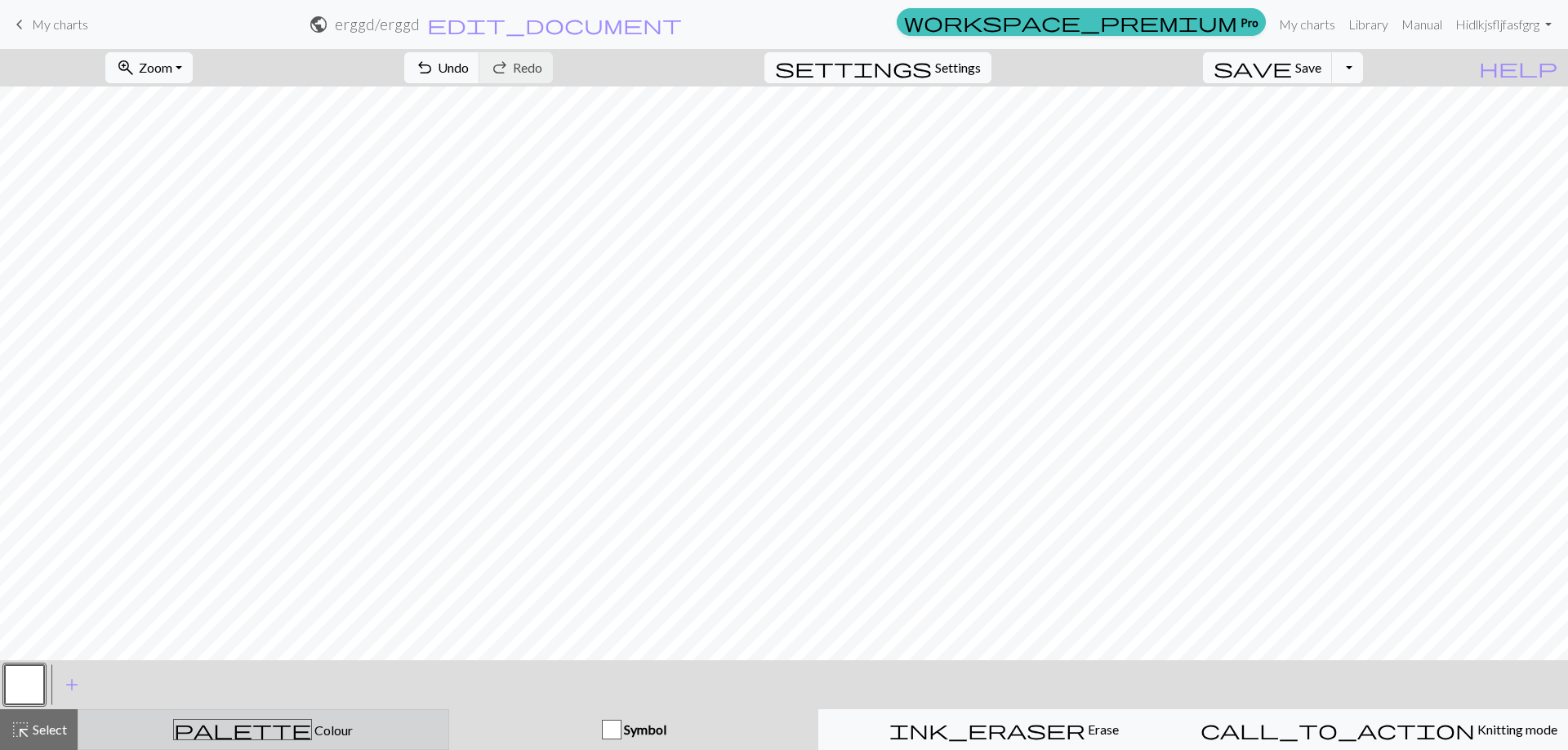
click at [378, 720] on div "palette Colour Colour" at bounding box center [264, 729] width 351 height 21
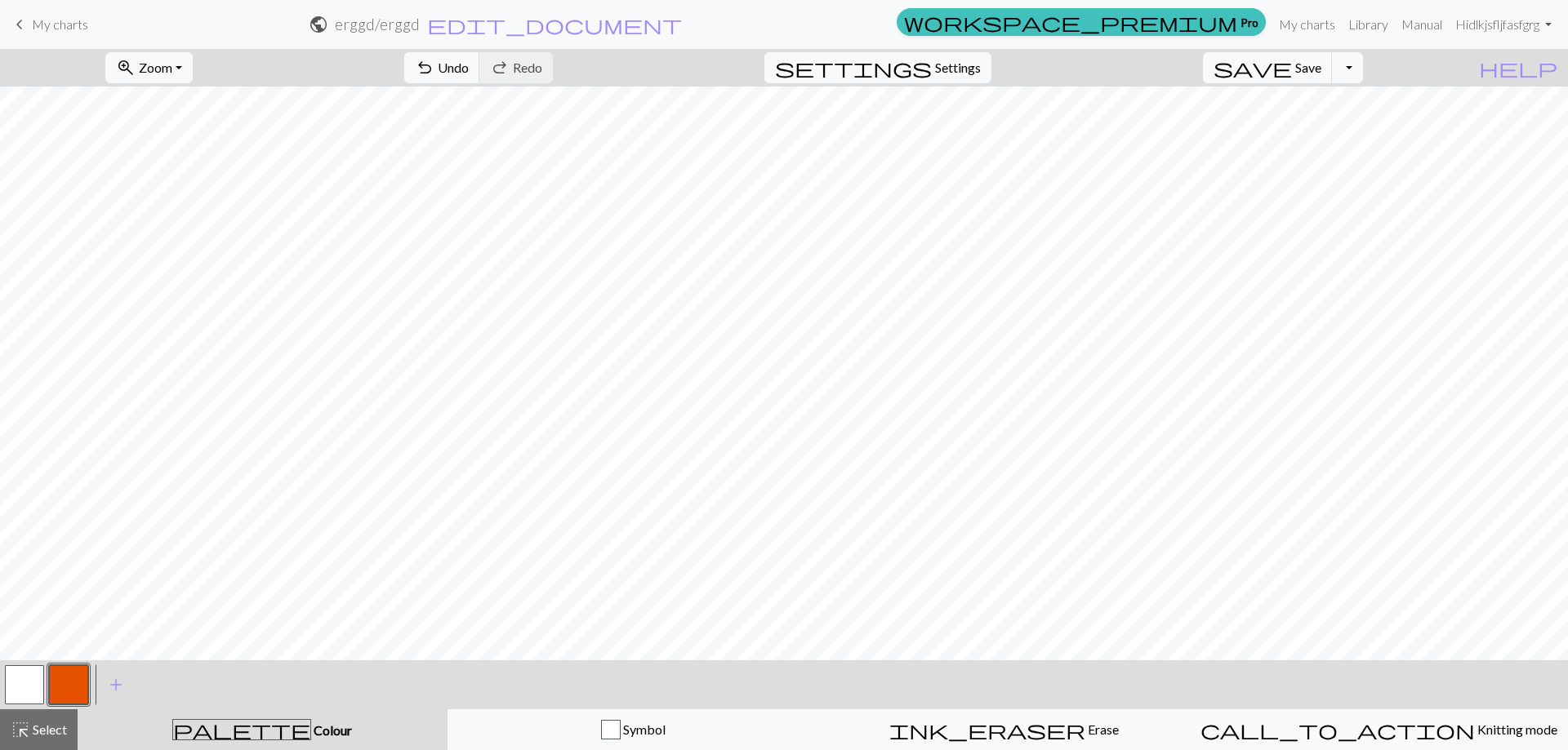
click at [58, 678] on button "button" at bounding box center [68, 684] width 39 height 39
click at [57, 678] on div "Edit colour Name CC1 Use advanced picker workspace_premium Become a Pro user to…" at bounding box center [784, 375] width 1568 height 750
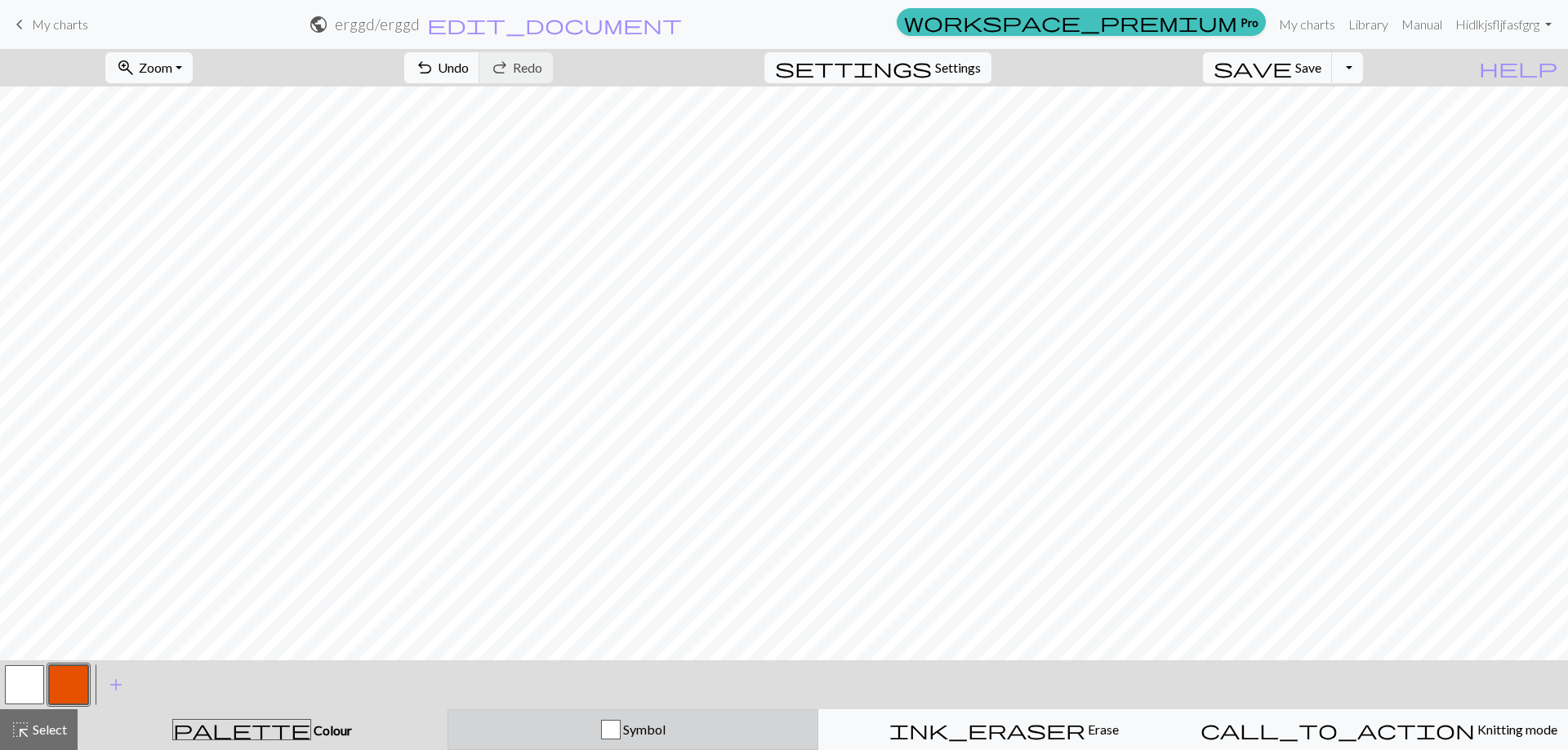
click at [519, 724] on div "Symbol" at bounding box center [633, 729] width 351 height 19
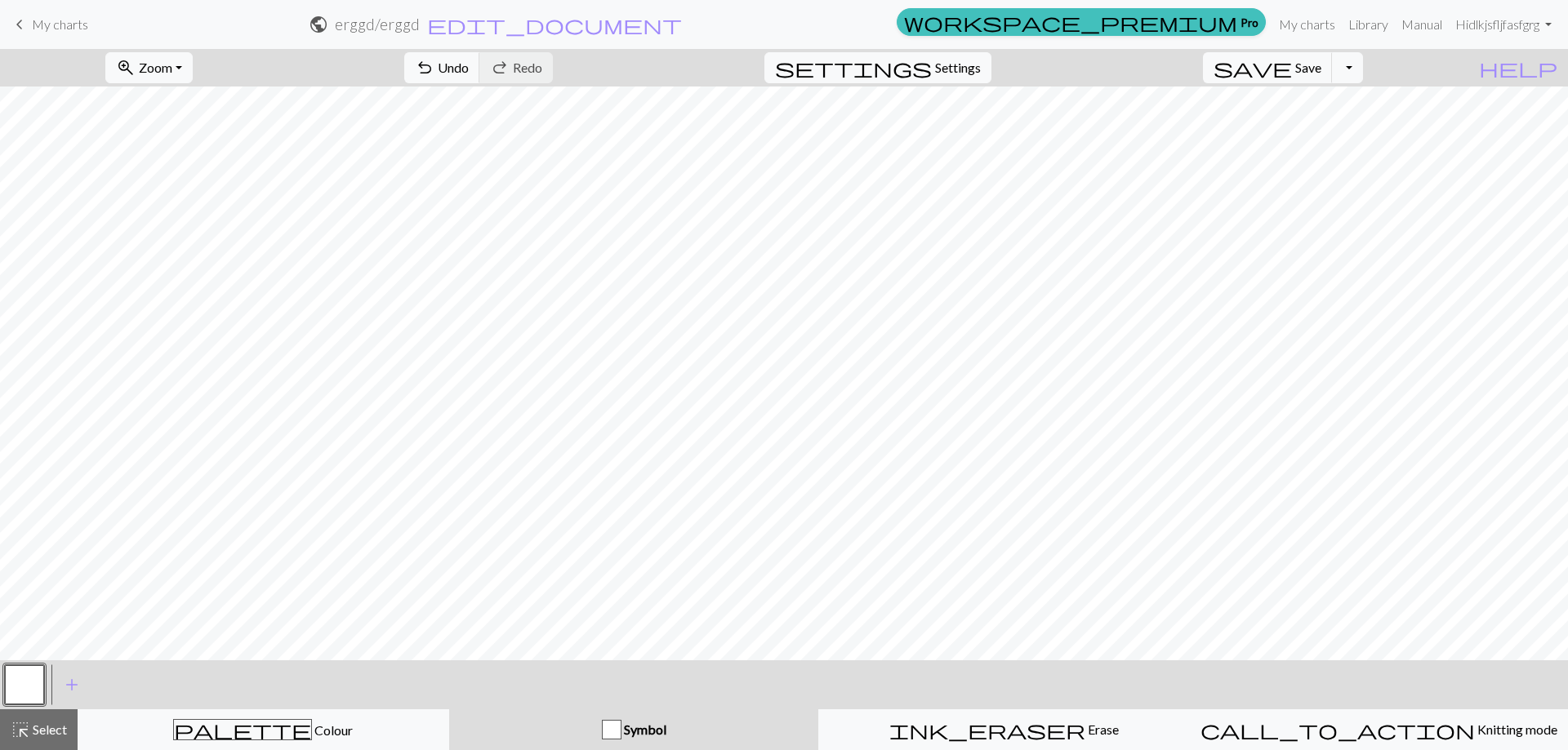
click at [34, 683] on button "button" at bounding box center [24, 684] width 39 height 39
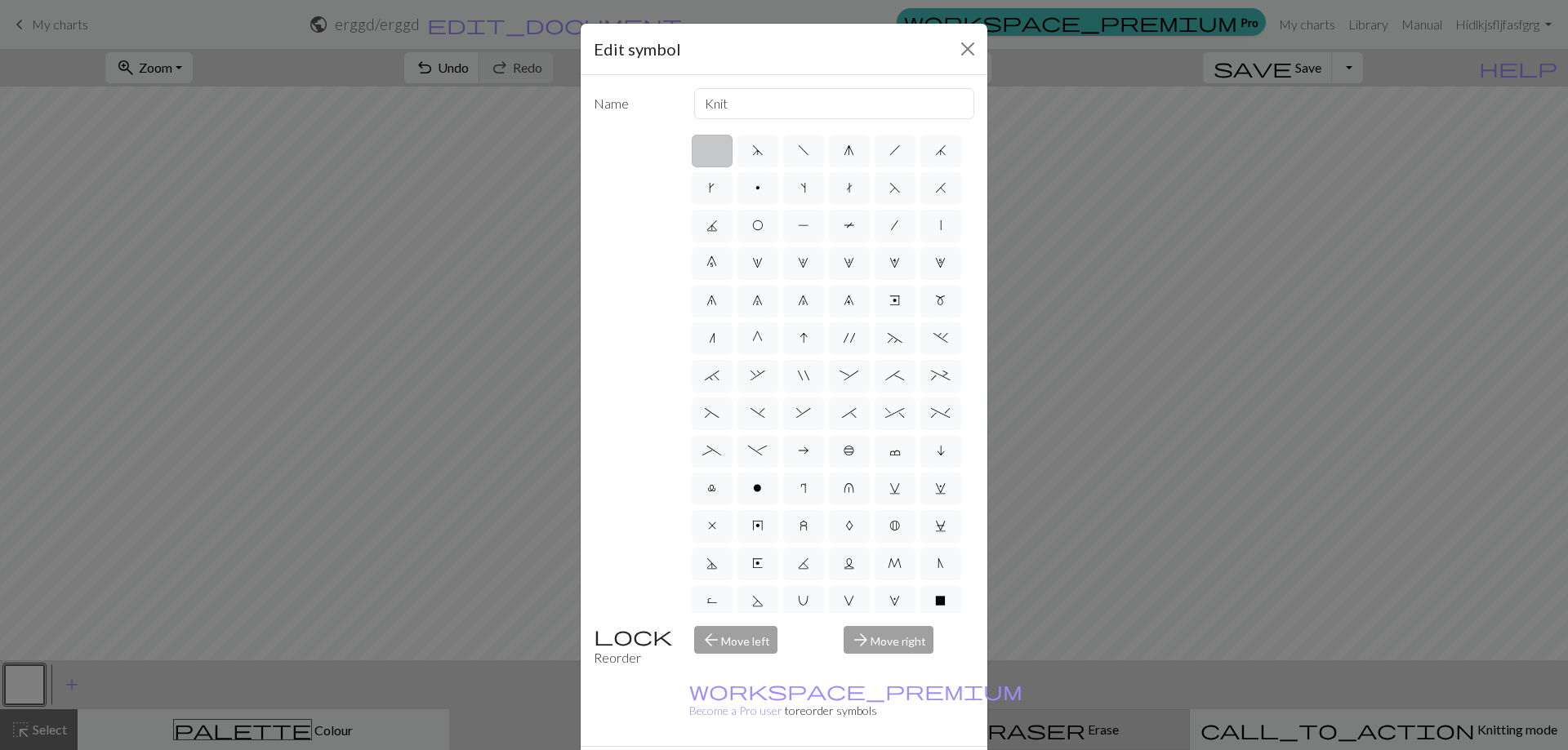
drag, startPoint x: 930, startPoint y: 738, endPoint x: 870, endPoint y: 731, distance: 60.4
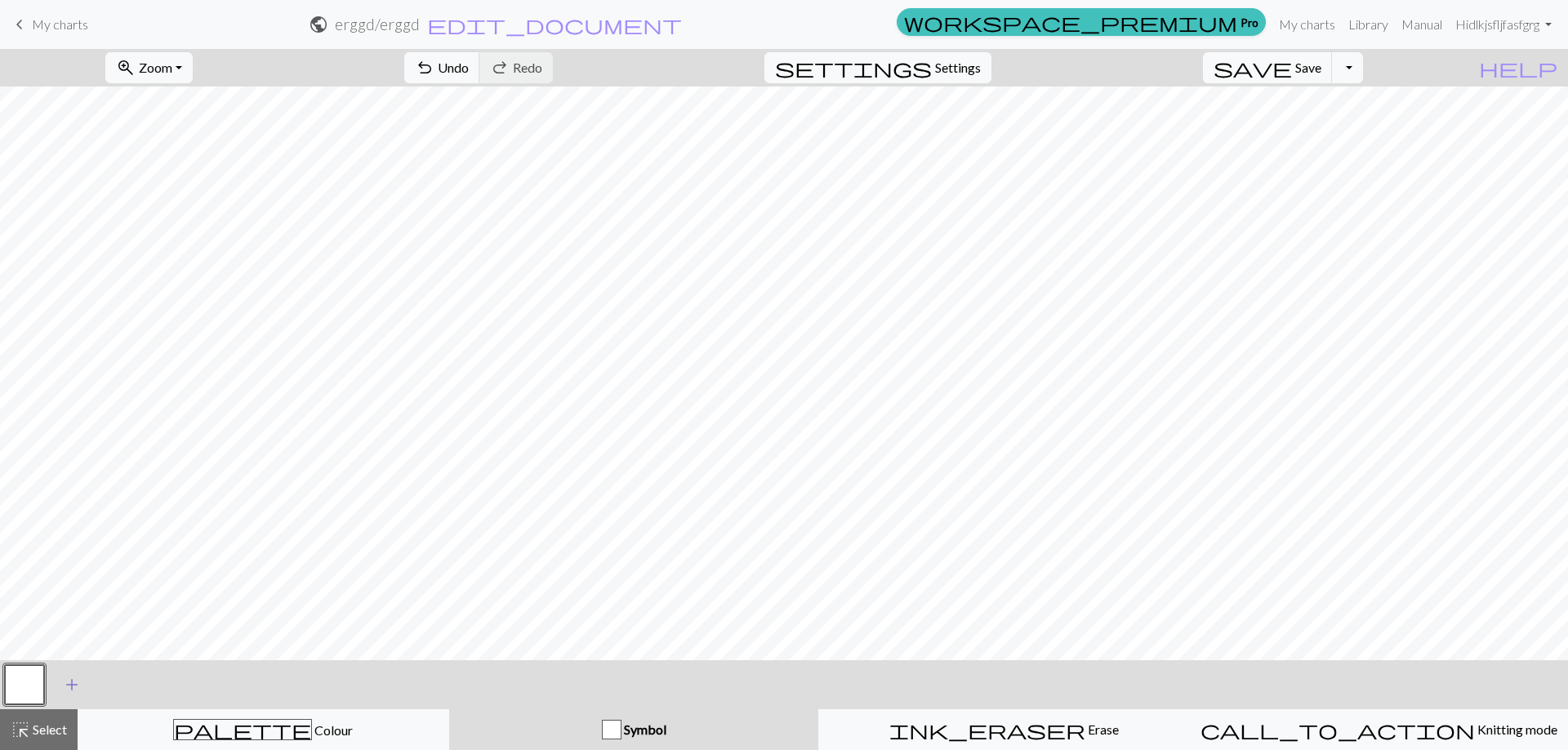
click at [67, 676] on span "add" at bounding box center [72, 684] width 19 height 23
click at [71, 679] on button "button" at bounding box center [68, 684] width 39 height 39
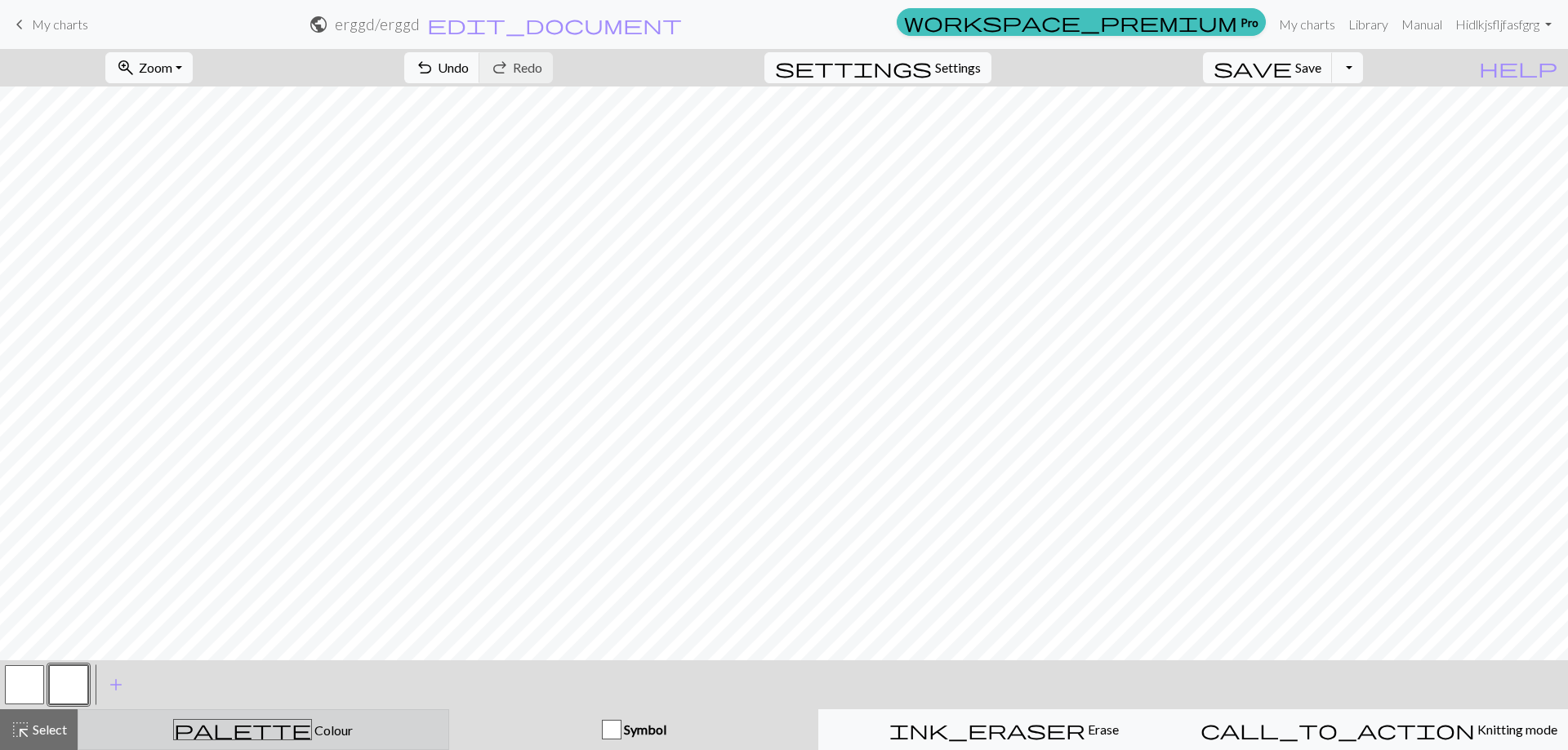
click at [181, 724] on div "palette Colour Colour" at bounding box center [264, 729] width 351 height 21
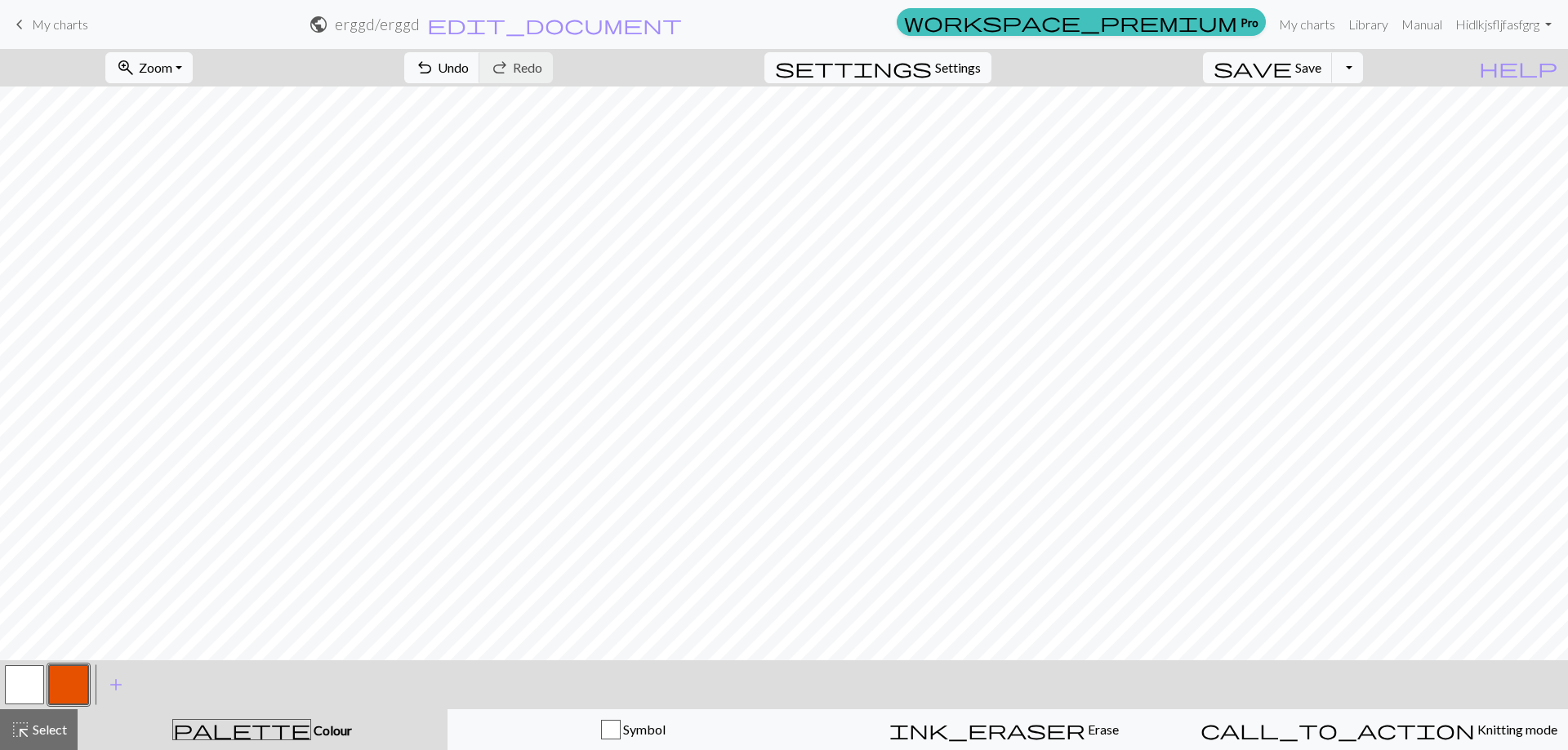
click at [74, 685] on button "button" at bounding box center [68, 684] width 39 height 39
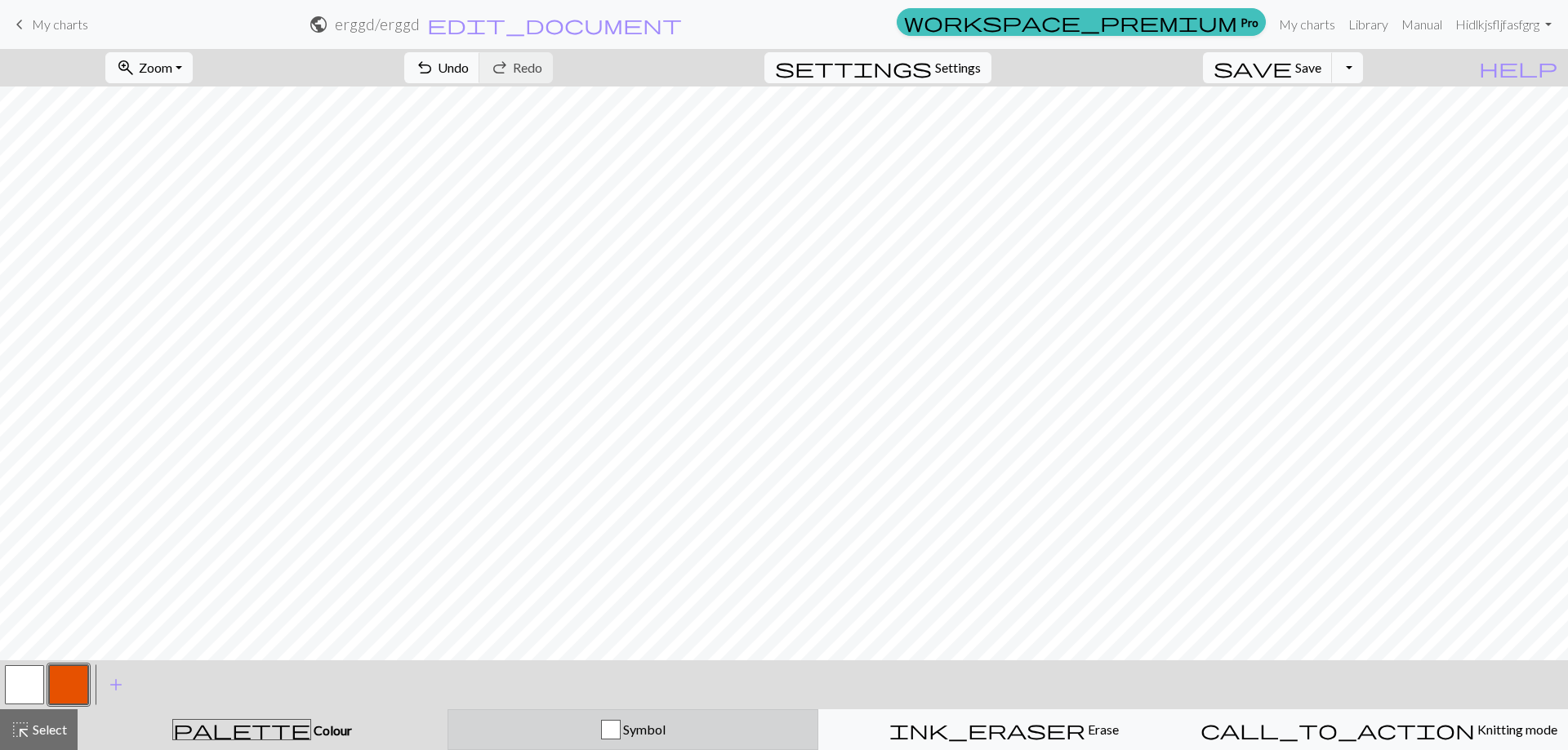
click at [674, 725] on div "Symbol" at bounding box center [633, 729] width 351 height 19
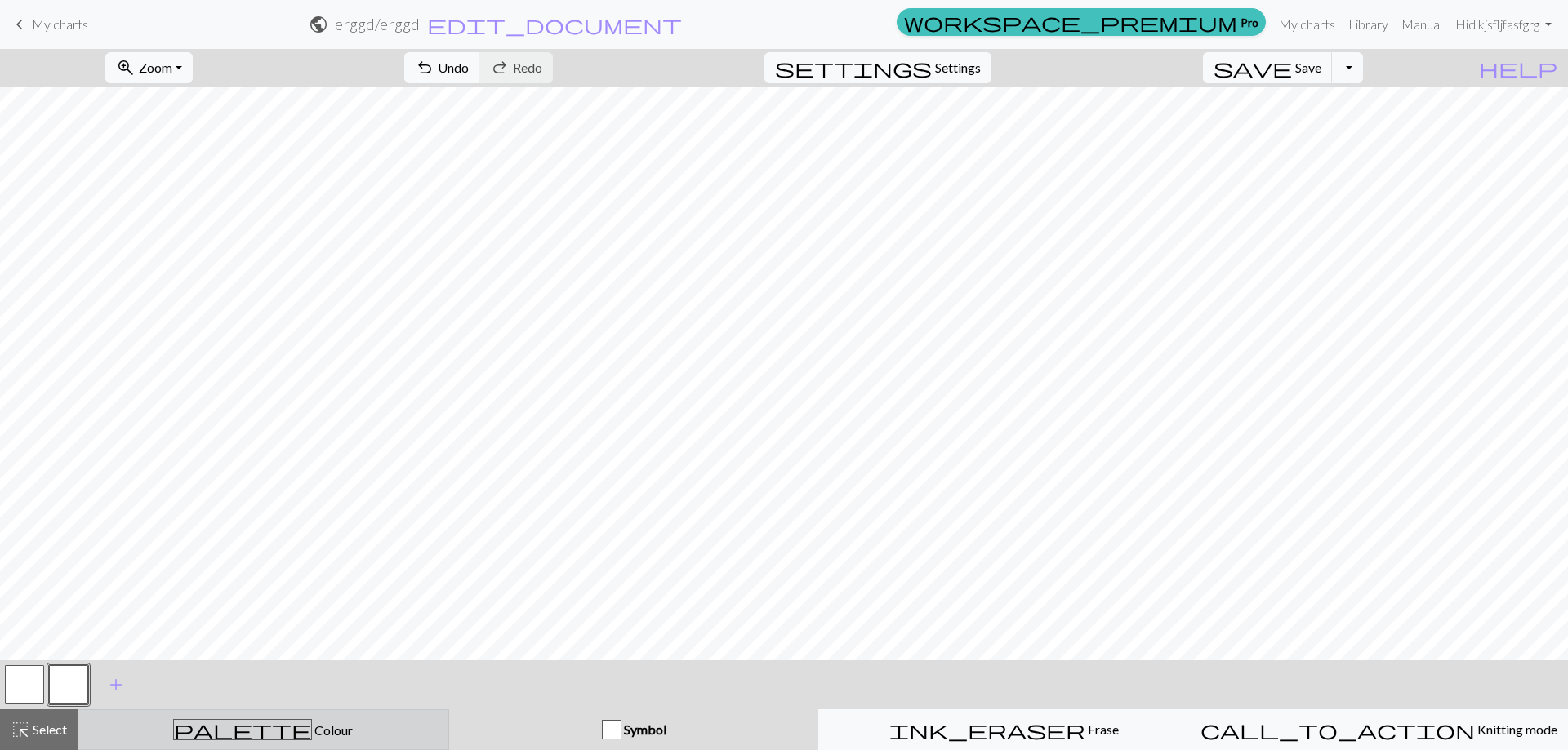
click at [169, 726] on div "palette Colour Colour" at bounding box center [264, 729] width 351 height 21
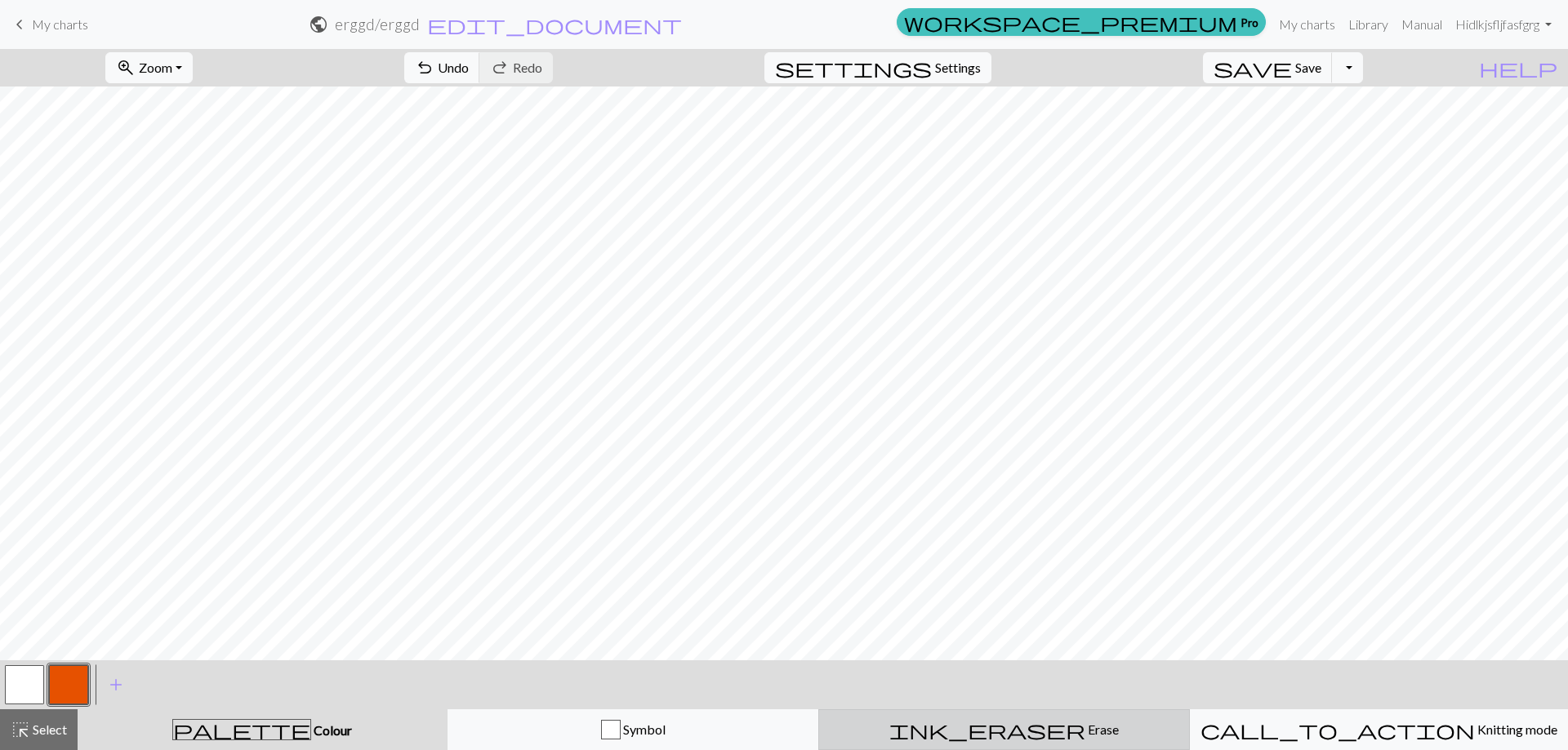
click at [988, 733] on span "ink_eraser" at bounding box center [987, 729] width 196 height 23
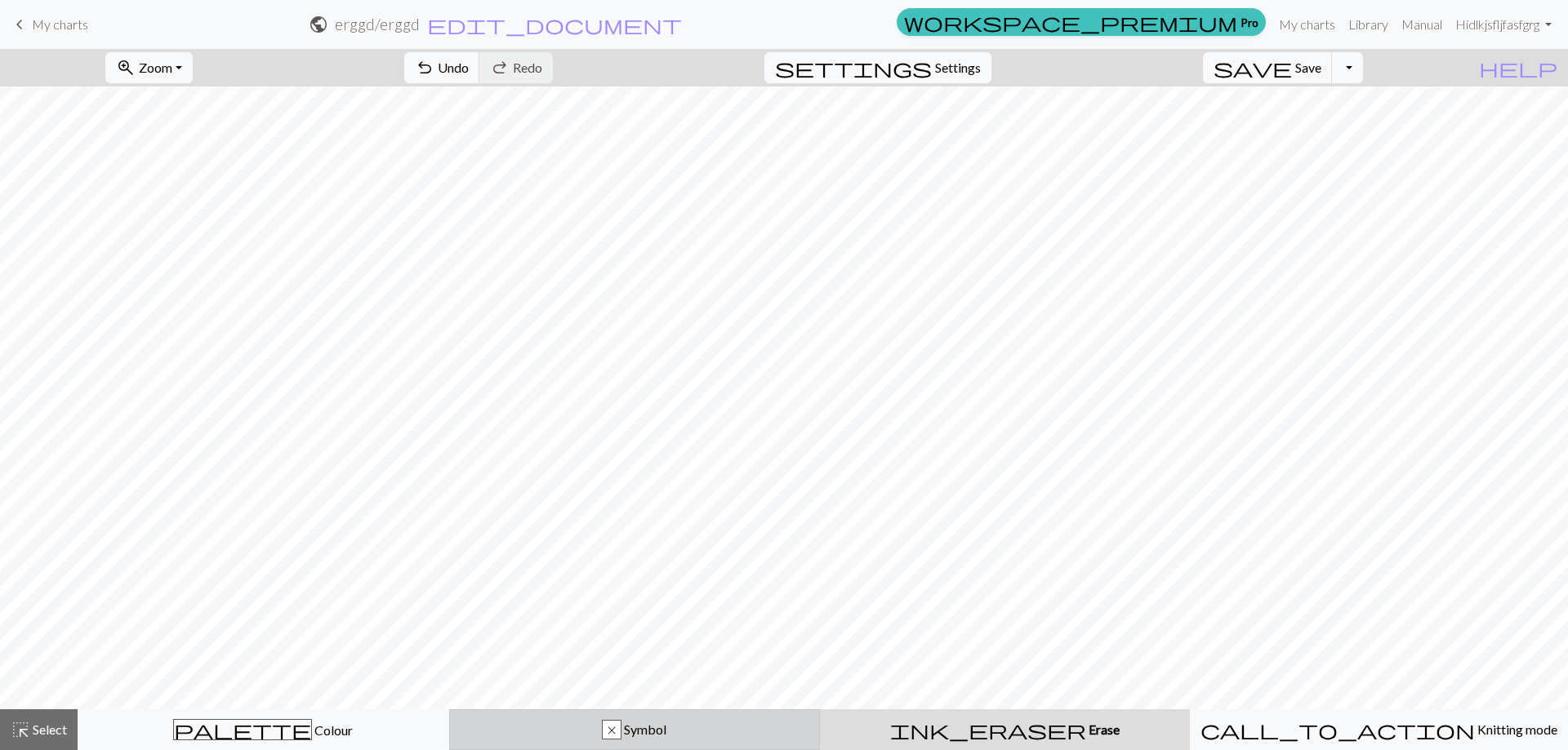
click at [572, 726] on div "x Symbol" at bounding box center [635, 729] width 351 height 19
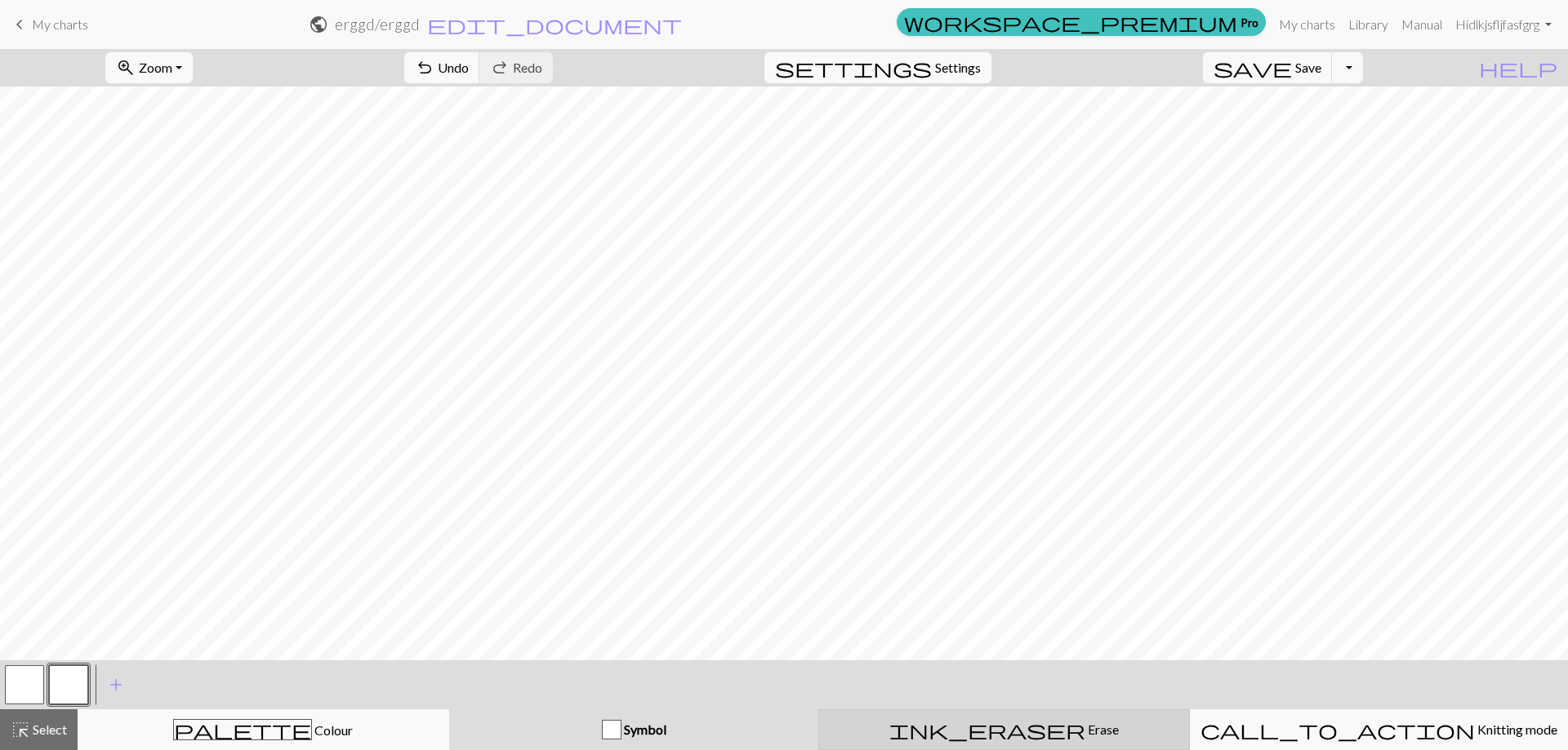
click at [834, 729] on div "ink_eraser Erase Erase" at bounding box center [1004, 729] width 351 height 19
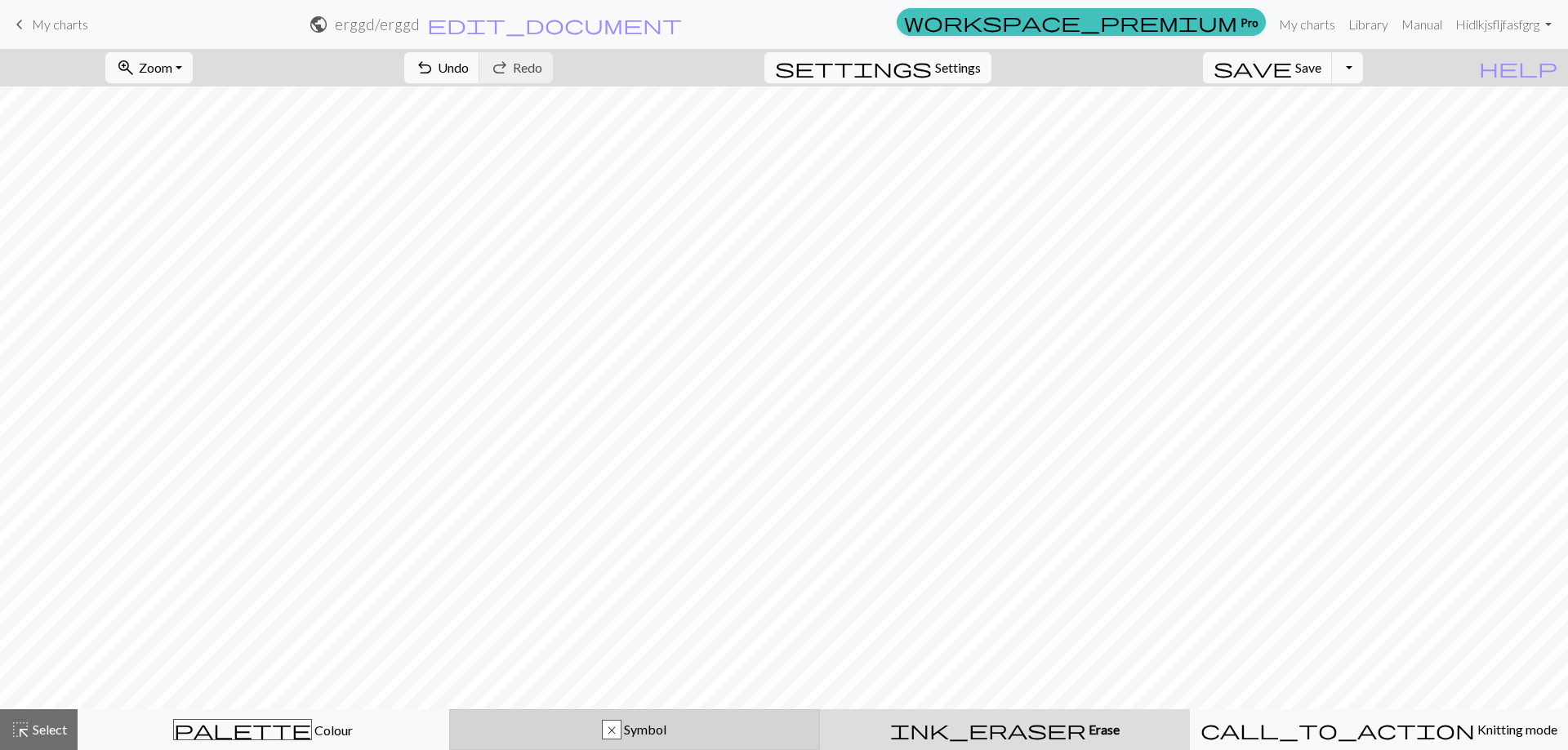
click at [626, 726] on span "Symbol" at bounding box center [643, 729] width 45 height 15
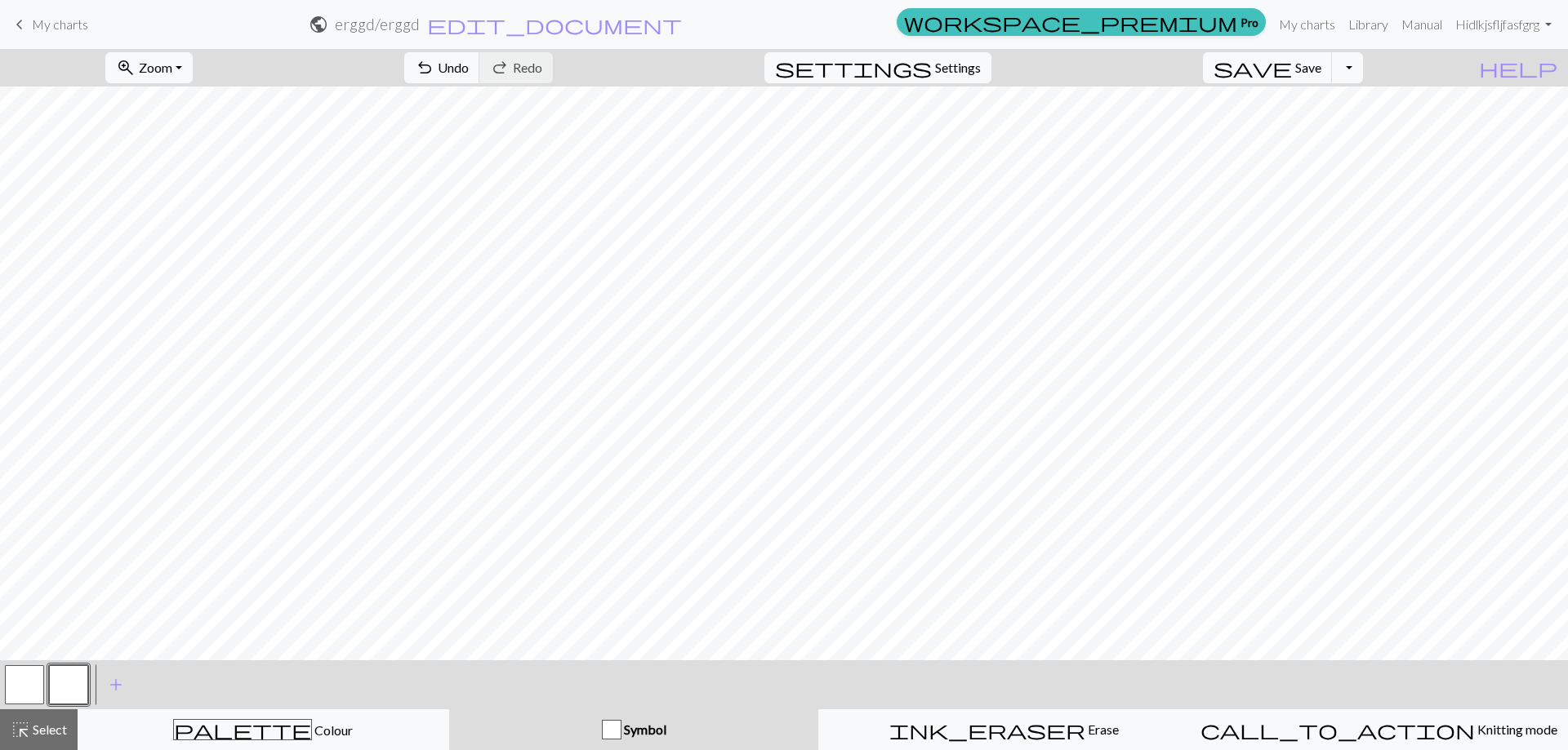
click at [554, 742] on button "Symbol" at bounding box center [634, 730] width 370 height 40
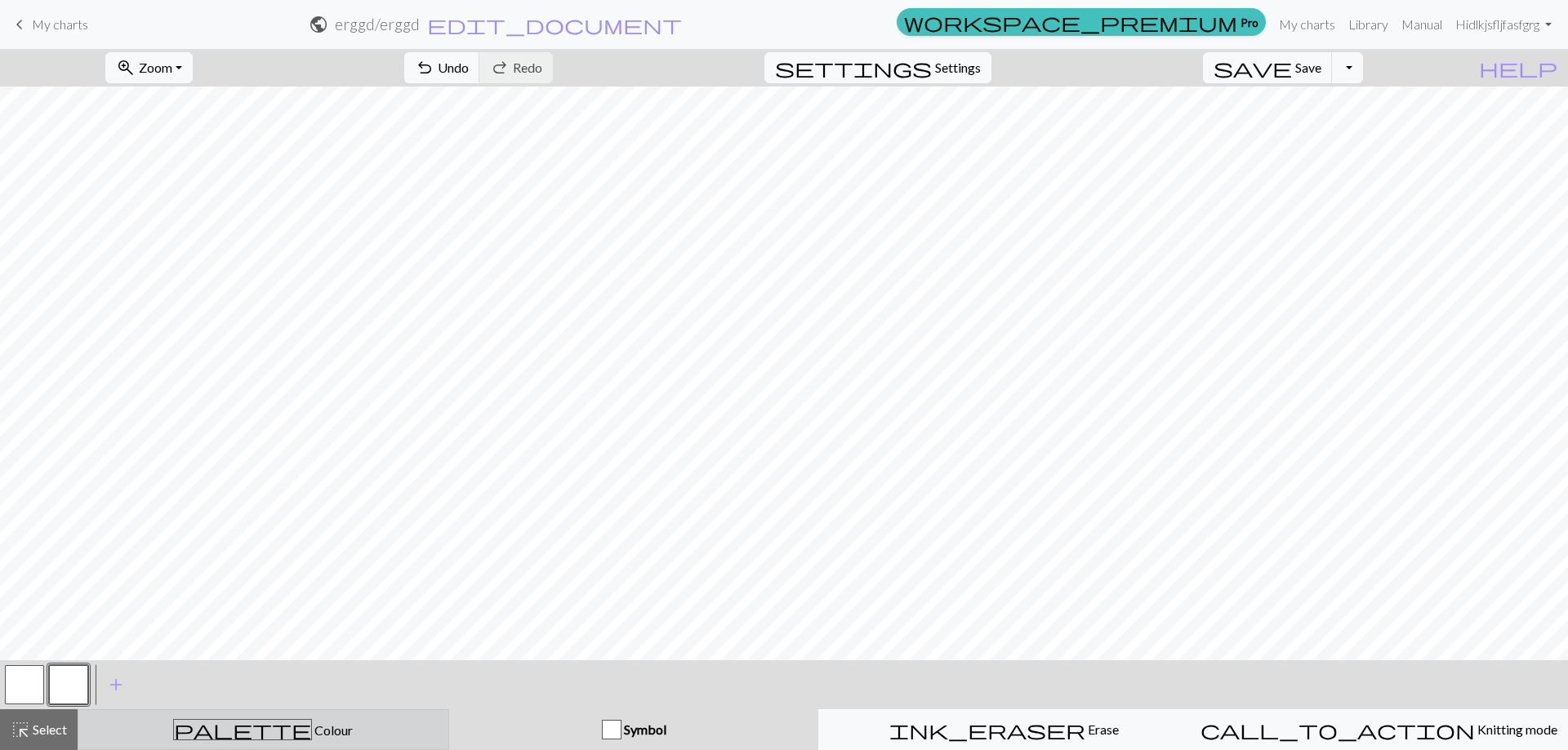
click at [279, 719] on div "palette Colour Colour" at bounding box center [264, 729] width 351 height 21
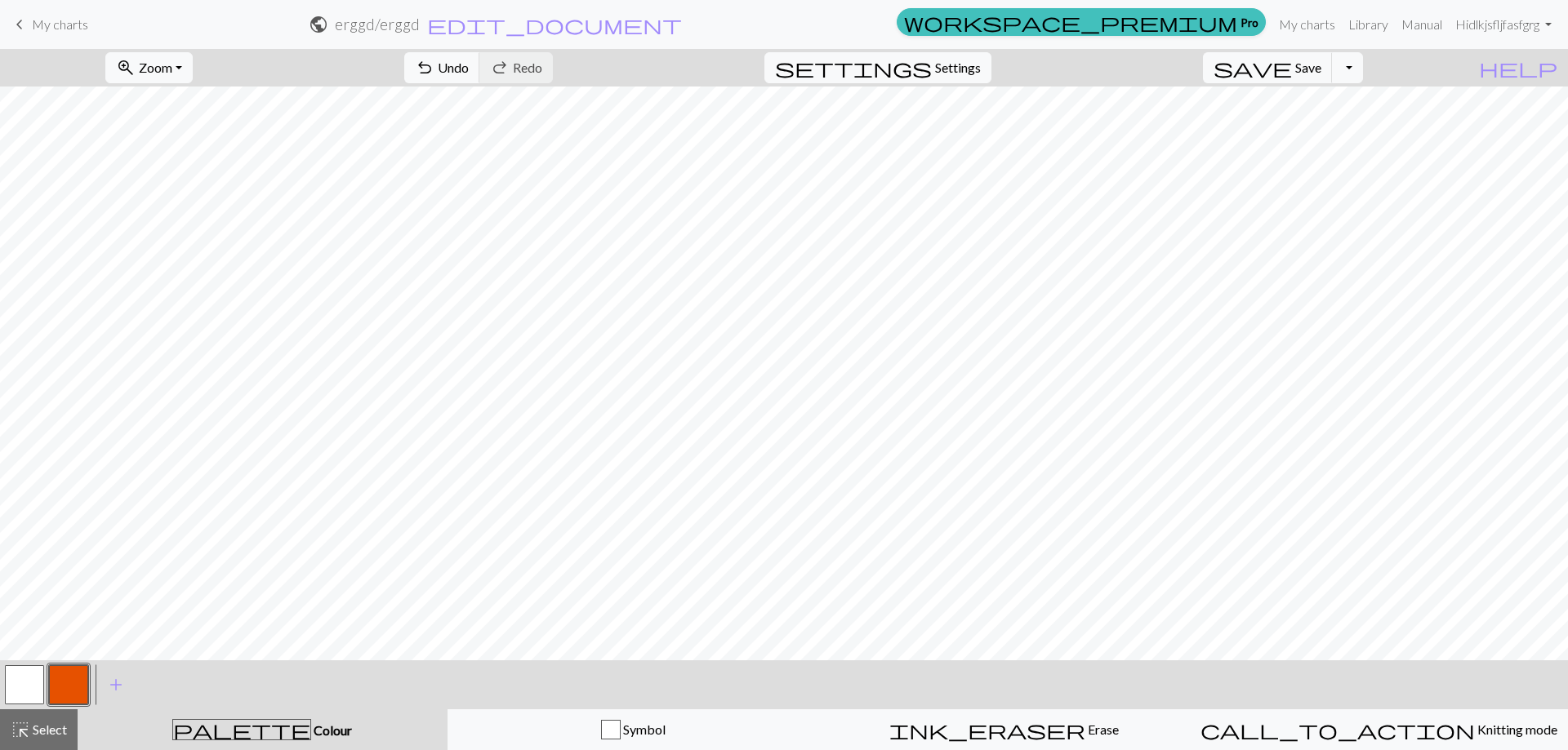
click at [61, 683] on button "button" at bounding box center [68, 684] width 39 height 39
